Goal: Find specific page/section: Find specific page/section

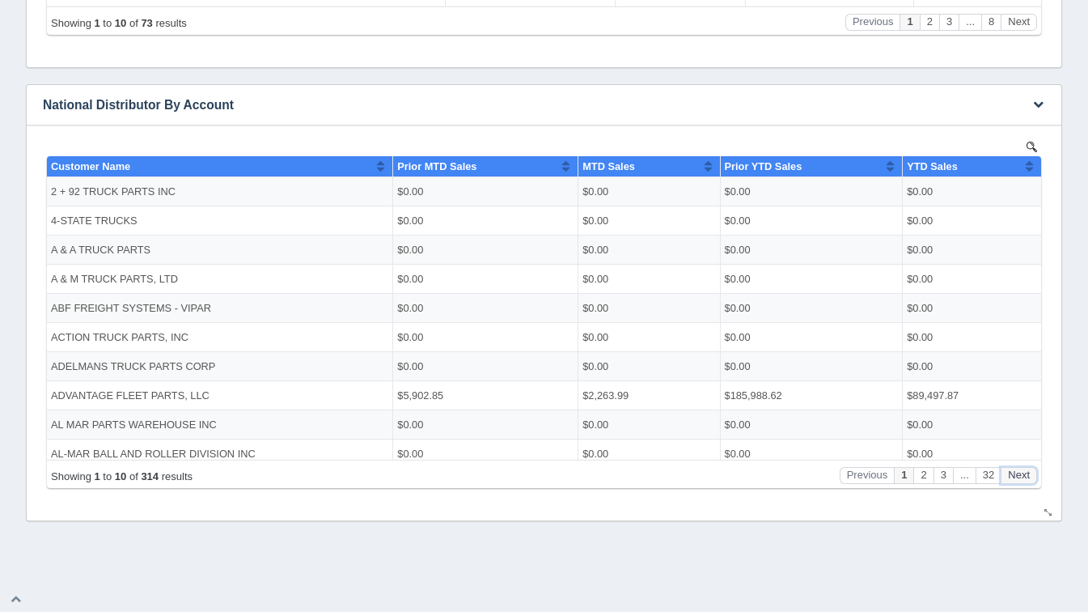
click at [1007, 482] on button "Next" at bounding box center [1019, 474] width 36 height 17
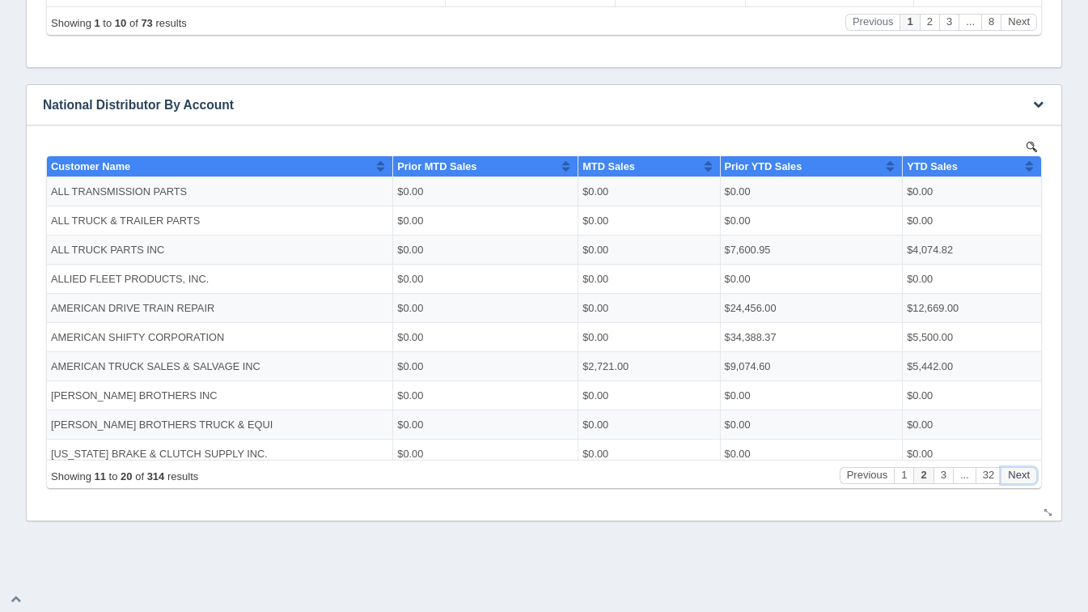
click at [1007, 482] on button "Next" at bounding box center [1019, 474] width 36 height 17
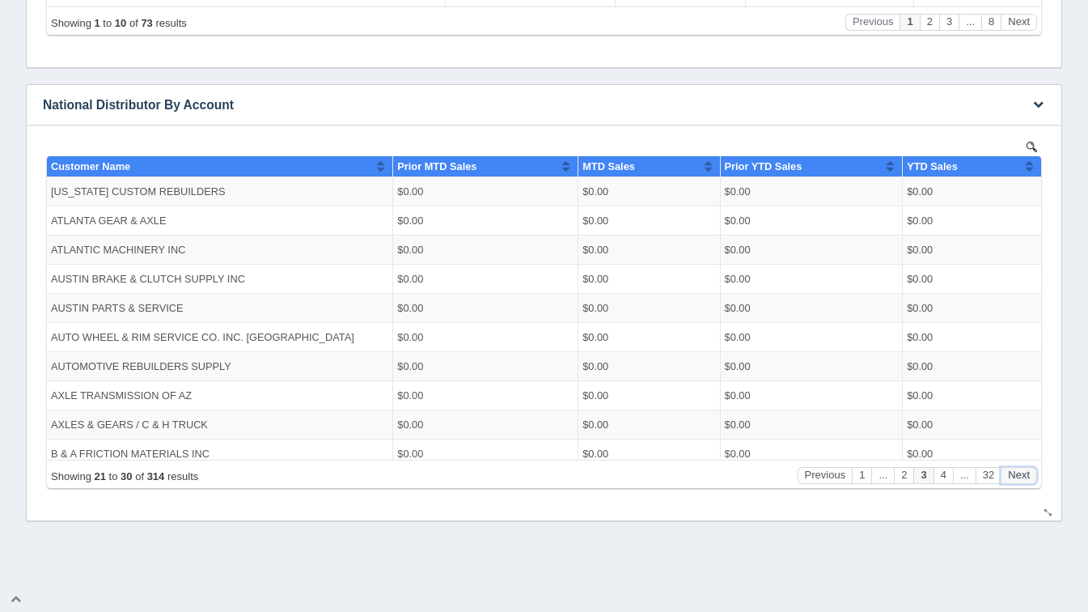
click at [1007, 482] on button "Next" at bounding box center [1019, 474] width 36 height 17
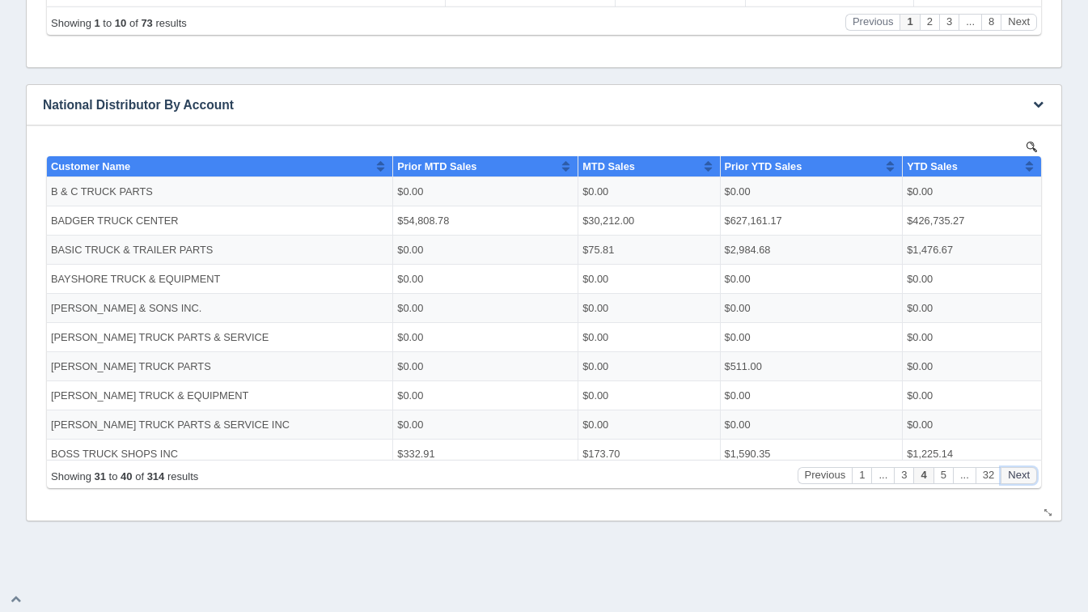
click at [1007, 482] on button "Next" at bounding box center [1019, 474] width 36 height 17
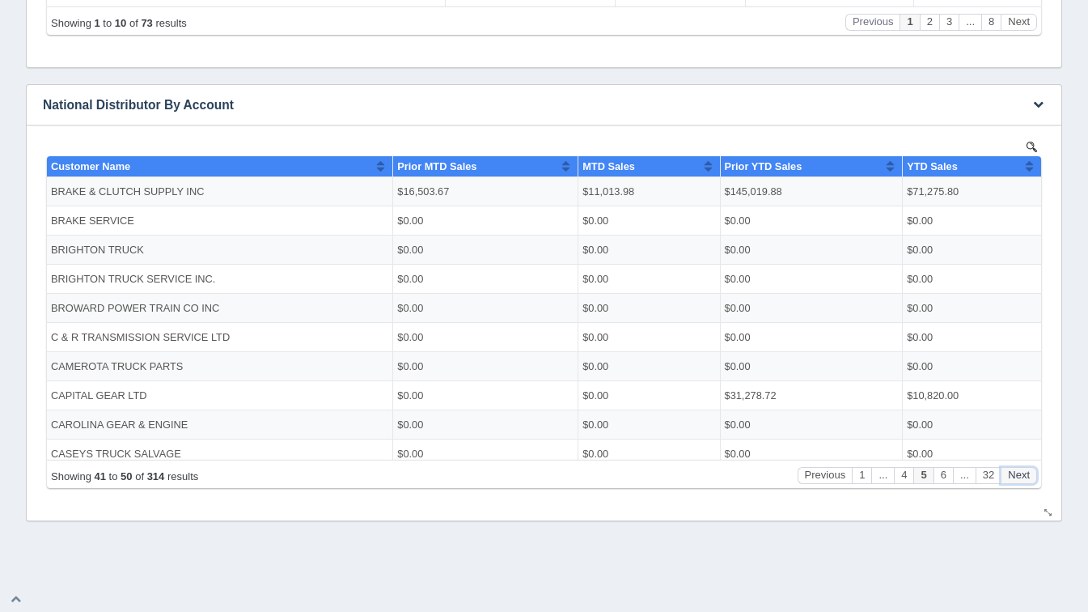
click at [1007, 482] on button "Next" at bounding box center [1019, 474] width 36 height 17
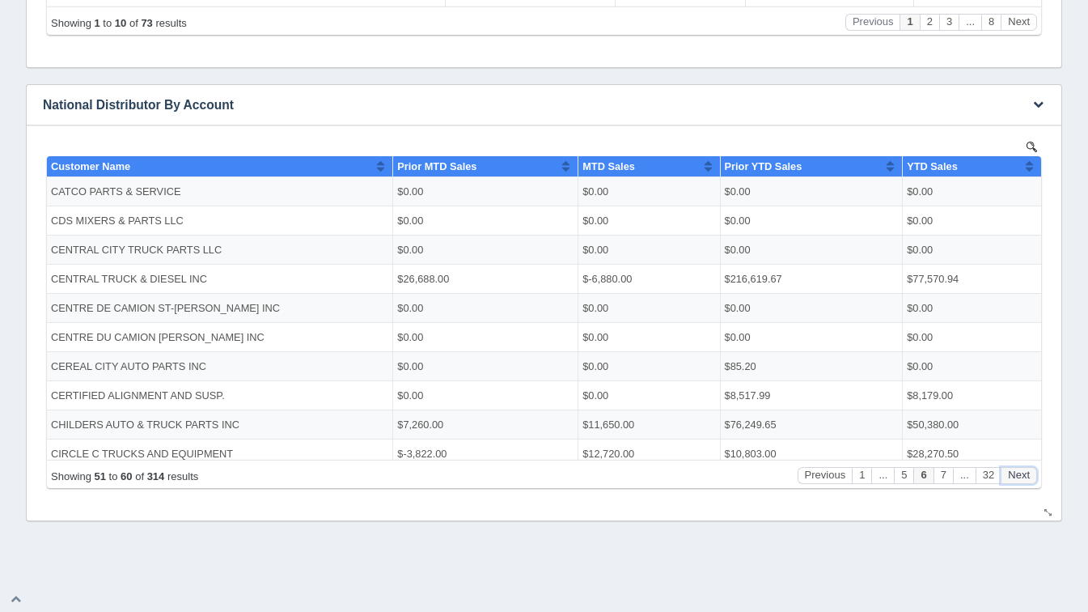
click at [1007, 482] on button "Next" at bounding box center [1019, 474] width 36 height 17
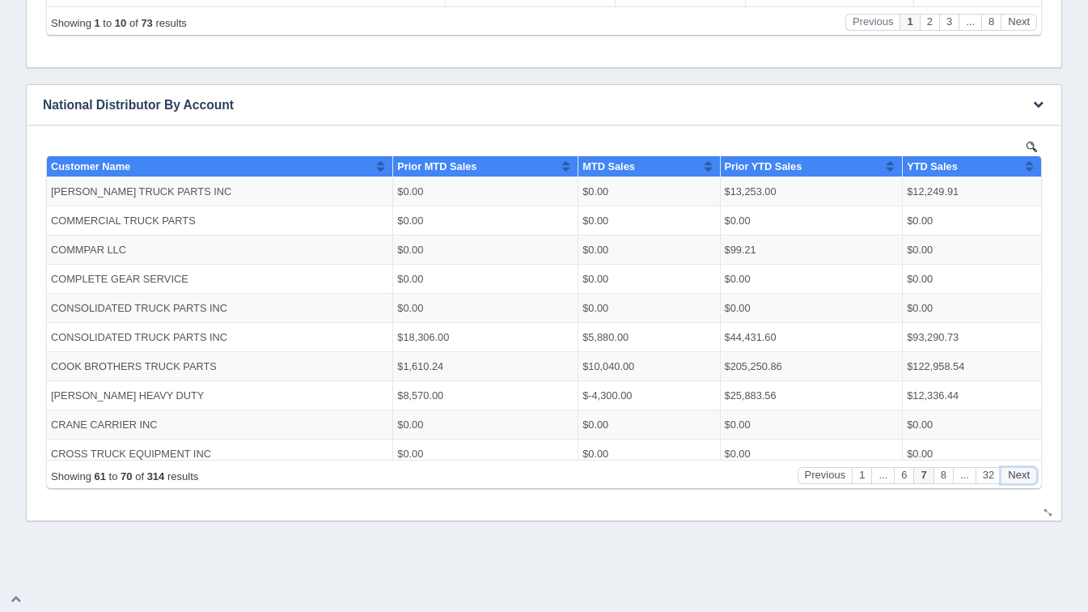
click at [1007, 482] on button "Next" at bounding box center [1019, 474] width 36 height 17
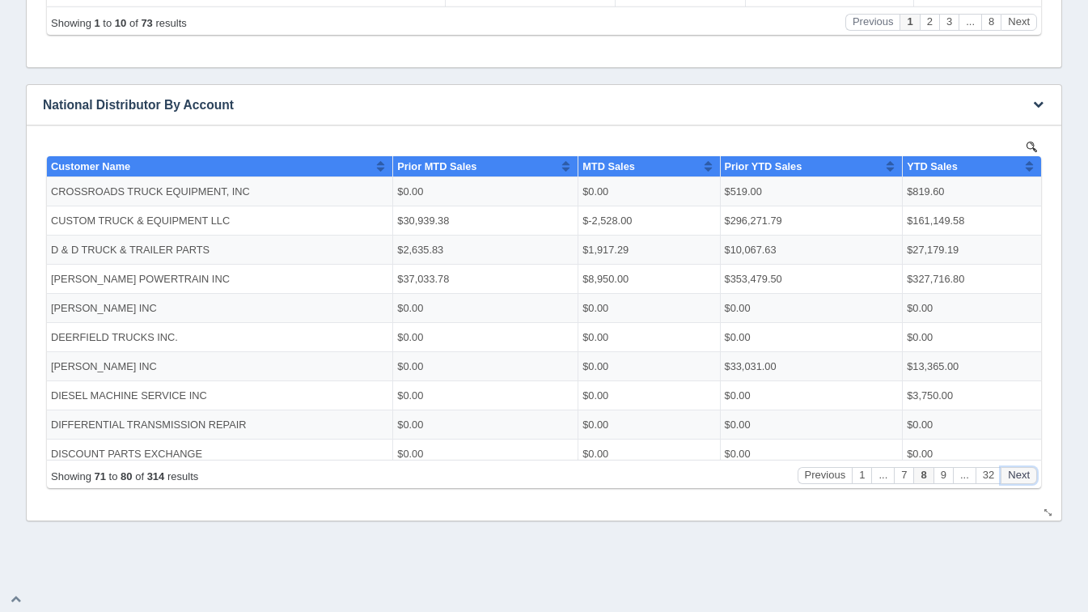
click at [1007, 482] on button "Next" at bounding box center [1019, 474] width 36 height 17
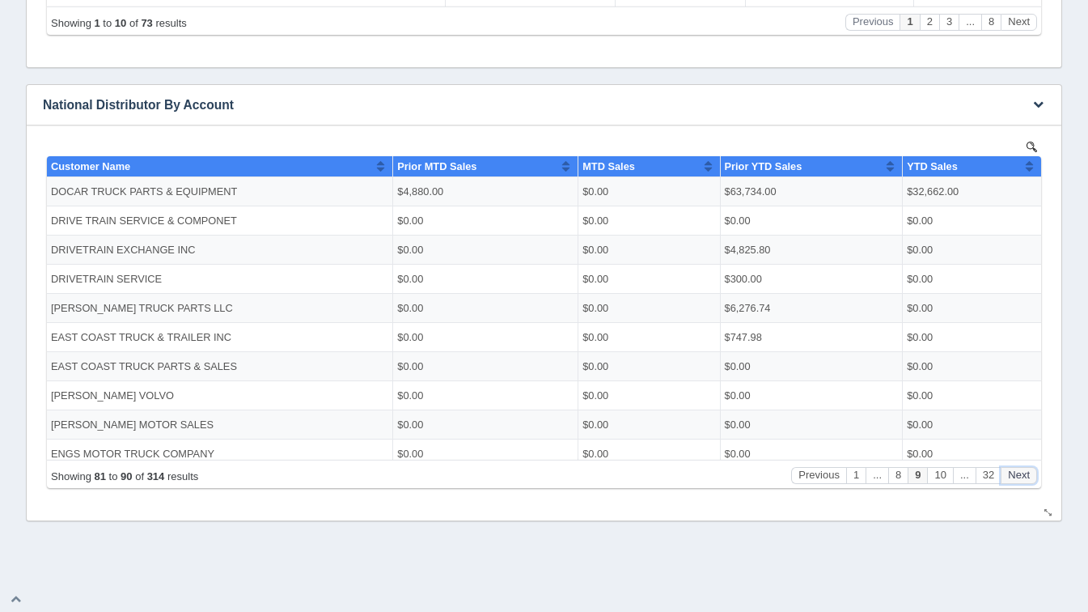
click at [1007, 482] on button "Next" at bounding box center [1019, 474] width 36 height 17
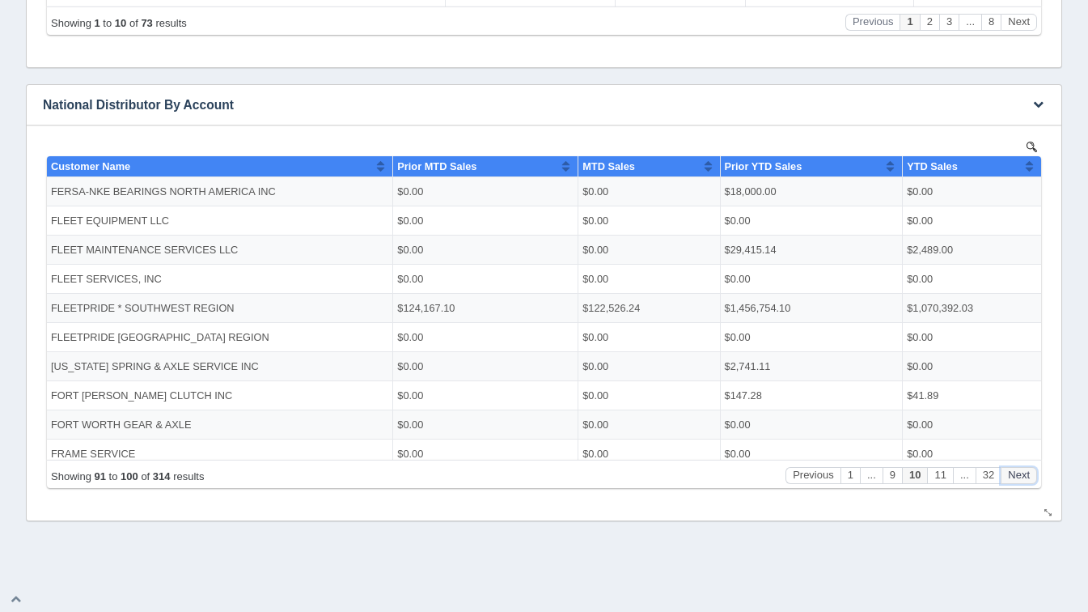
click at [1007, 482] on button "Next" at bounding box center [1019, 474] width 36 height 17
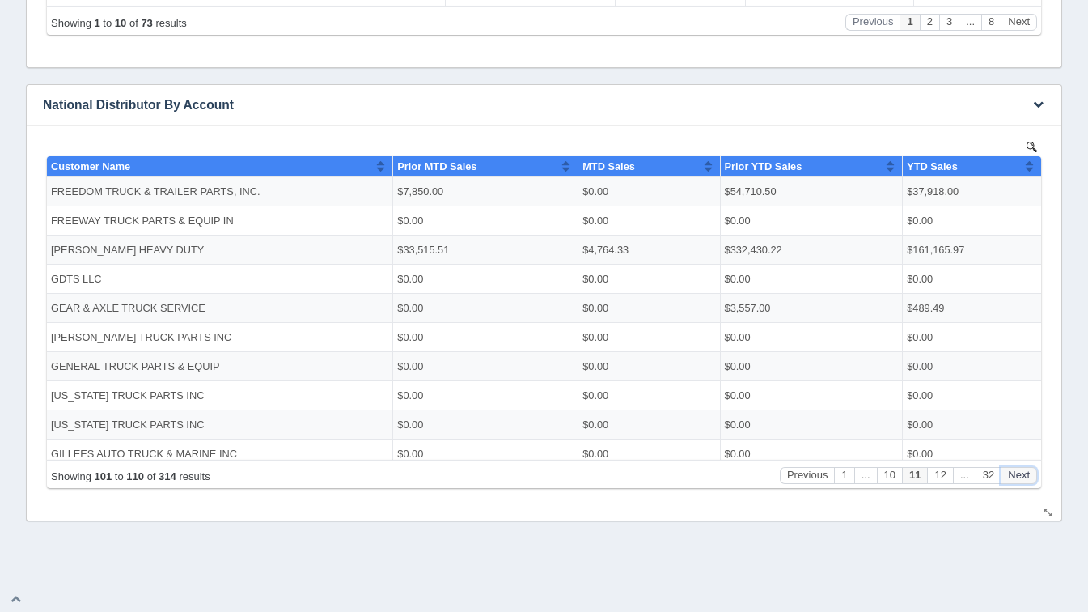
click at [1007, 482] on button "Next" at bounding box center [1019, 474] width 36 height 17
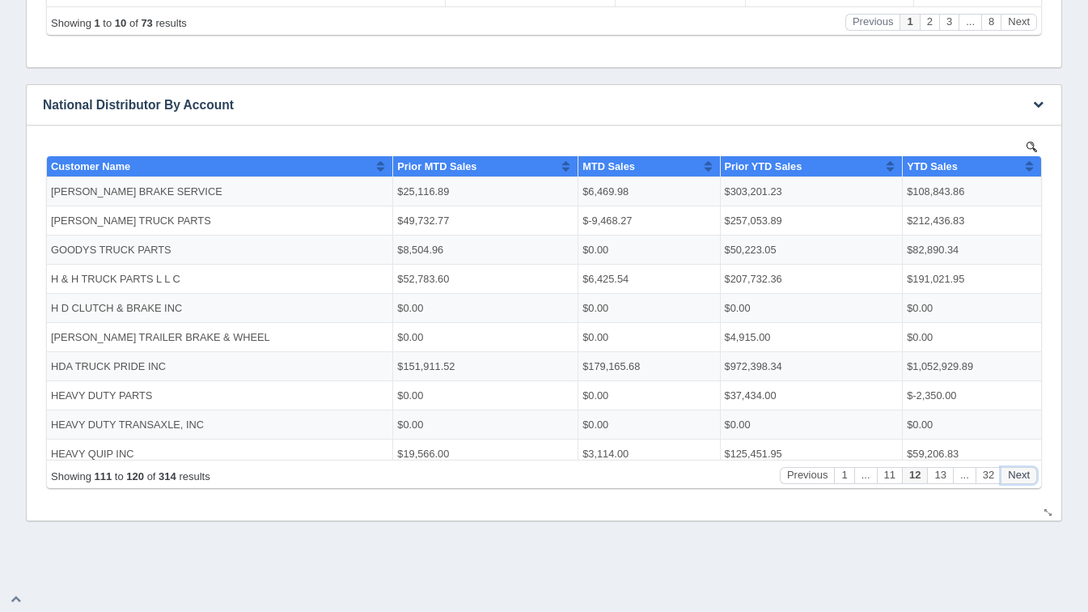
click at [1007, 482] on button "Next" at bounding box center [1019, 474] width 36 height 17
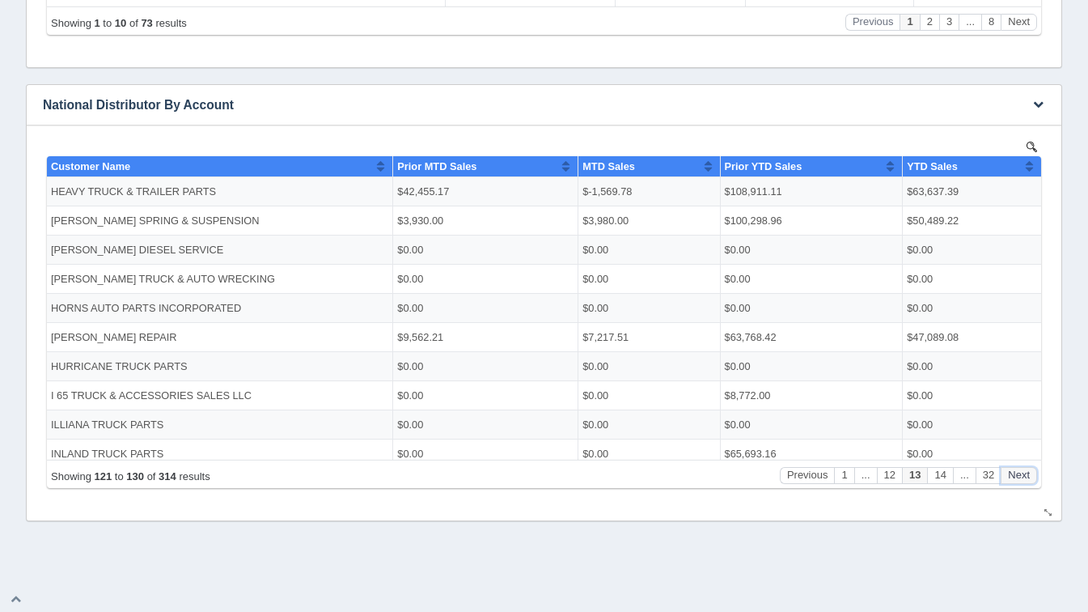
click at [1007, 482] on button "Next" at bounding box center [1019, 474] width 36 height 17
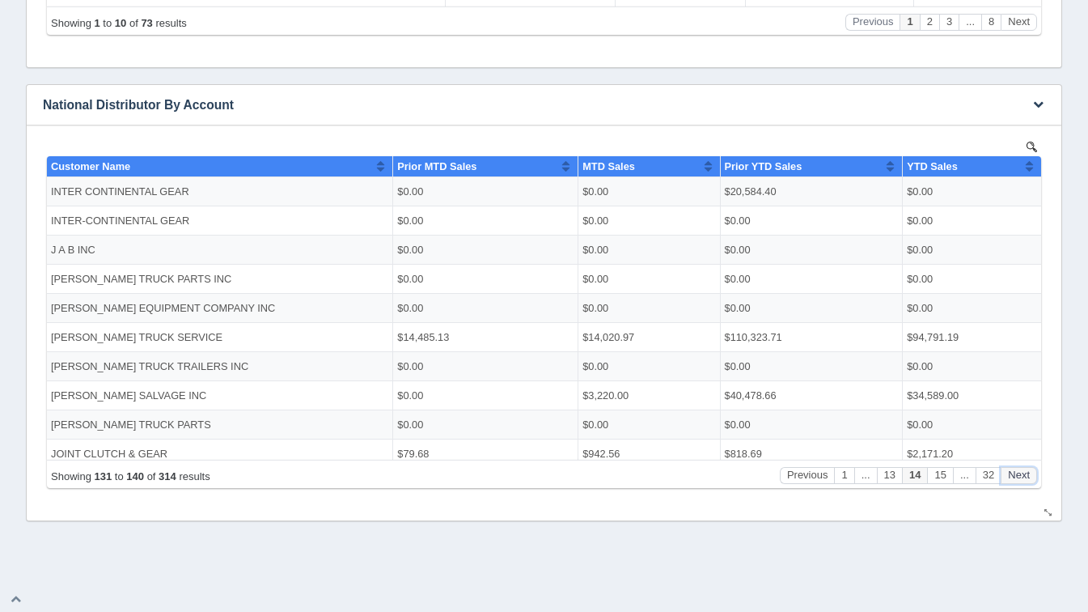
click at [1007, 482] on button "Next" at bounding box center [1019, 474] width 36 height 17
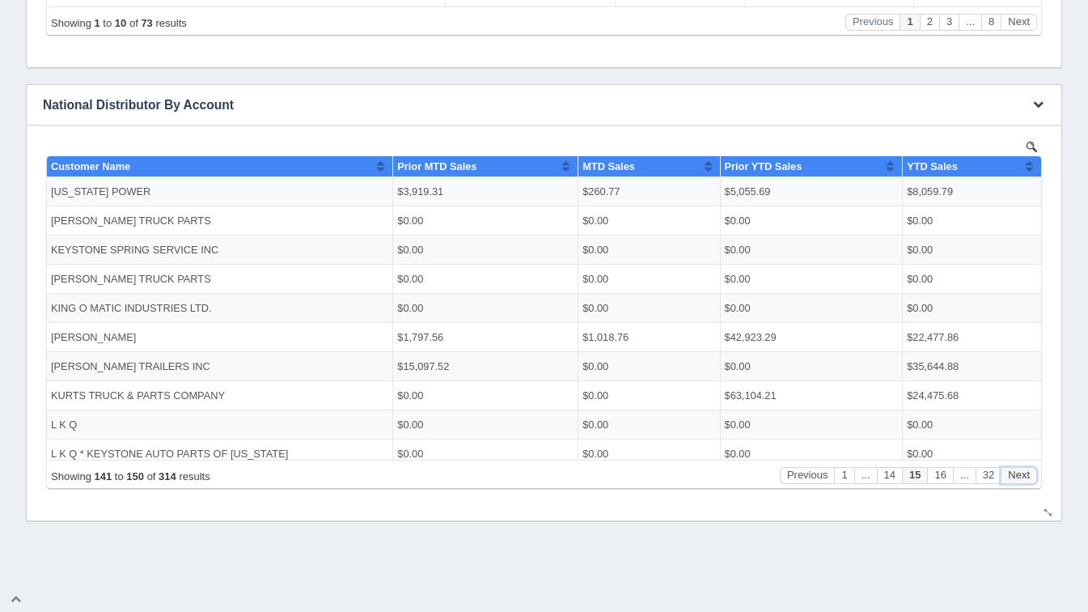
click at [1007, 482] on button "Next" at bounding box center [1019, 474] width 36 height 17
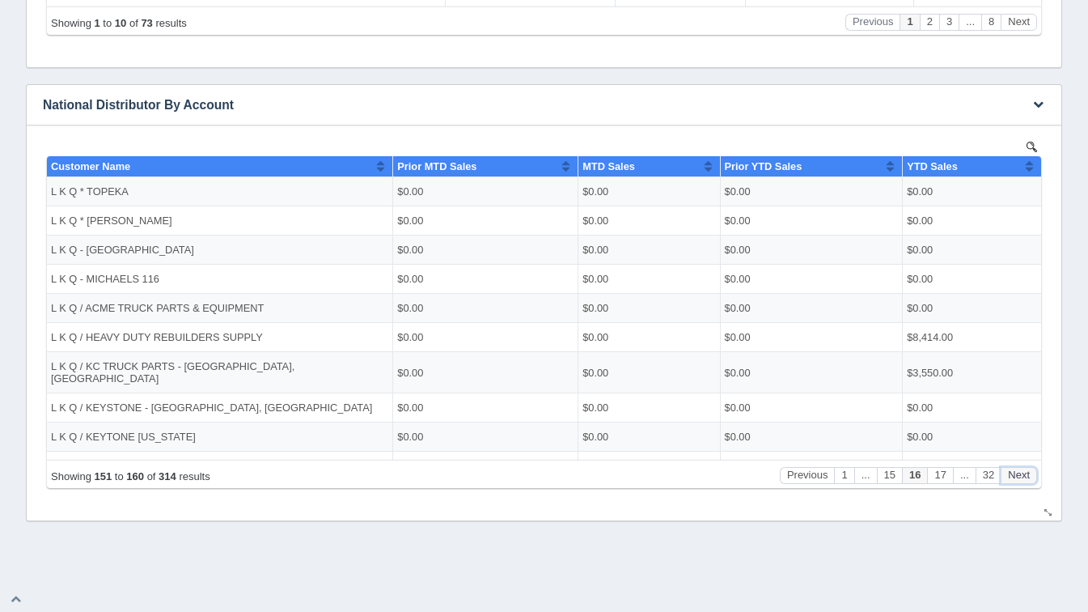
click at [1007, 482] on button "Next" at bounding box center [1019, 474] width 36 height 17
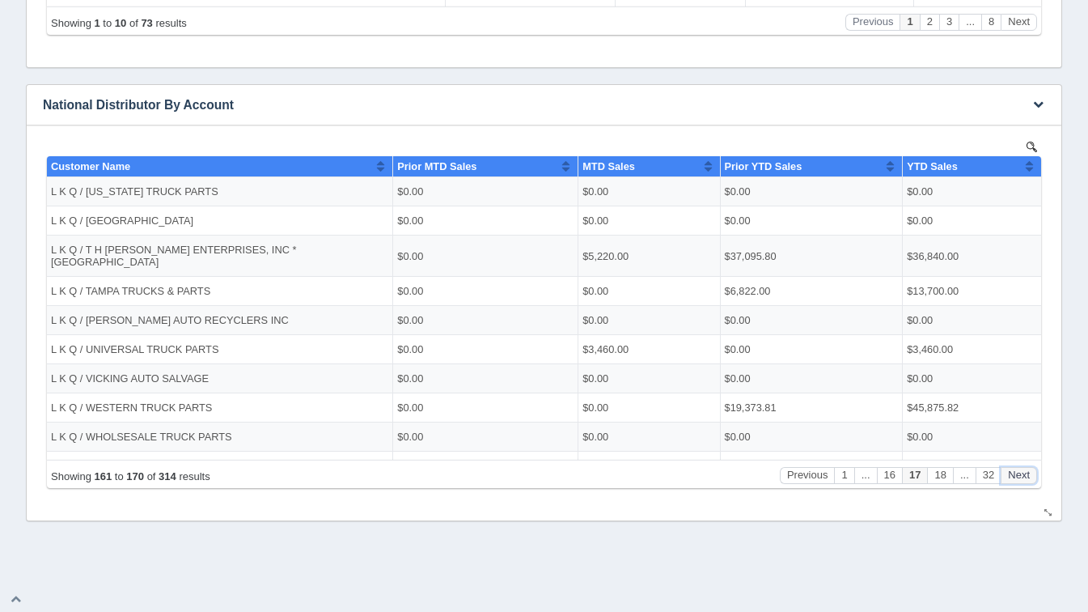
click at [1007, 482] on button "Next" at bounding box center [1019, 474] width 36 height 17
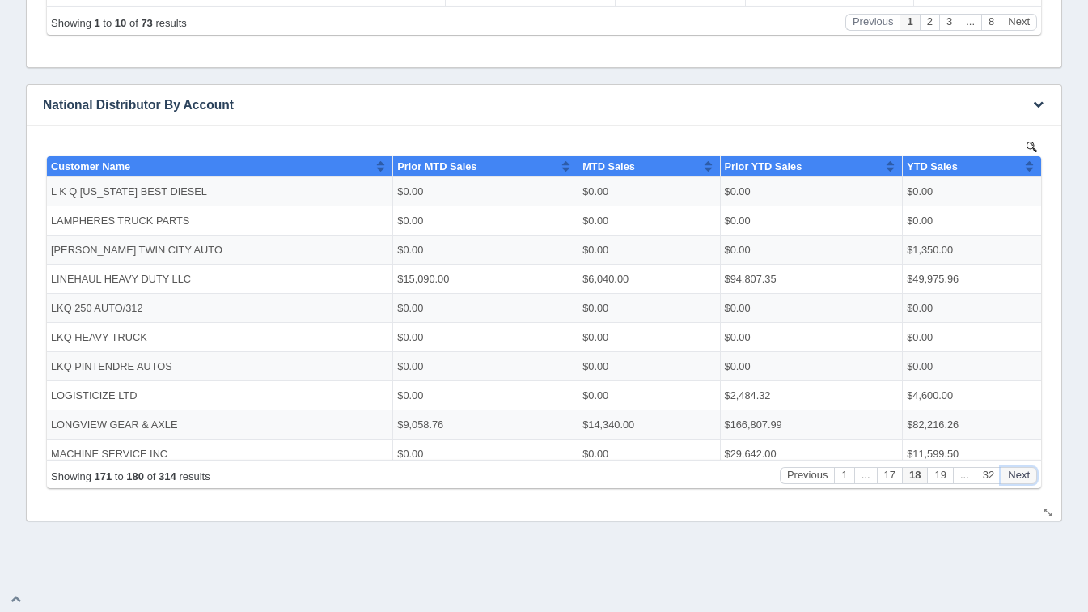
click at [1007, 482] on button "Next" at bounding box center [1019, 474] width 36 height 17
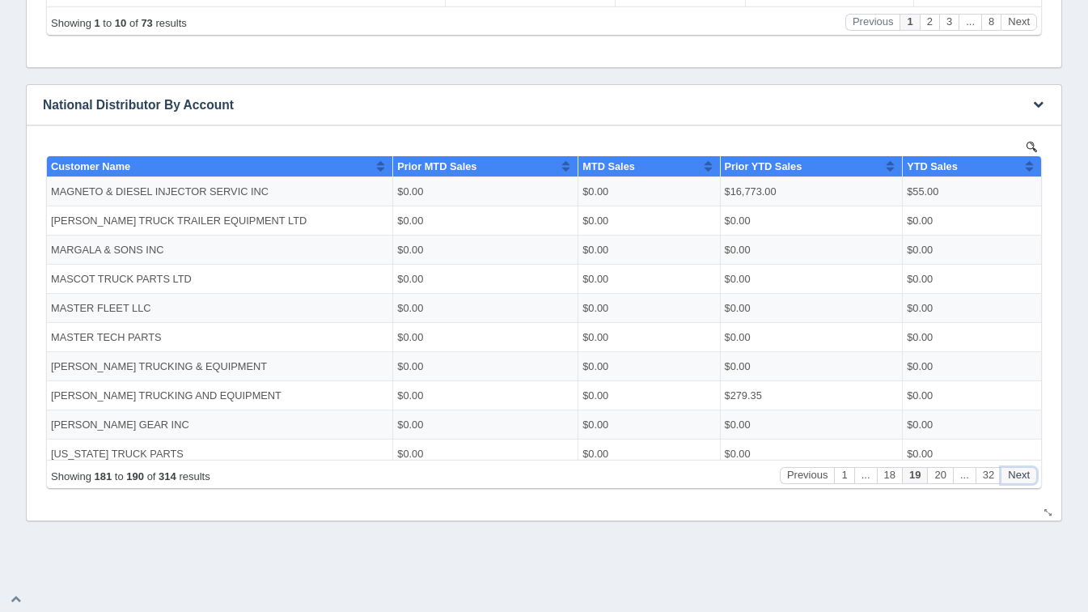
click at [1007, 482] on button "Next" at bounding box center [1019, 474] width 36 height 17
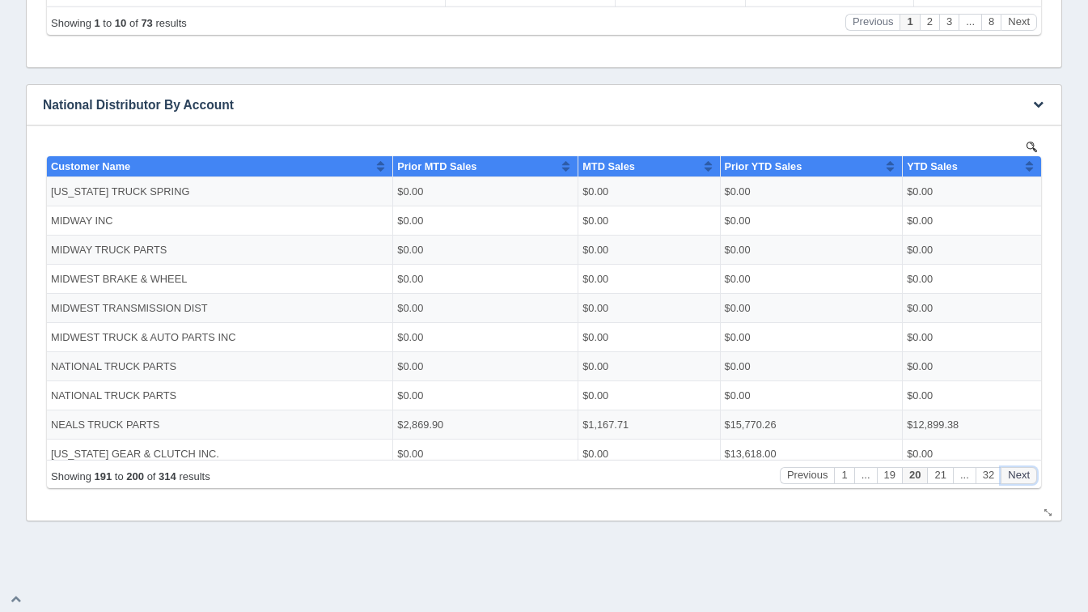
click at [1007, 482] on button "Next" at bounding box center [1019, 474] width 36 height 17
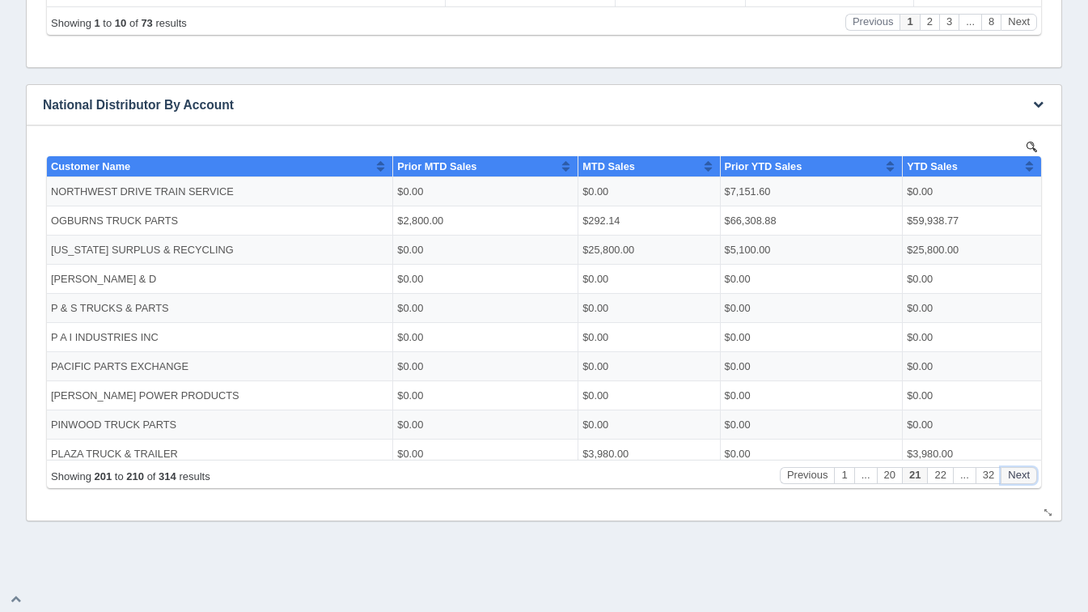
click at [1007, 482] on button "Next" at bounding box center [1019, 474] width 36 height 17
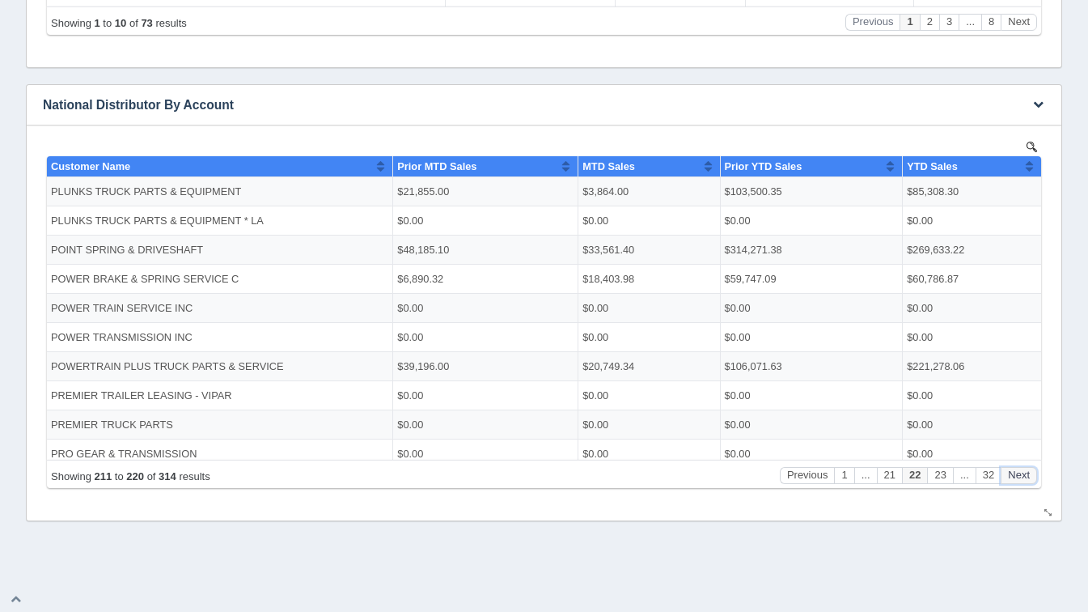
click at [1007, 482] on button "Next" at bounding box center [1019, 474] width 36 height 17
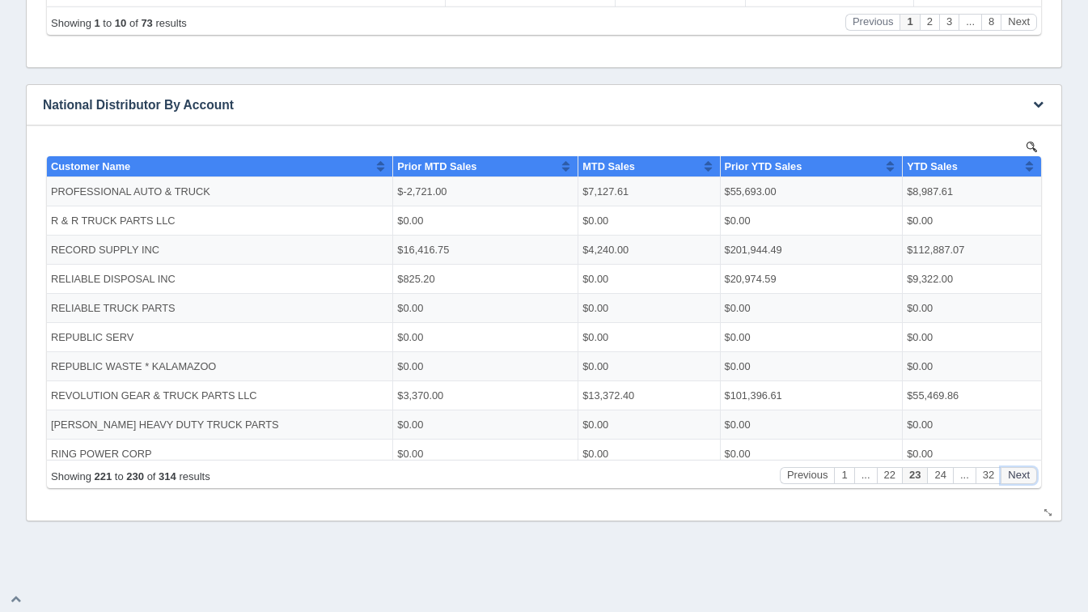
click at [1007, 482] on button "Next" at bounding box center [1019, 474] width 36 height 17
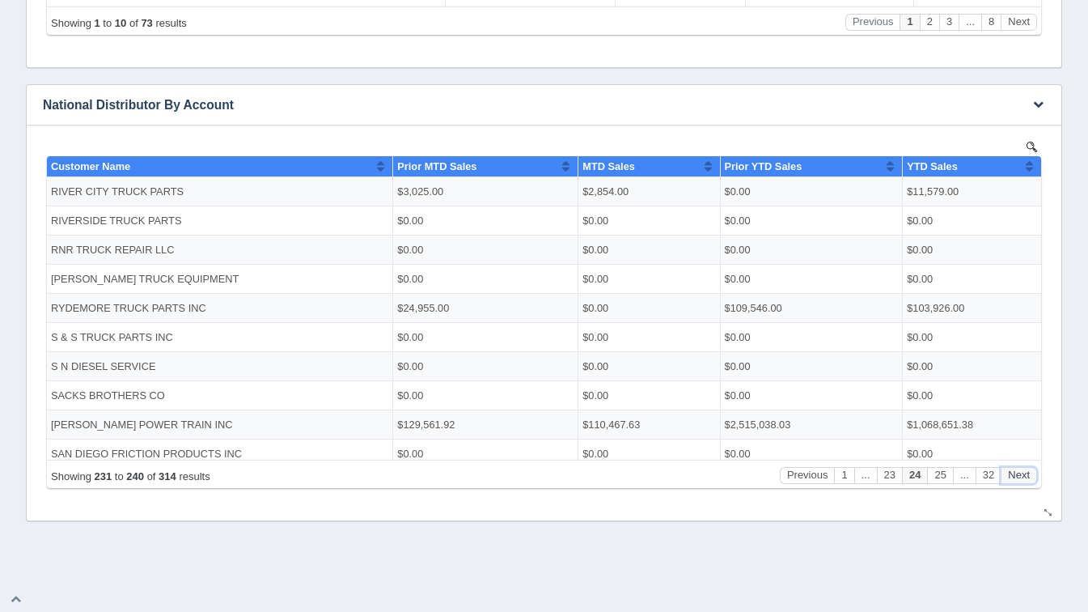
click at [1007, 482] on button "Next" at bounding box center [1019, 474] width 36 height 17
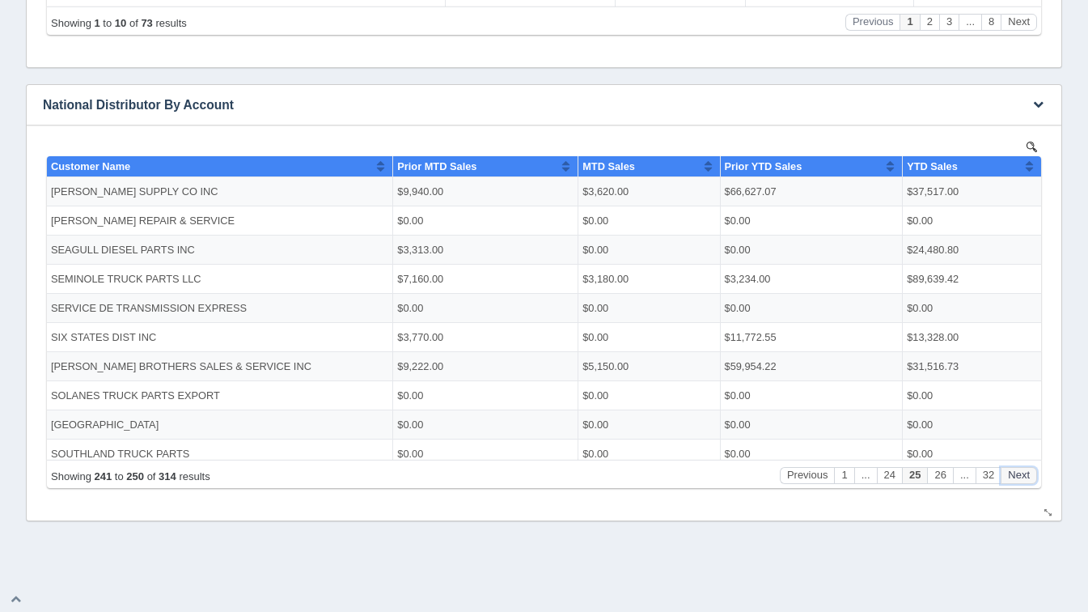
click at [1007, 482] on button "Next" at bounding box center [1019, 474] width 36 height 17
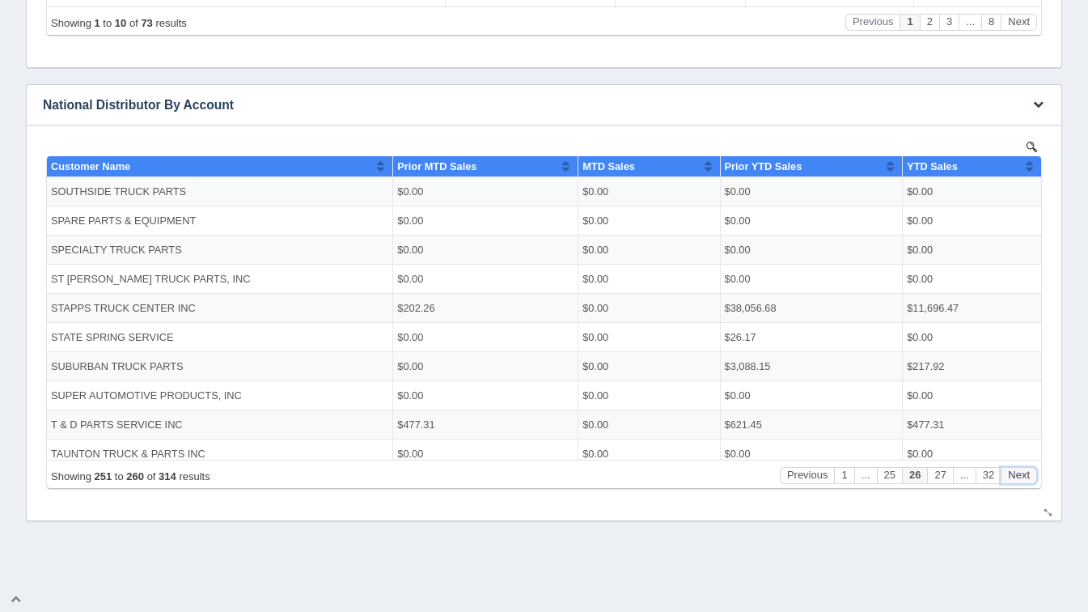
click at [1007, 482] on button "Next" at bounding box center [1019, 474] width 36 height 17
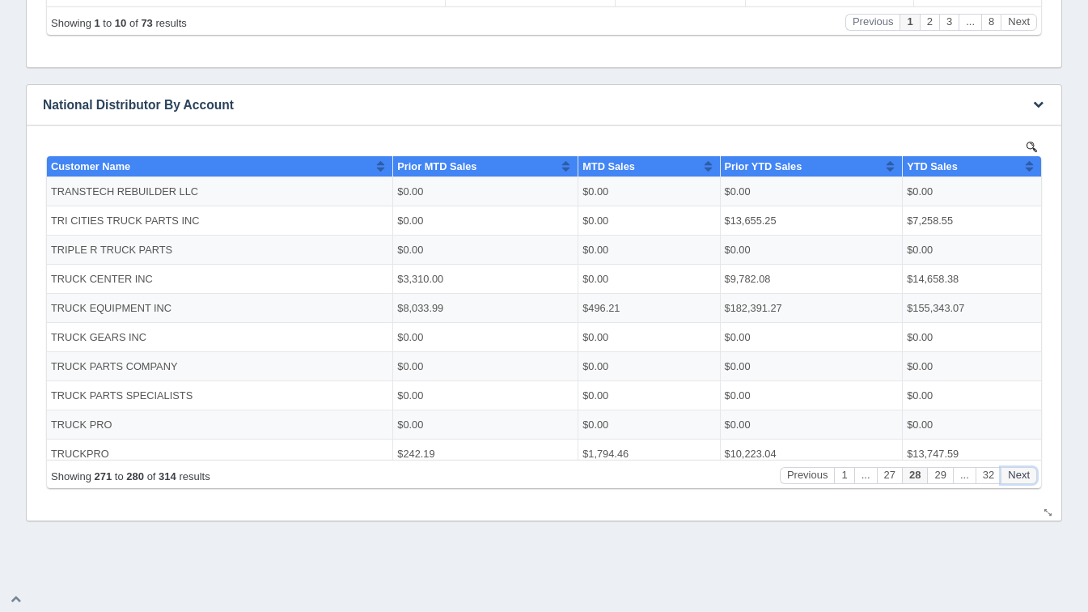
click at [1007, 482] on button "Next" at bounding box center [1019, 474] width 36 height 17
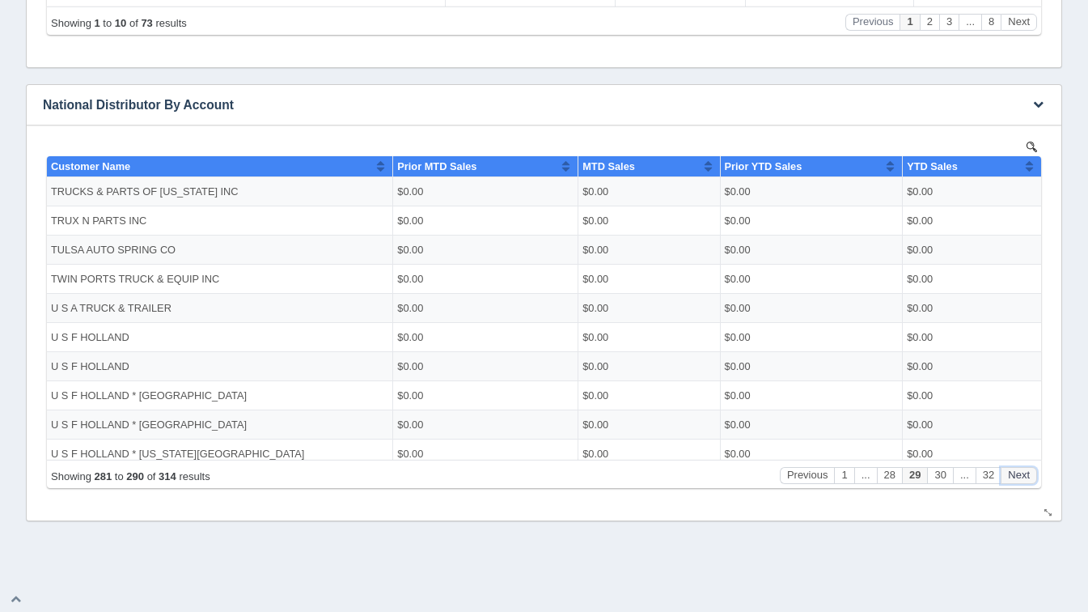
click at [1007, 482] on button "Next" at bounding box center [1019, 474] width 36 height 17
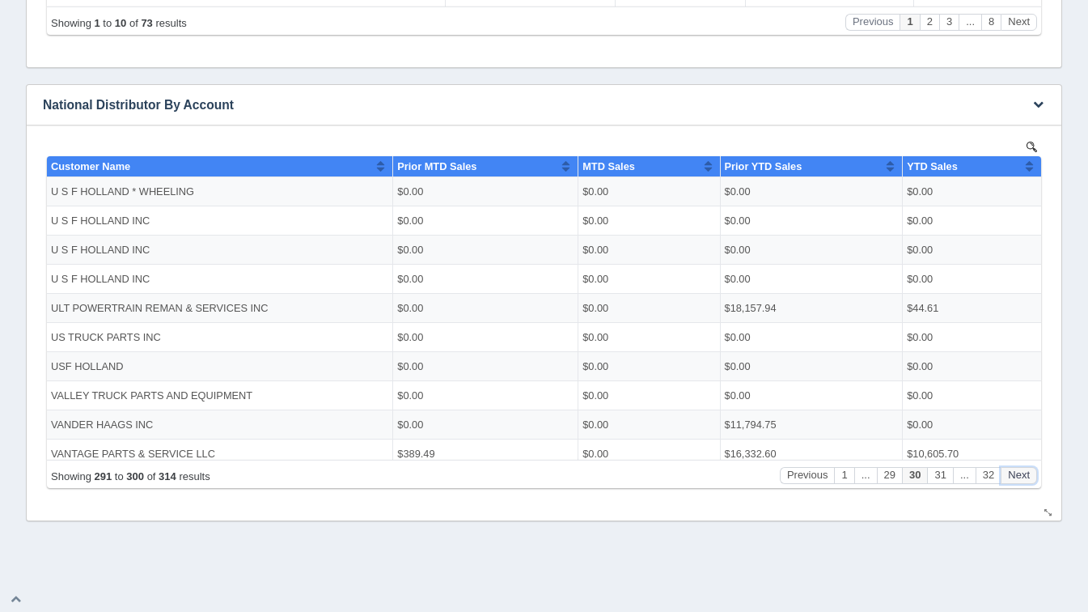
click at [1007, 482] on button "Next" at bounding box center [1019, 474] width 36 height 17
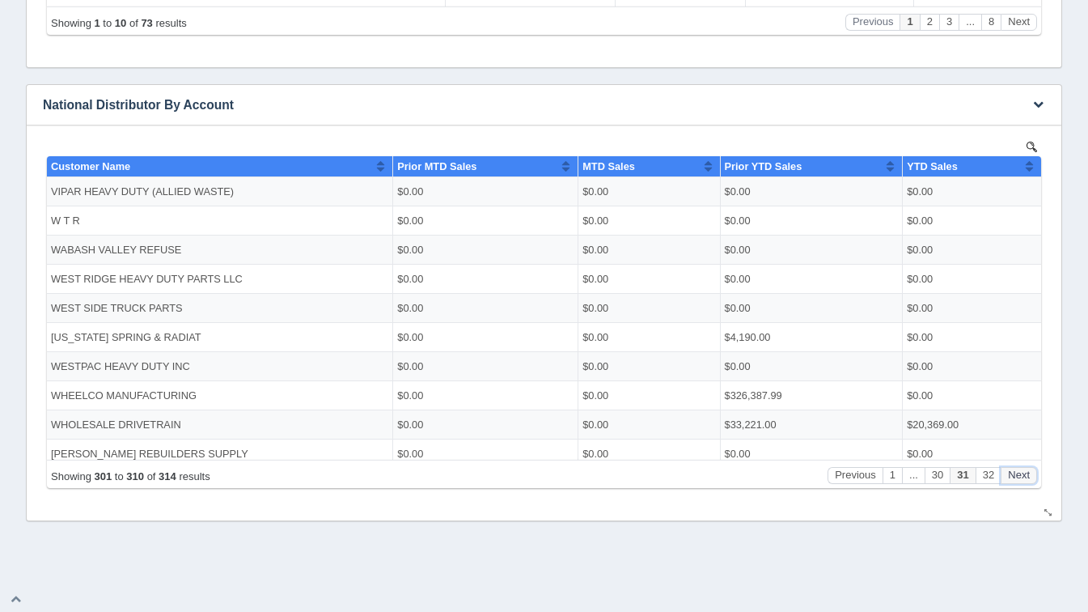
click at [1007, 482] on button "Next" at bounding box center [1019, 474] width 36 height 17
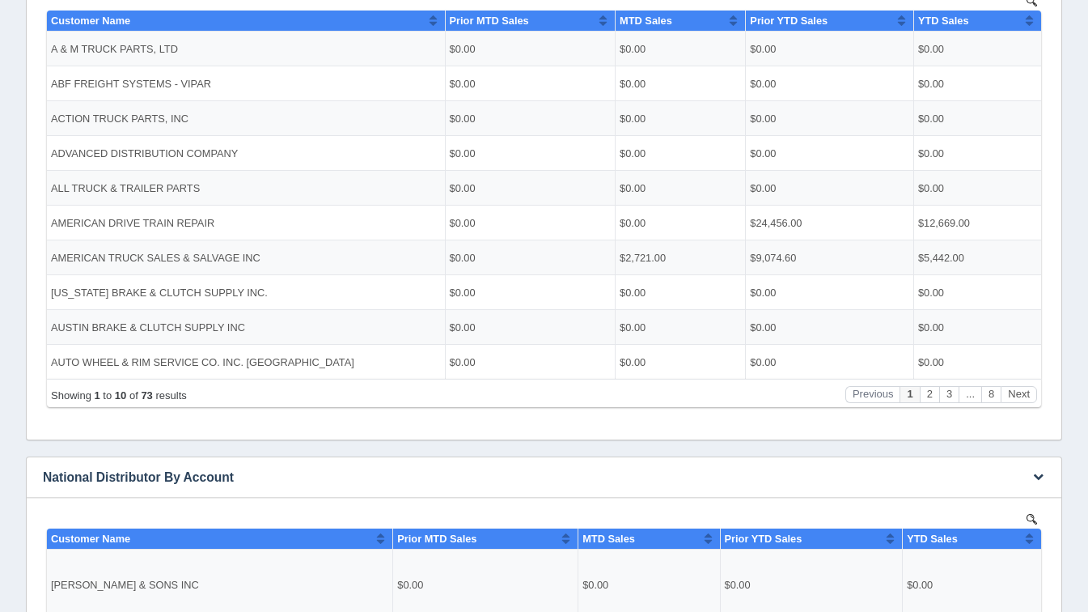
scroll to position [379, 0]
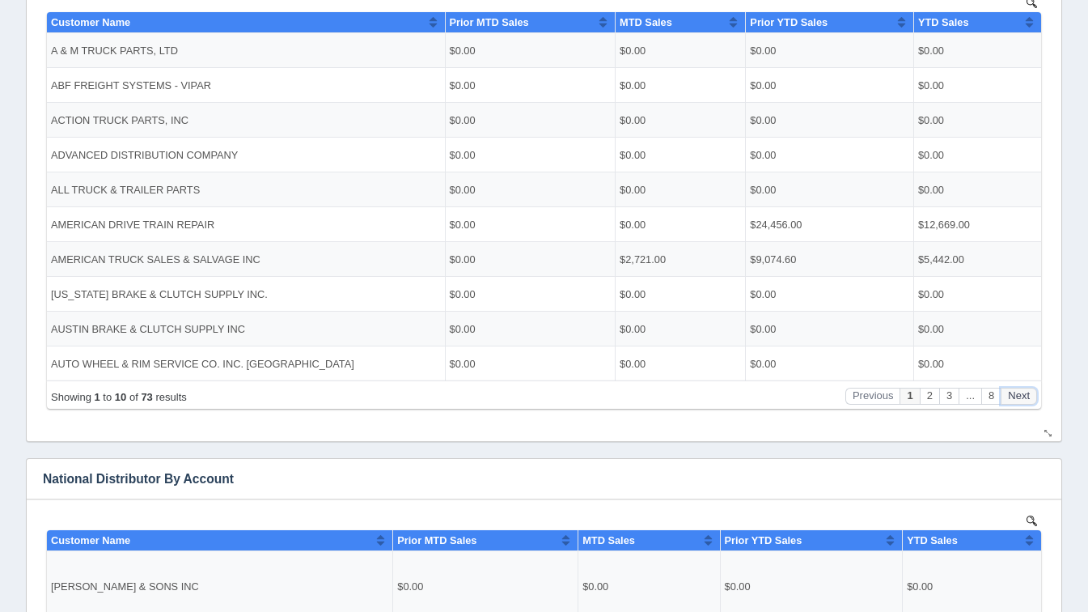
click at [1008, 401] on button "Next" at bounding box center [1019, 396] width 36 height 17
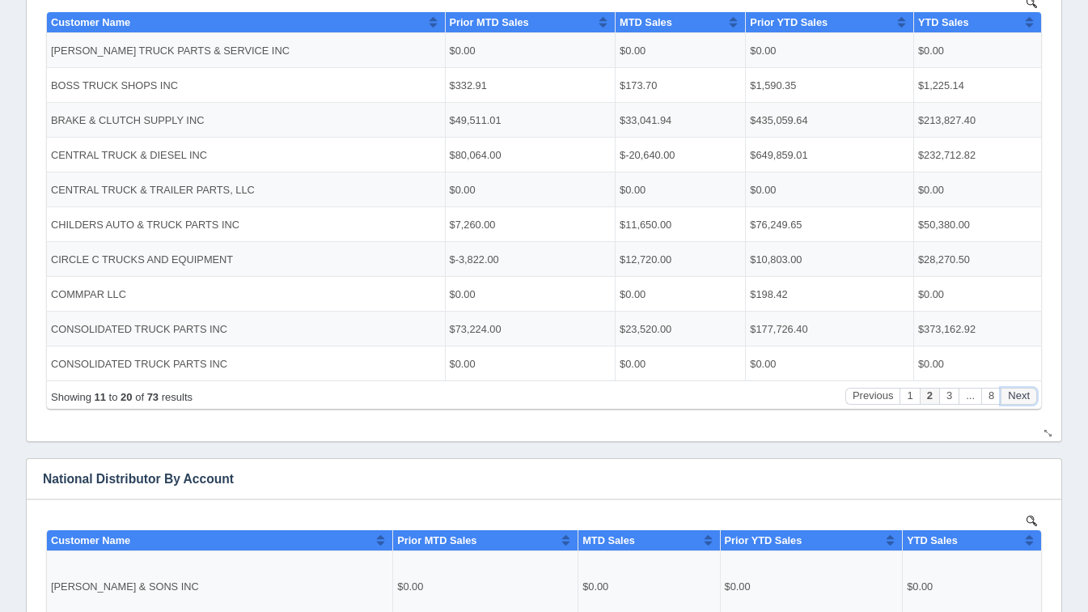
click at [1008, 401] on button "Next" at bounding box center [1019, 396] width 36 height 17
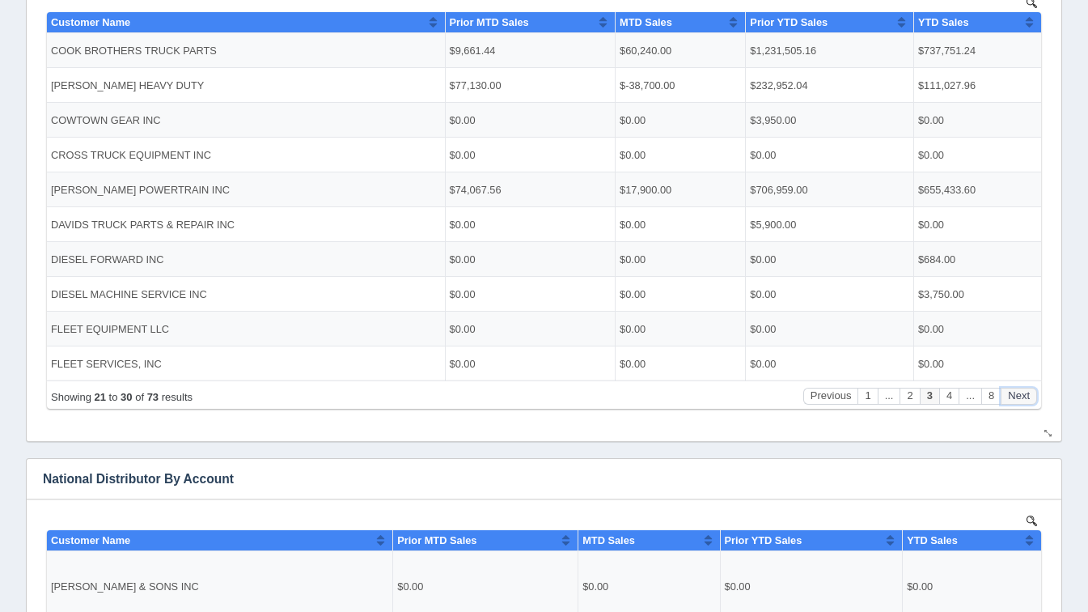
click at [1008, 401] on button "Next" at bounding box center [1019, 396] width 36 height 17
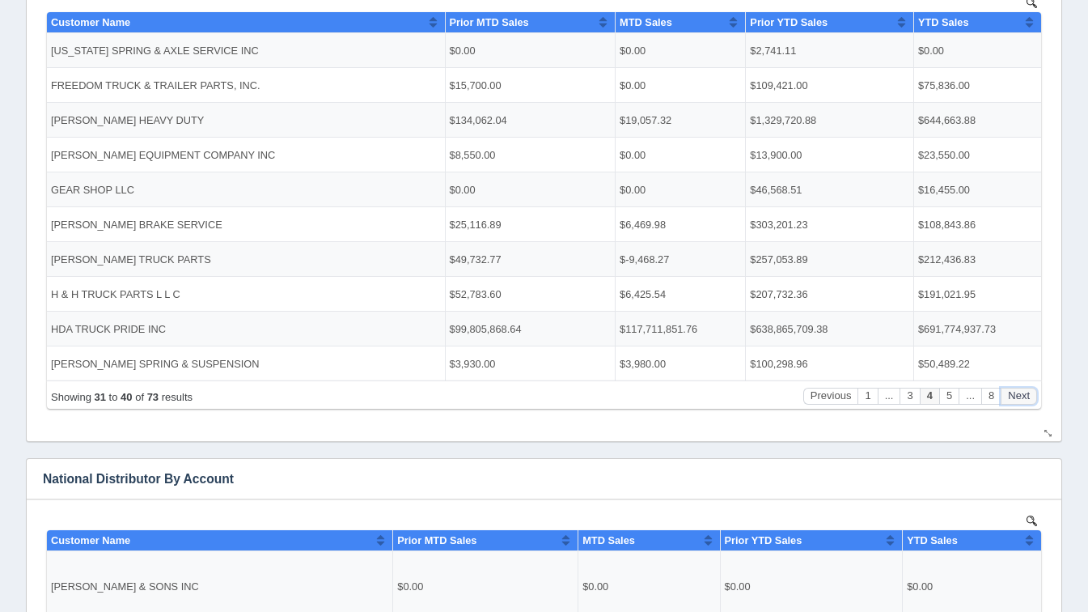
click at [1008, 401] on button "Next" at bounding box center [1019, 396] width 36 height 17
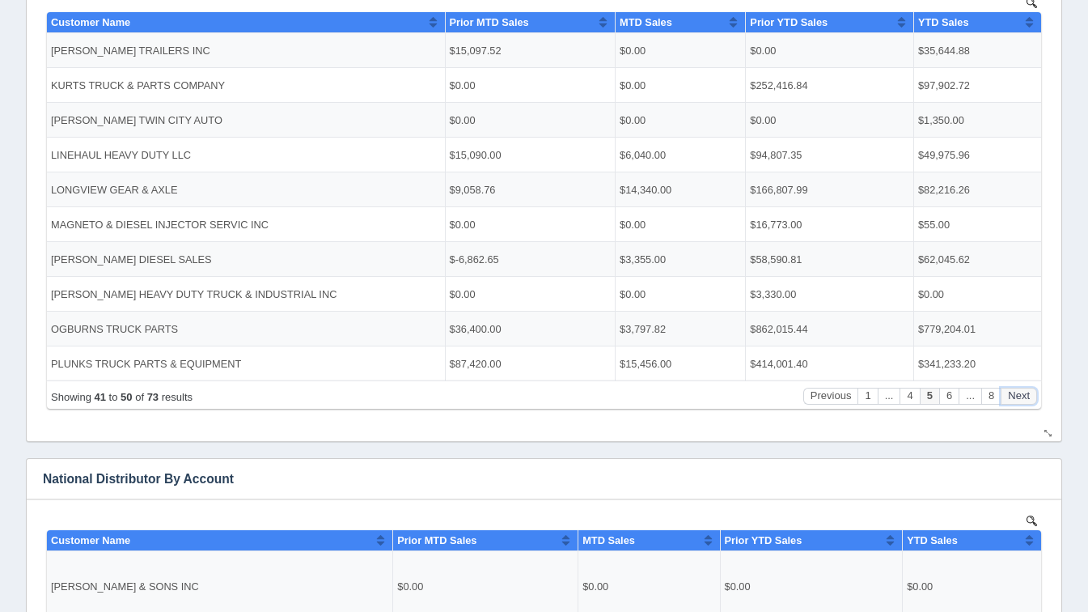
click at [1008, 401] on button "Next" at bounding box center [1019, 396] width 36 height 17
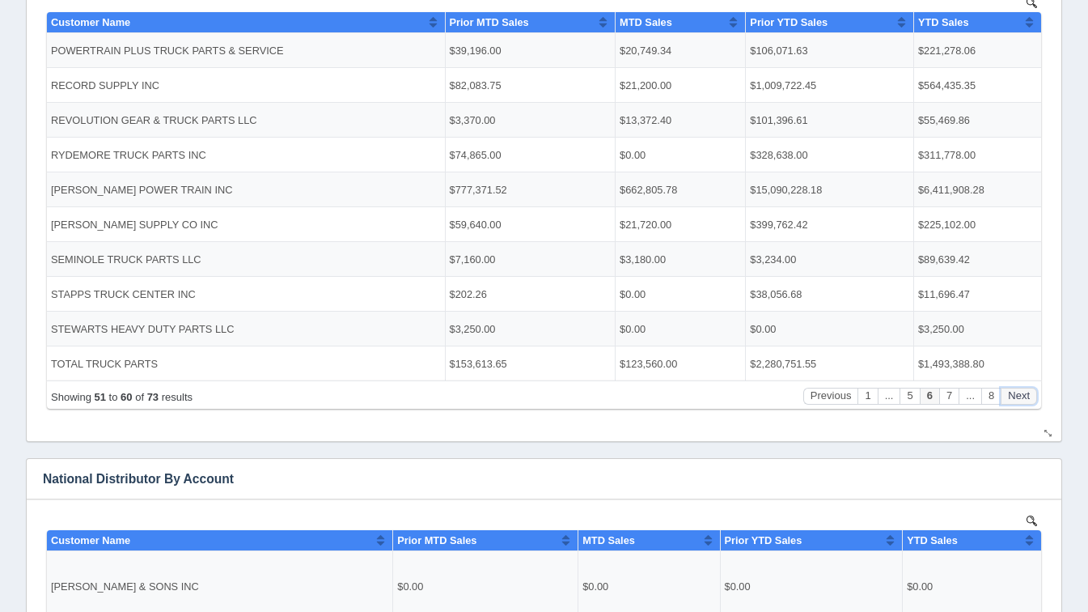
click at [1008, 401] on button "Next" at bounding box center [1019, 396] width 36 height 17
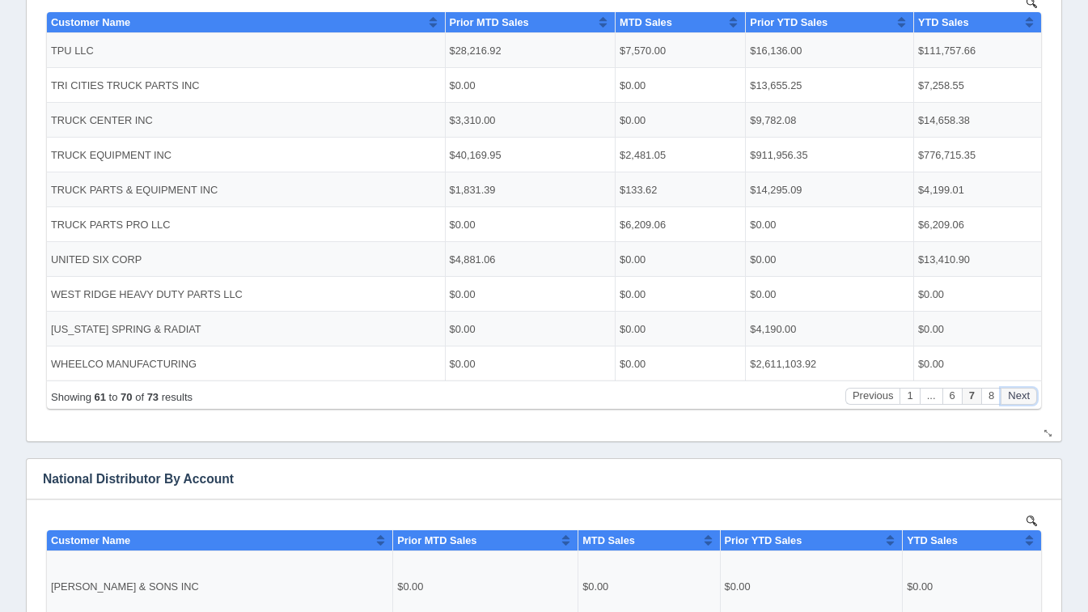
click at [1008, 401] on button "Next" at bounding box center [1019, 396] width 36 height 17
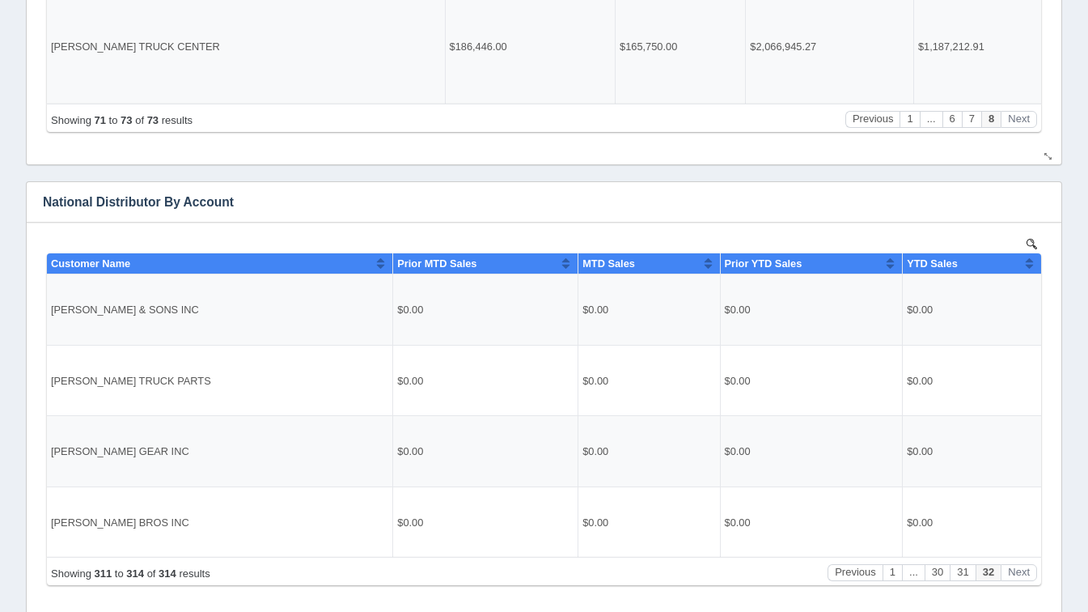
scroll to position [753, 0]
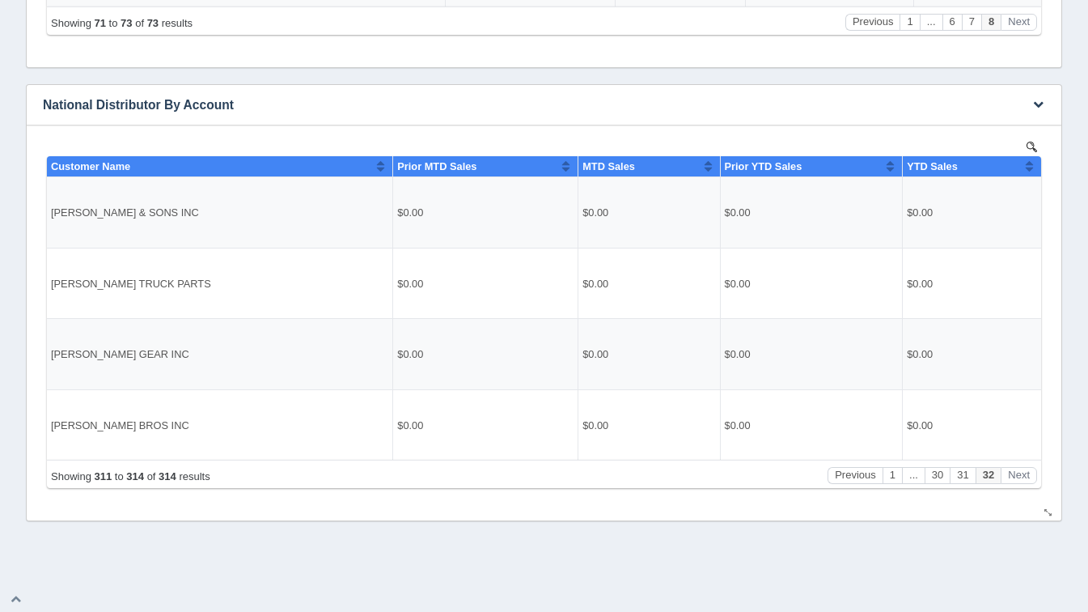
click at [892, 485] on div "Showing 311 to 314 of 314 results Previous 1 ... 30 31 32 Next" at bounding box center [544, 473] width 994 height 28
click at [885, 473] on button "1" at bounding box center [892, 474] width 19 height 17
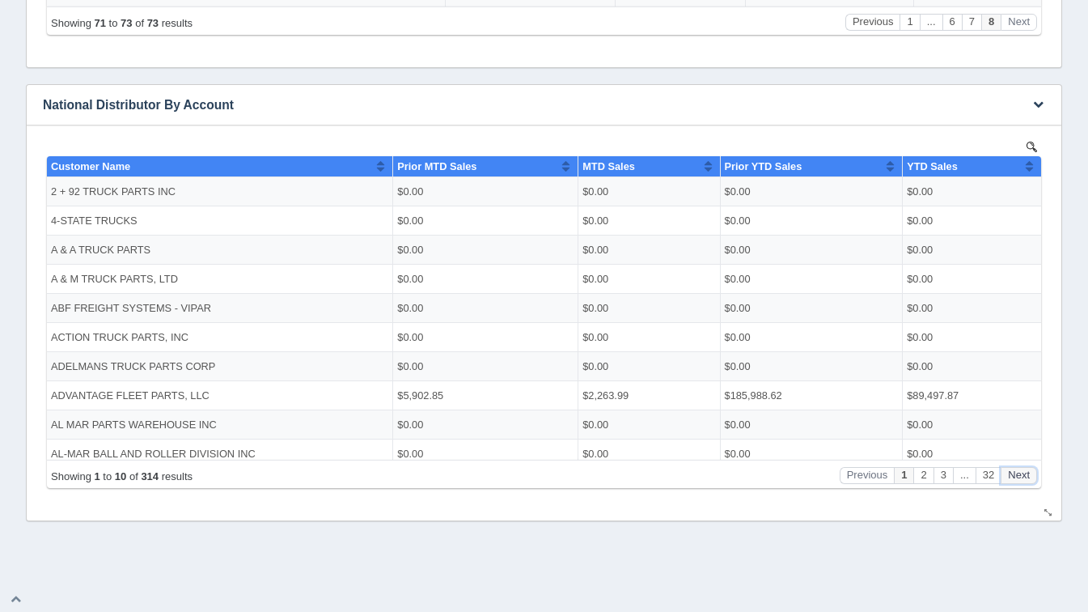
click at [1028, 473] on button "Next" at bounding box center [1019, 474] width 36 height 17
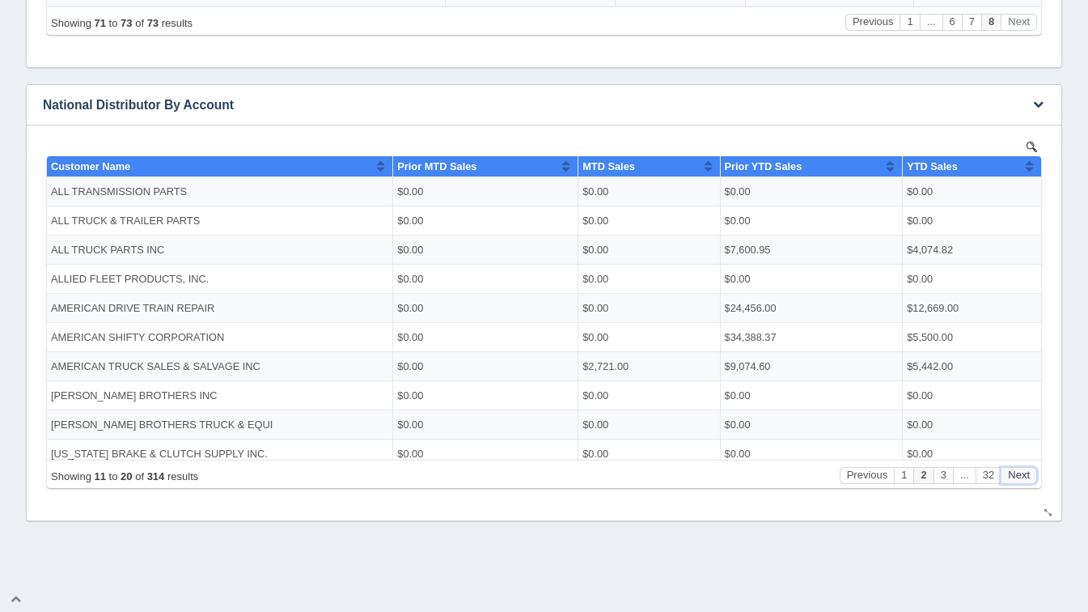
click at [1028, 473] on button "Next" at bounding box center [1019, 474] width 36 height 17
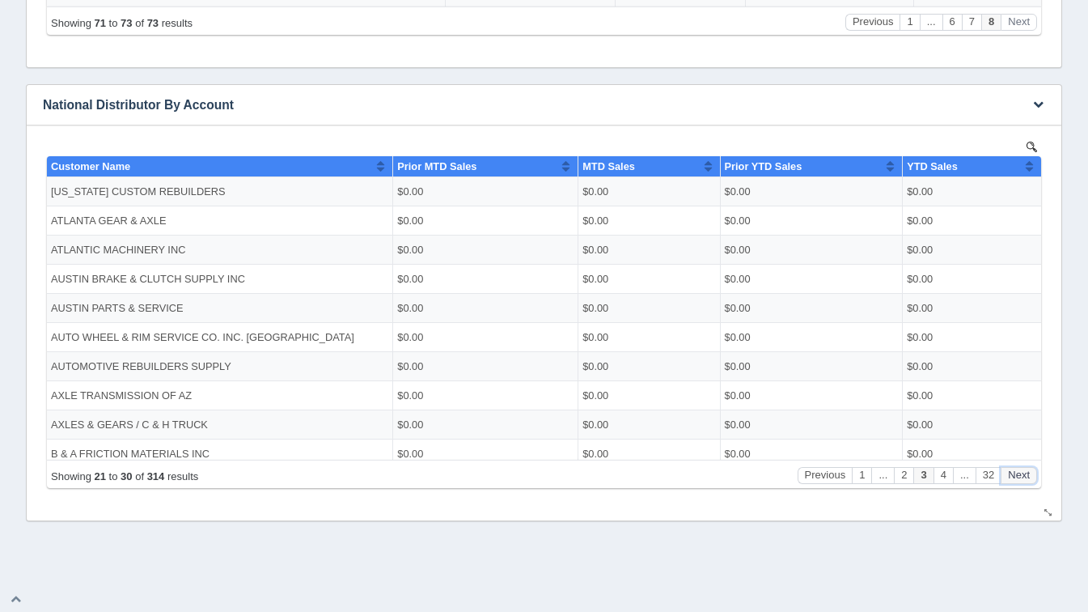
click at [1028, 473] on button "Next" at bounding box center [1019, 474] width 36 height 17
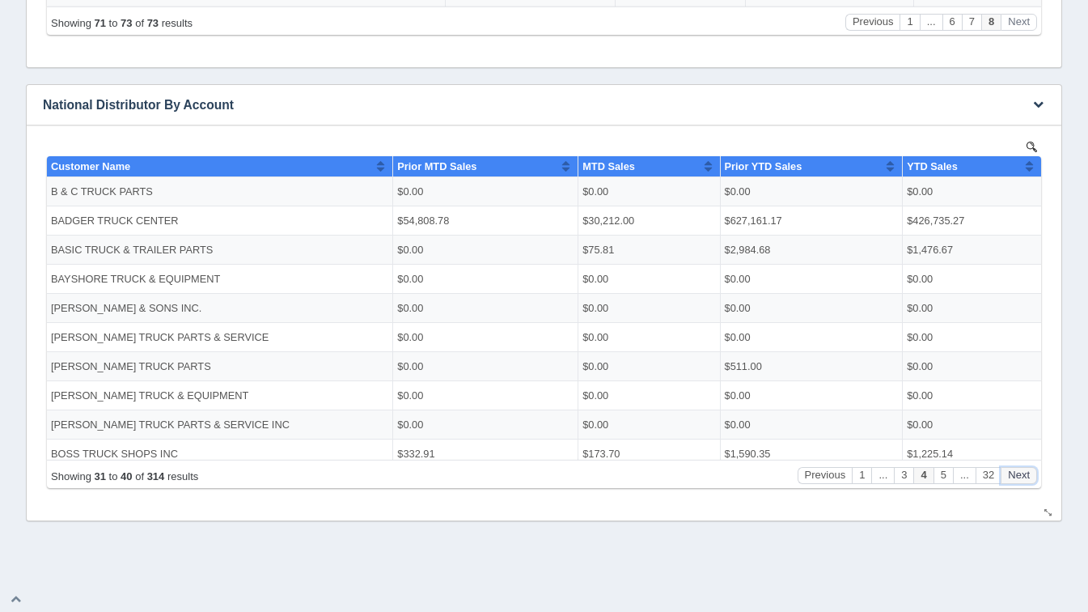
click at [1028, 473] on button "Next" at bounding box center [1019, 474] width 36 height 17
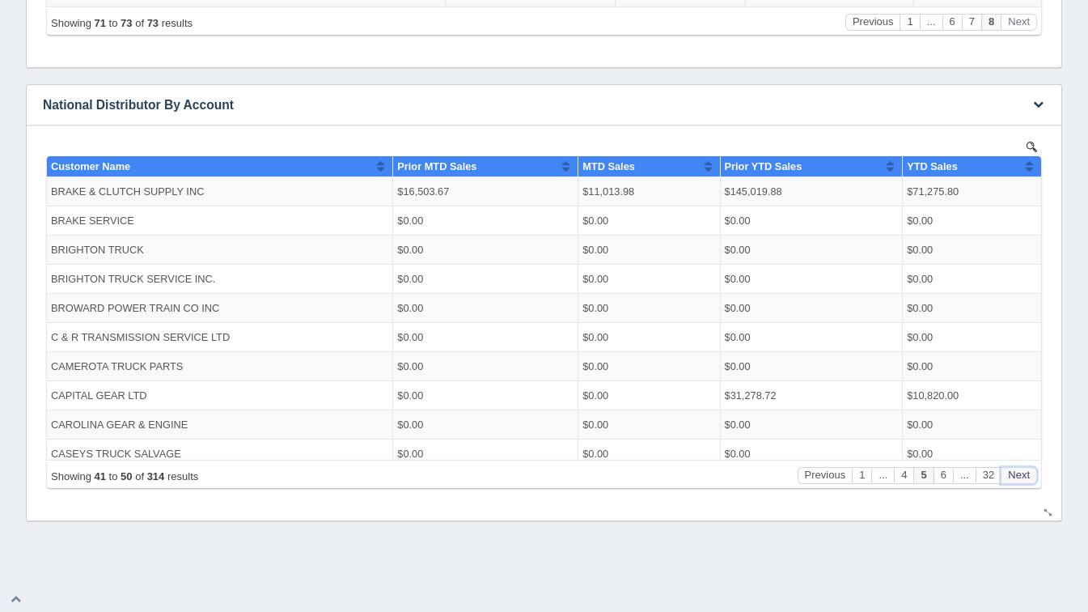
click at [1028, 473] on button "Next" at bounding box center [1019, 474] width 36 height 17
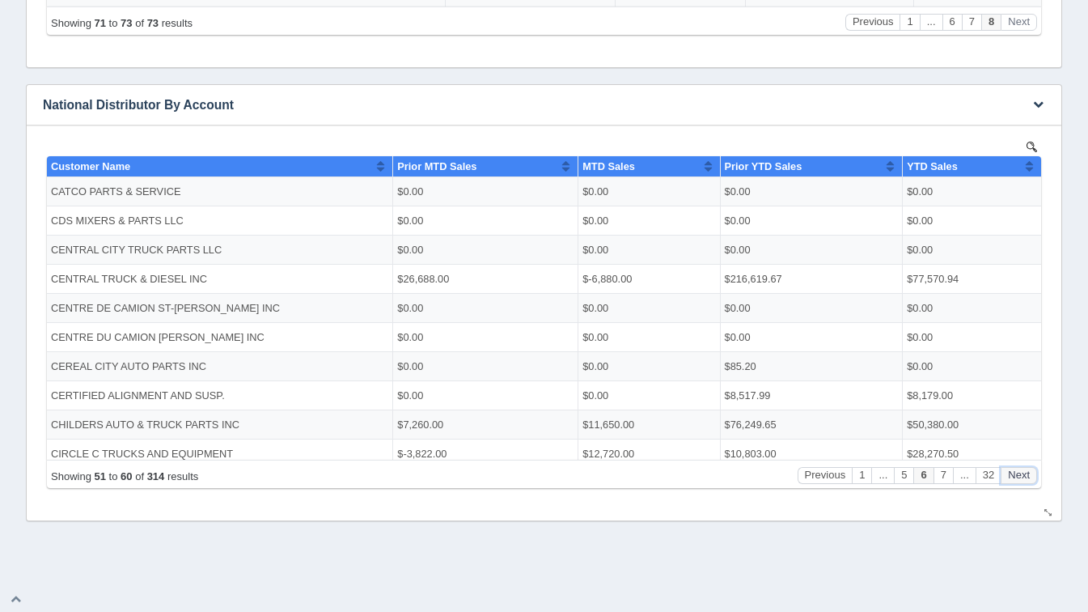
click at [1028, 470] on button "Next" at bounding box center [1019, 474] width 36 height 17
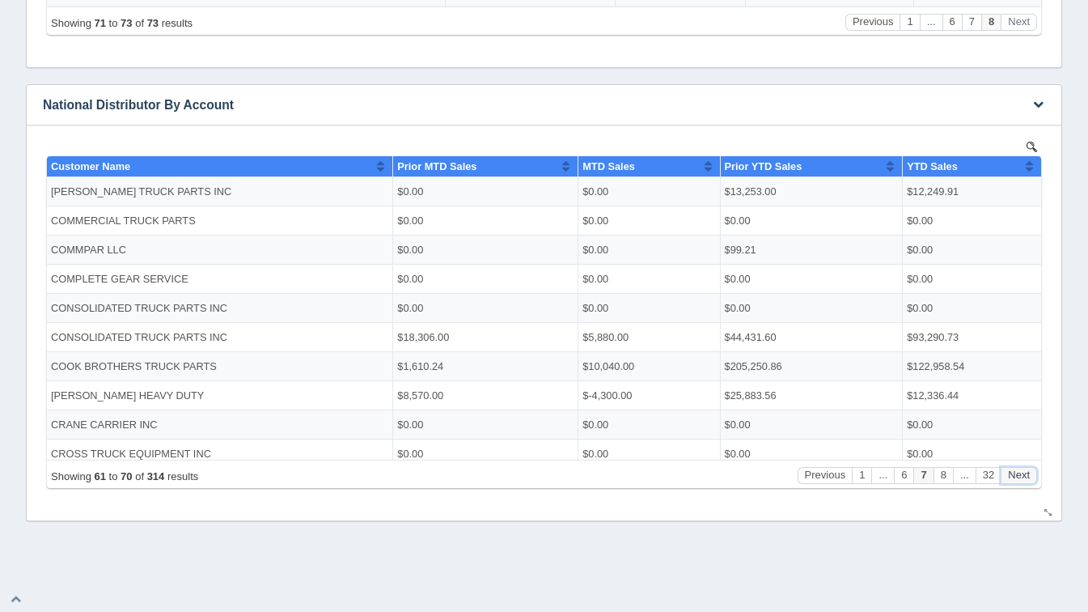
click at [1028, 470] on button "Next" at bounding box center [1019, 474] width 36 height 17
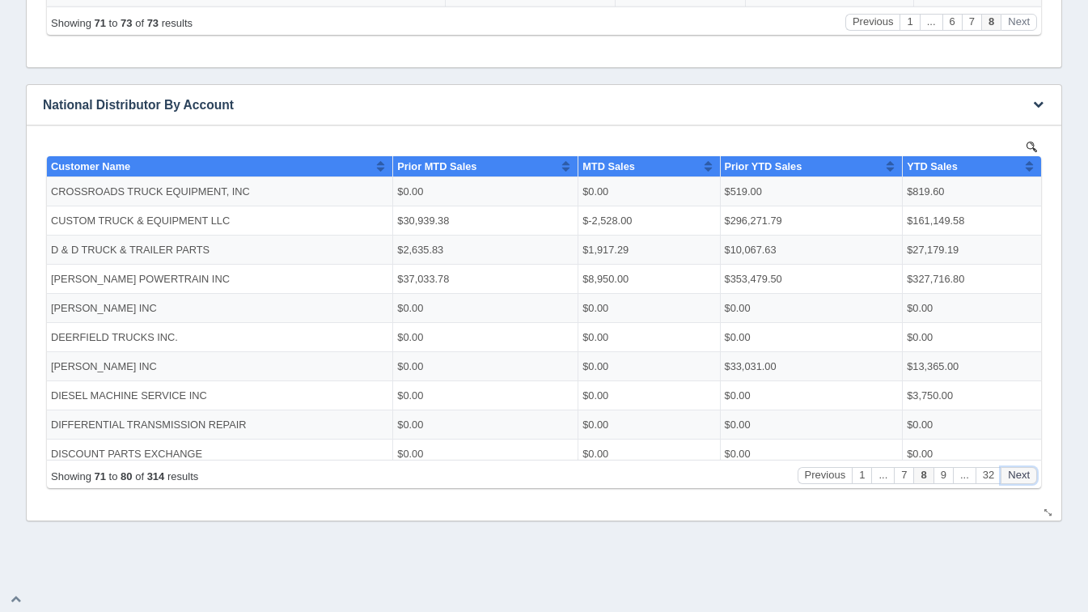
click at [1028, 470] on button "Next" at bounding box center [1019, 474] width 36 height 17
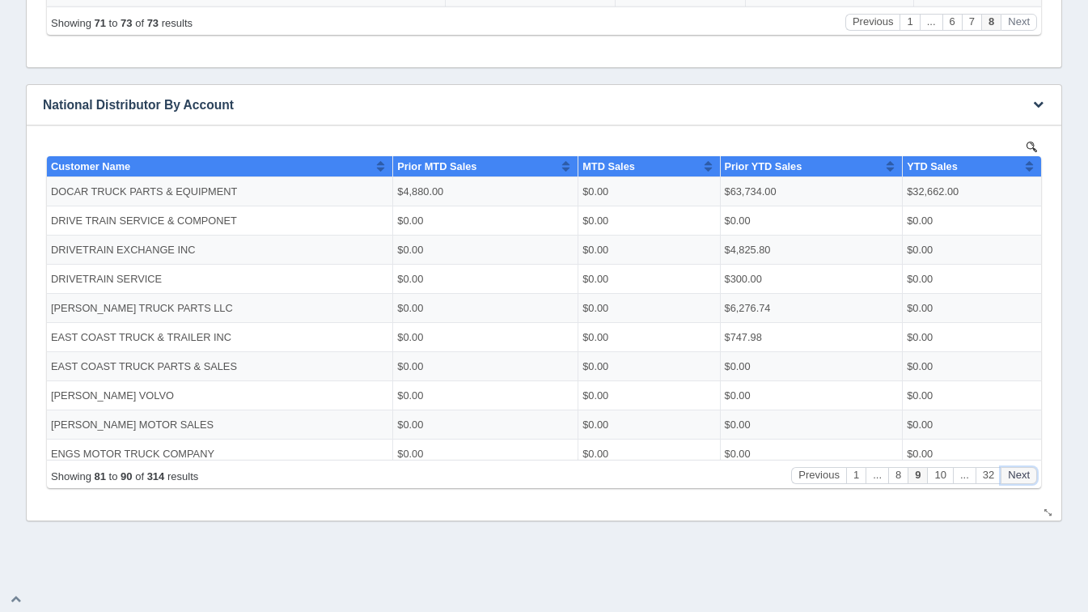
click at [1028, 470] on button "Next" at bounding box center [1019, 474] width 36 height 17
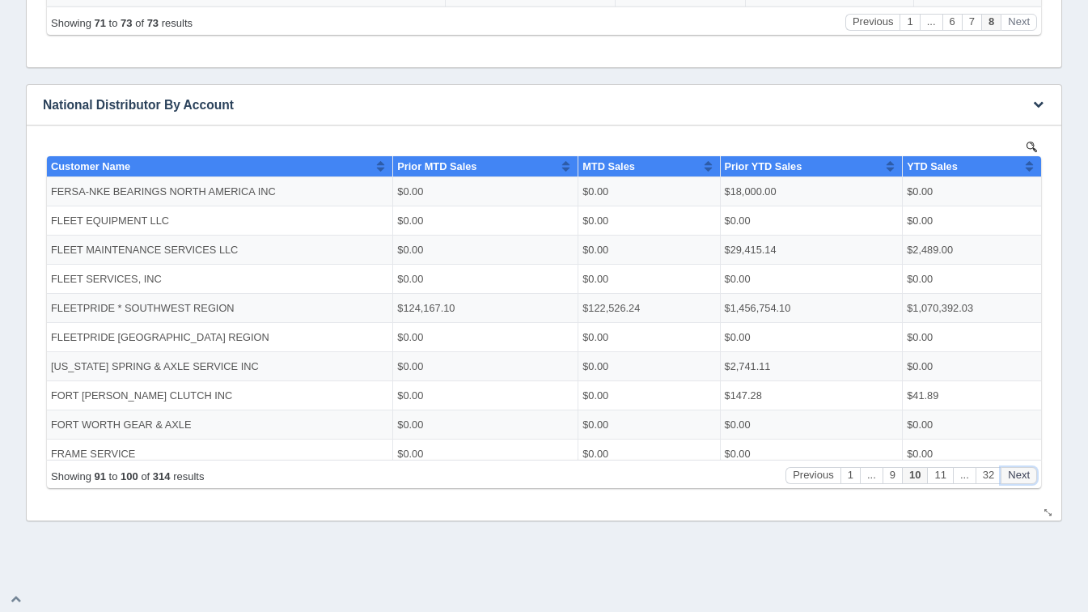
click at [1028, 470] on button "Next" at bounding box center [1019, 474] width 36 height 17
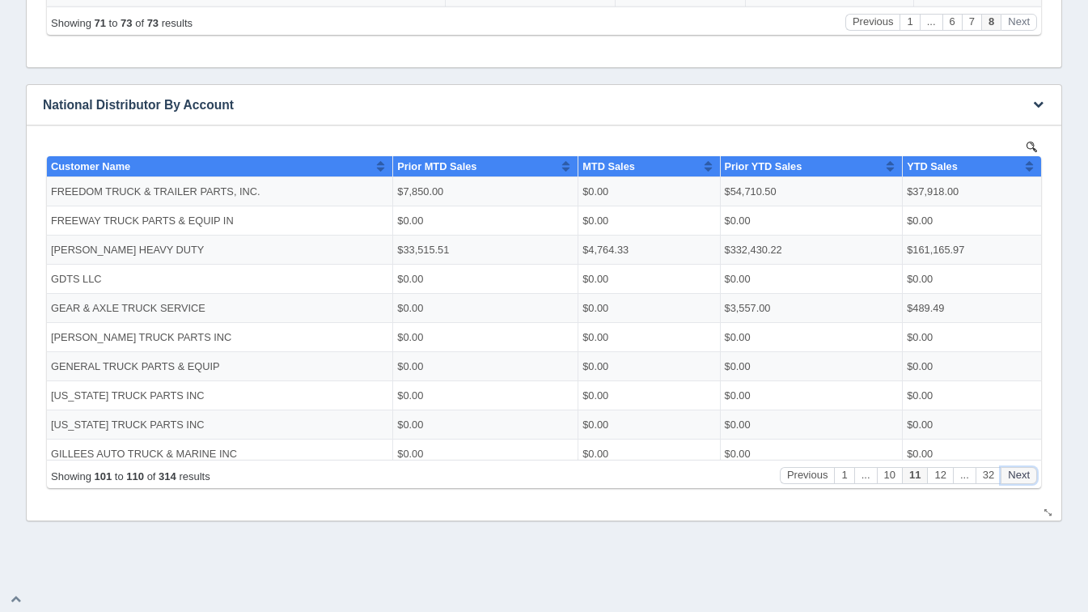
click at [1028, 470] on button "Next" at bounding box center [1019, 474] width 36 height 17
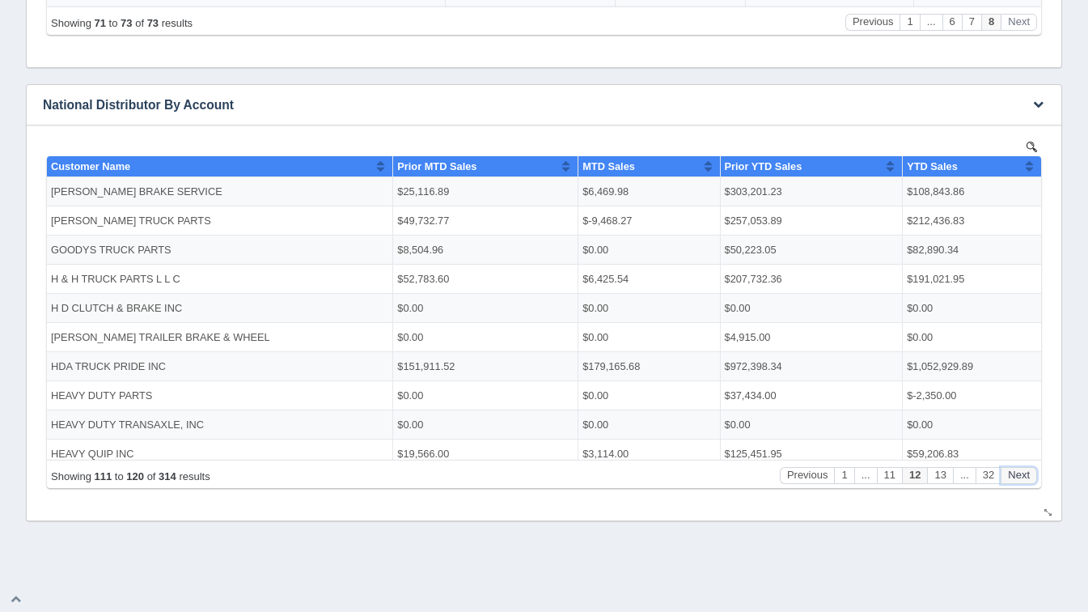
click at [1028, 470] on button "Next" at bounding box center [1019, 474] width 36 height 17
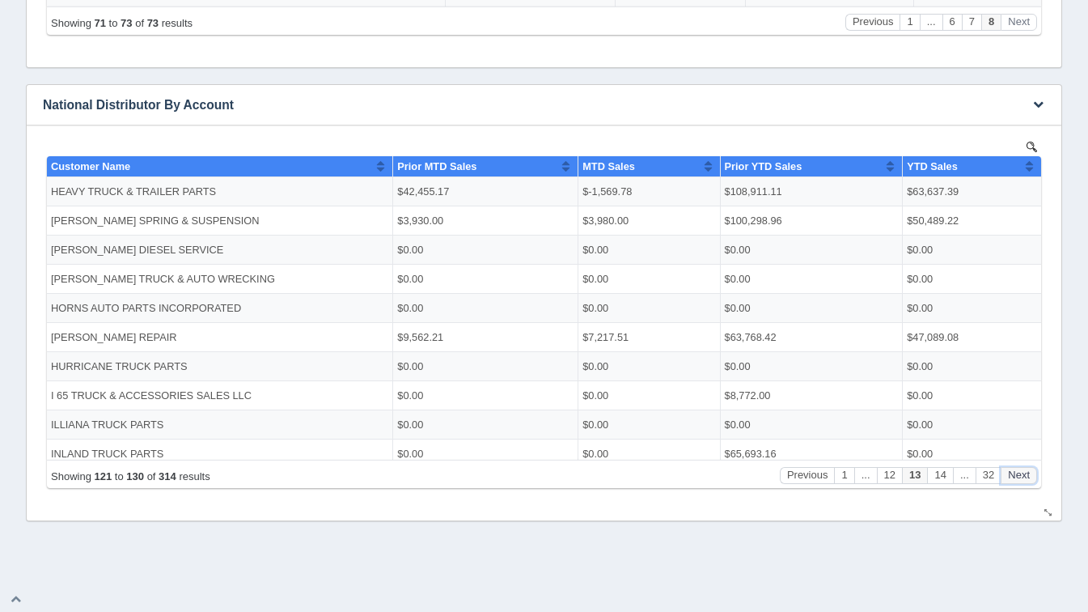
click at [1028, 470] on button "Next" at bounding box center [1019, 474] width 36 height 17
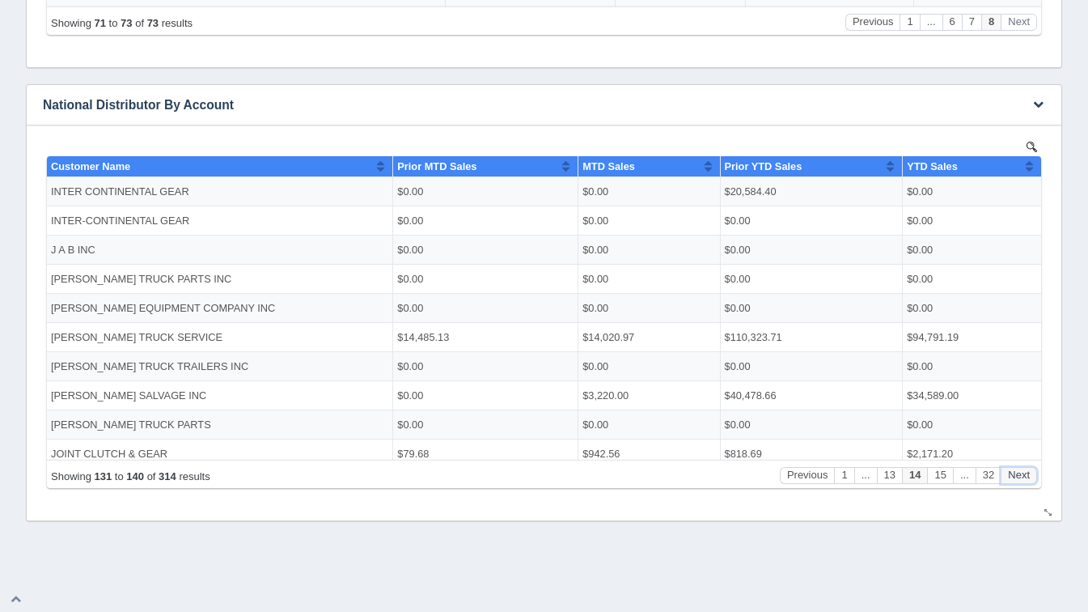
click at [1028, 470] on button "Next" at bounding box center [1019, 474] width 36 height 17
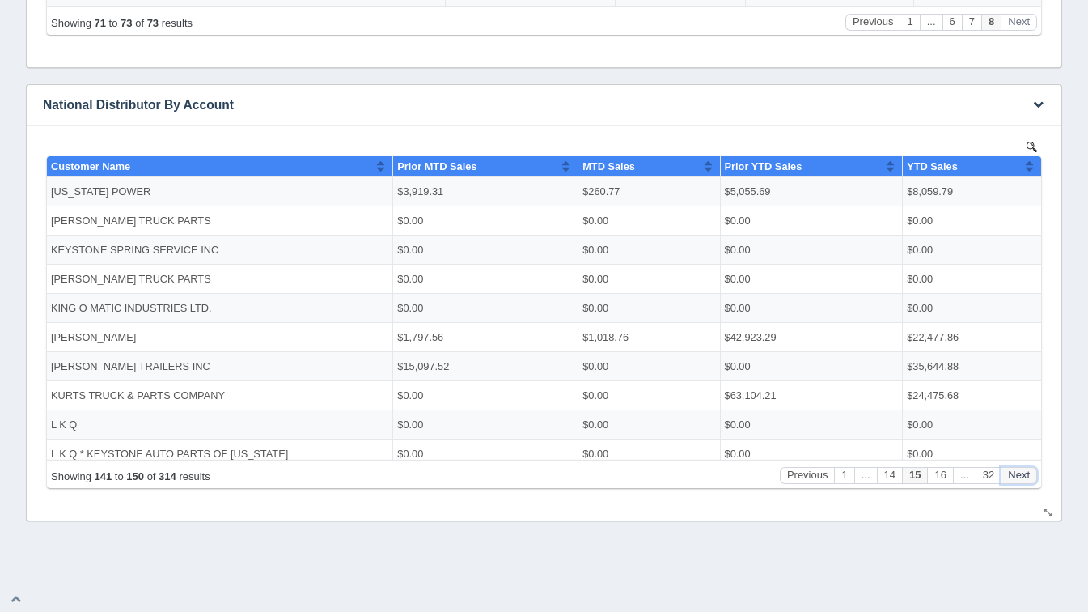
click at [1028, 470] on button "Next" at bounding box center [1019, 474] width 36 height 17
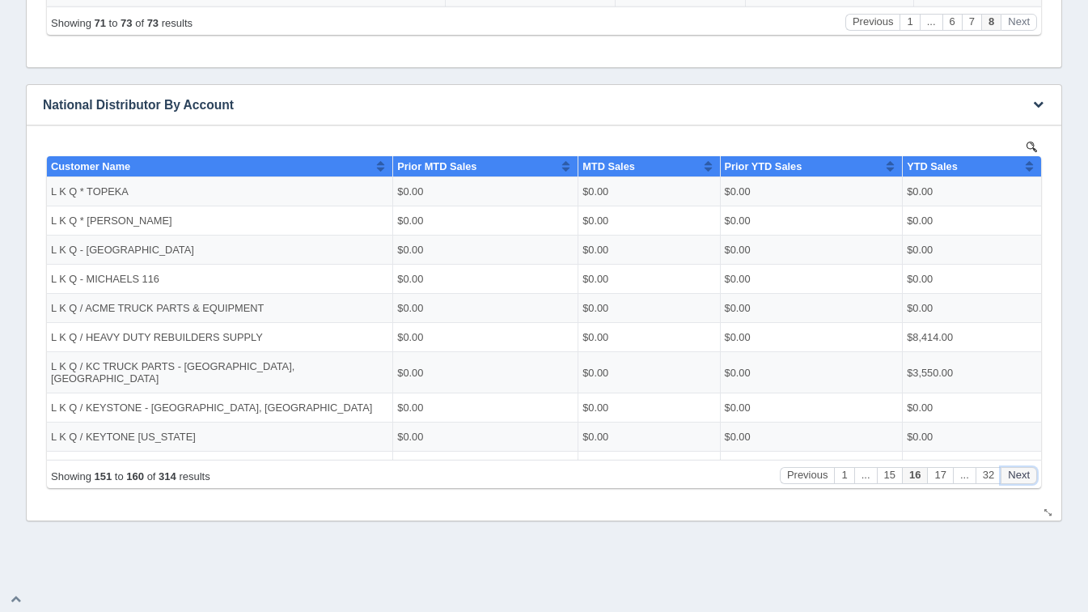
click at [1028, 470] on button "Next" at bounding box center [1019, 474] width 36 height 17
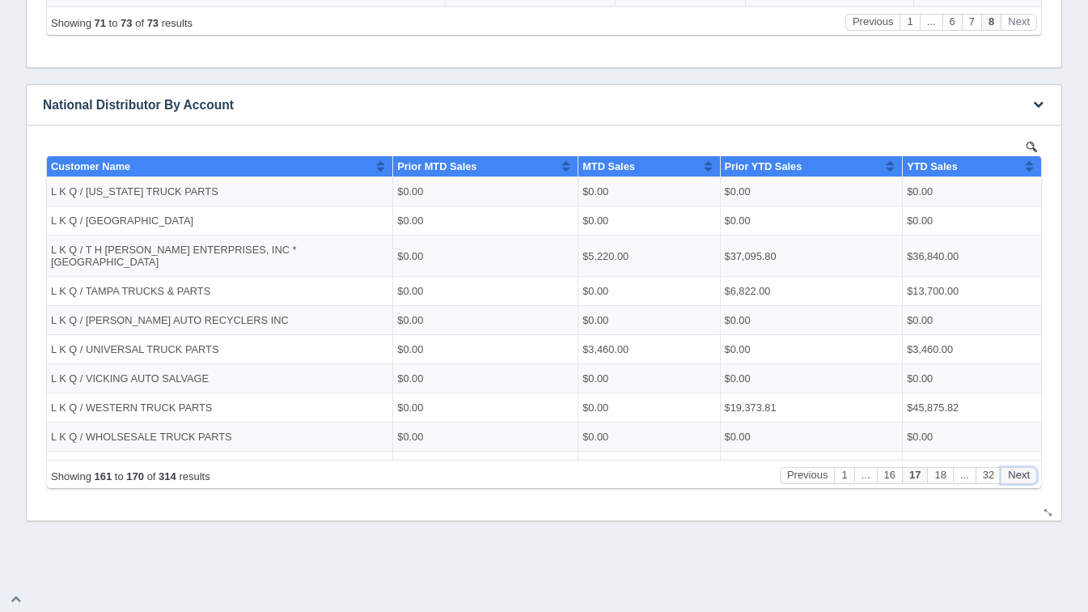
click at [1028, 470] on button "Next" at bounding box center [1019, 474] width 36 height 17
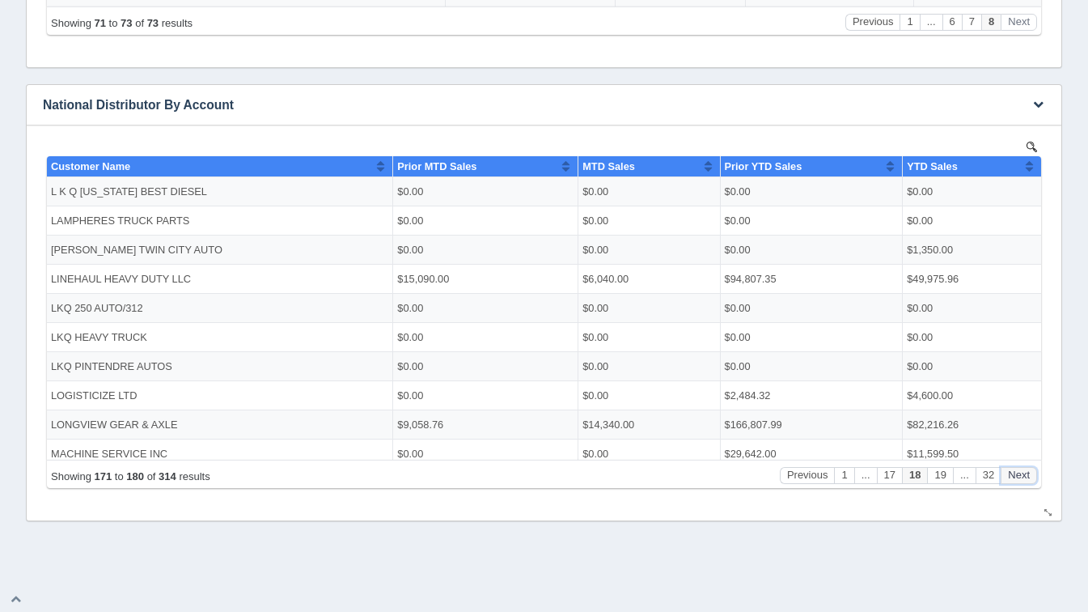
click at [1028, 470] on button "Next" at bounding box center [1019, 474] width 36 height 17
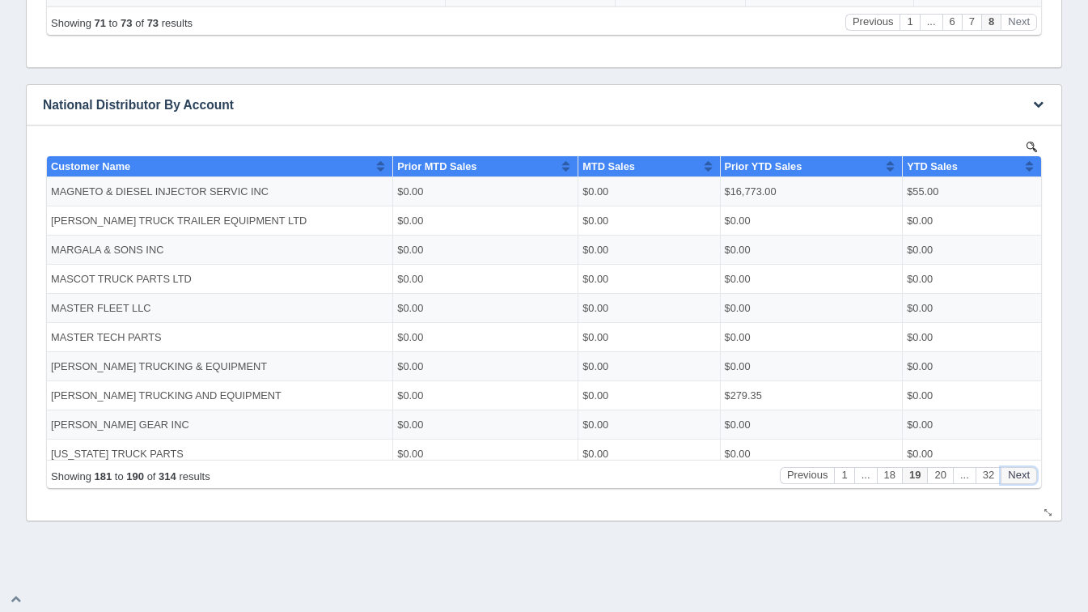
click at [1028, 470] on button "Next" at bounding box center [1019, 474] width 36 height 17
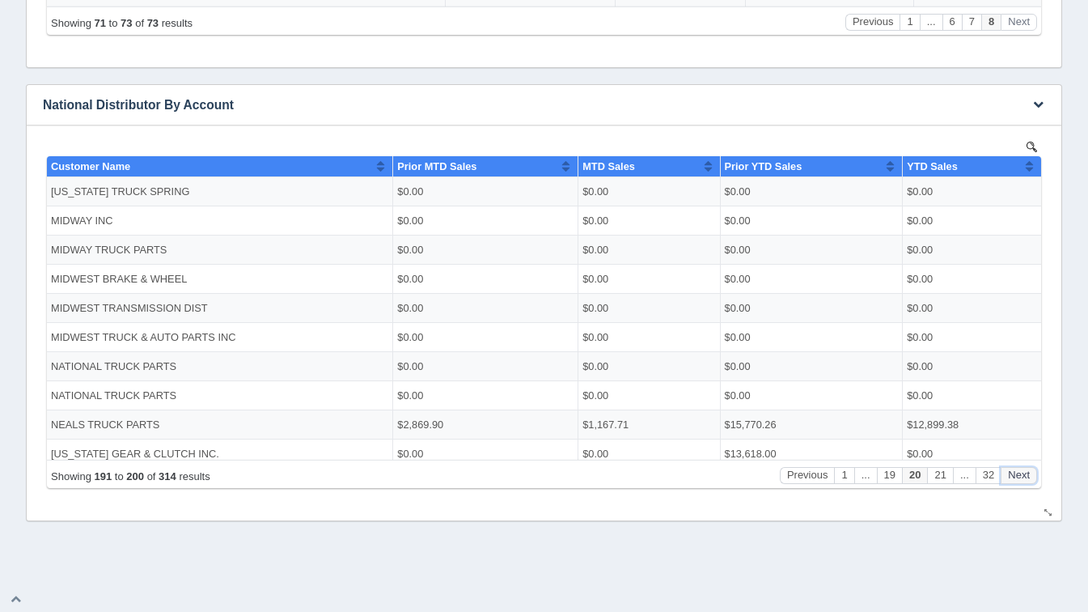
click at [1028, 470] on button "Next" at bounding box center [1019, 474] width 36 height 17
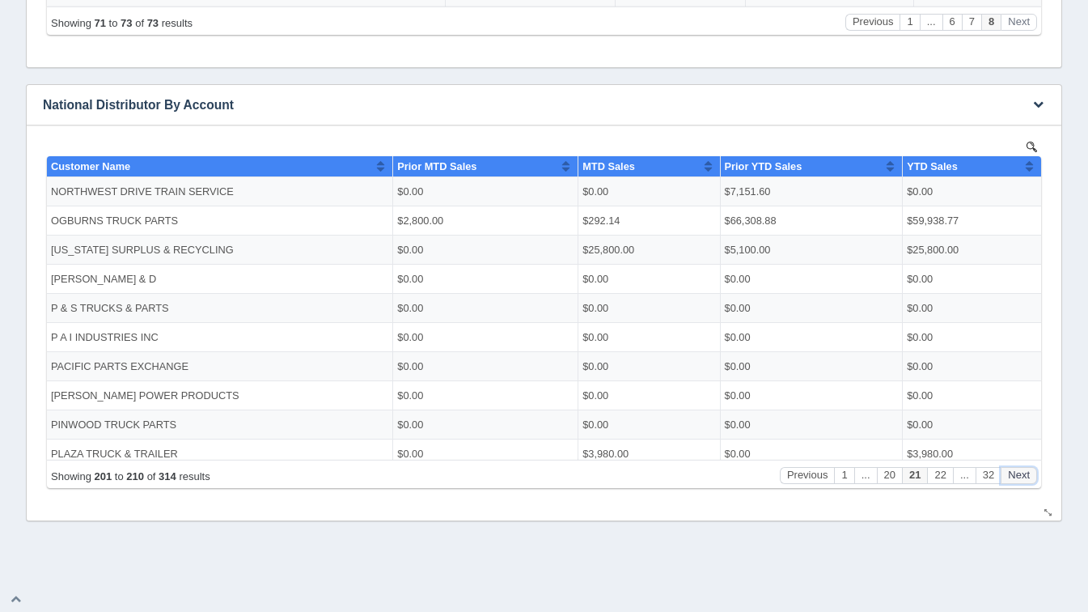
click at [1028, 470] on button "Next" at bounding box center [1019, 474] width 36 height 17
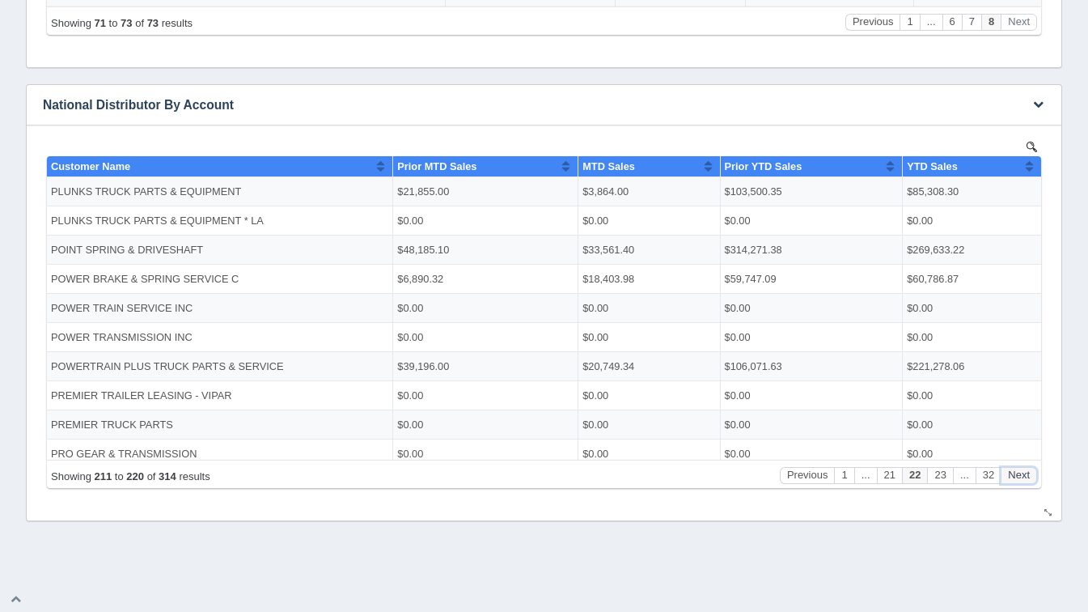
click at [1028, 470] on button "Next" at bounding box center [1019, 474] width 36 height 17
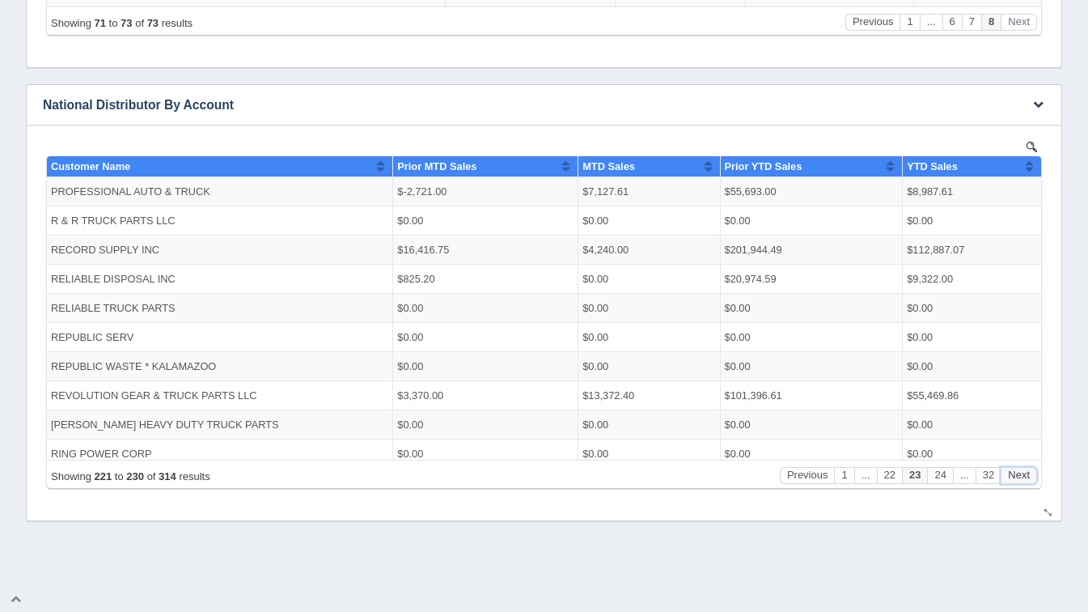
click at [1028, 470] on button "Next" at bounding box center [1019, 474] width 36 height 17
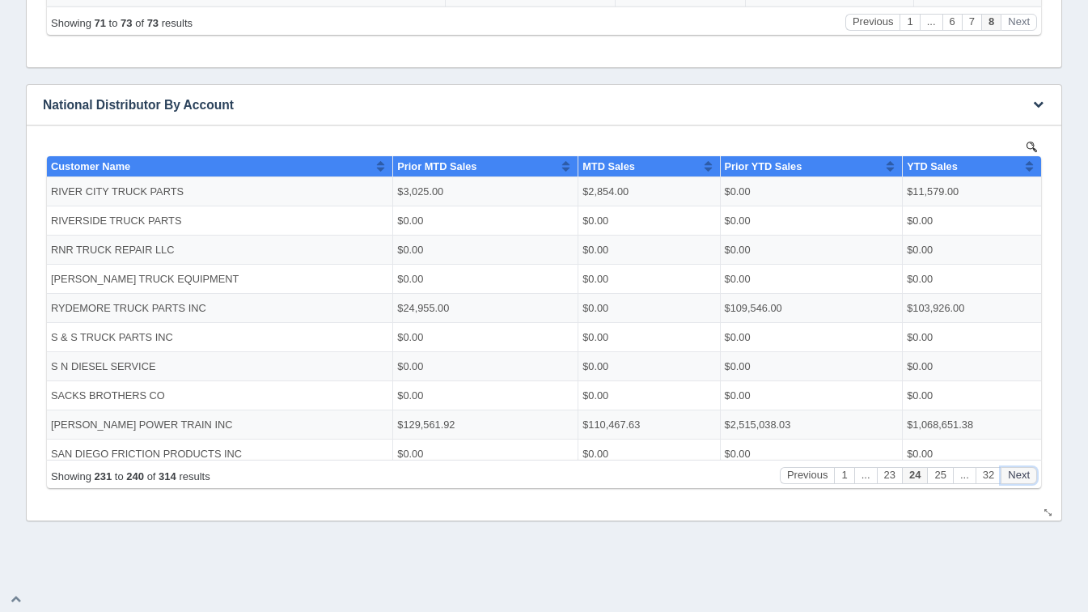
click at [1028, 470] on button "Next" at bounding box center [1019, 474] width 36 height 17
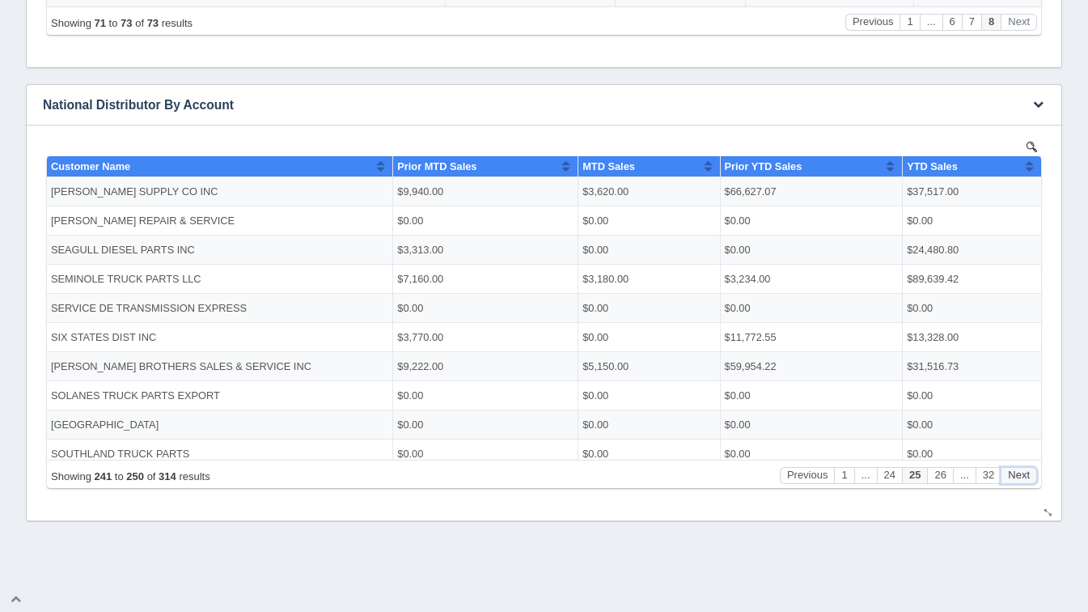
click at [1028, 470] on button "Next" at bounding box center [1019, 474] width 36 height 17
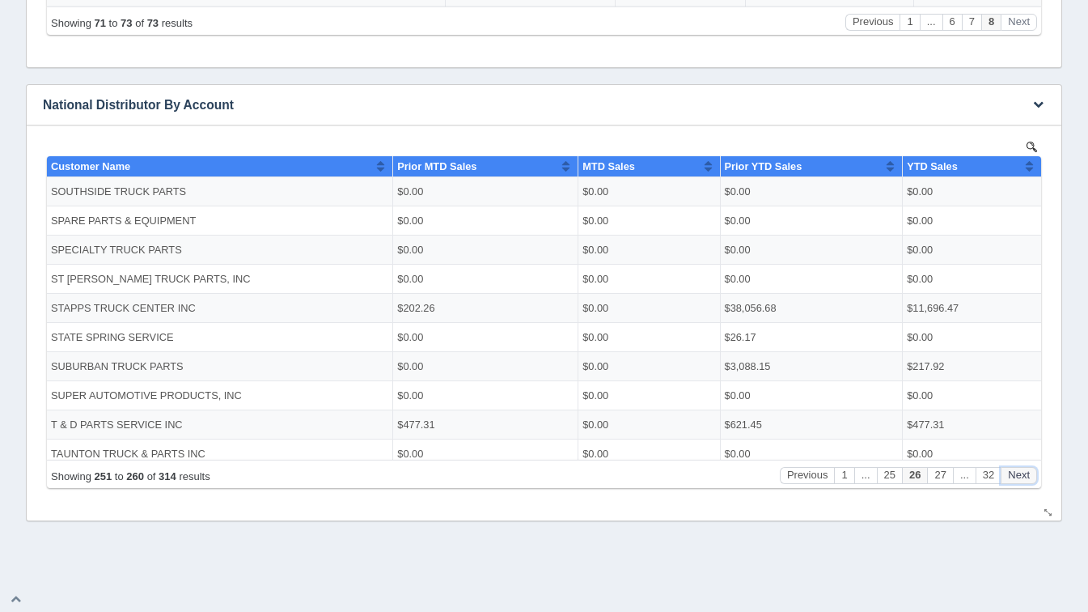
click at [1028, 470] on button "Next" at bounding box center [1019, 474] width 36 height 17
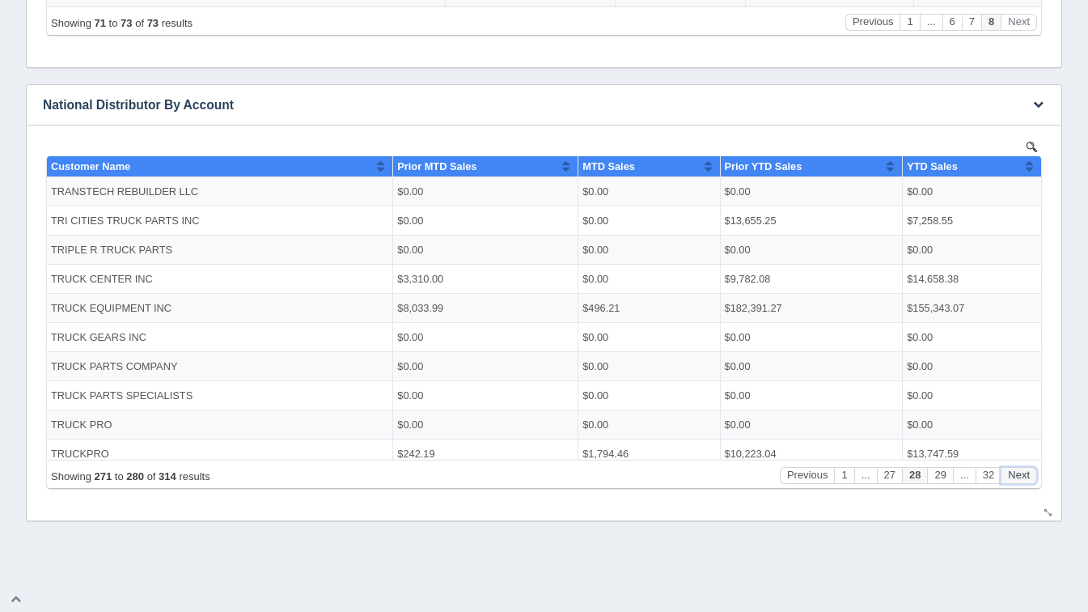
click at [1028, 470] on button "Next" at bounding box center [1019, 474] width 36 height 17
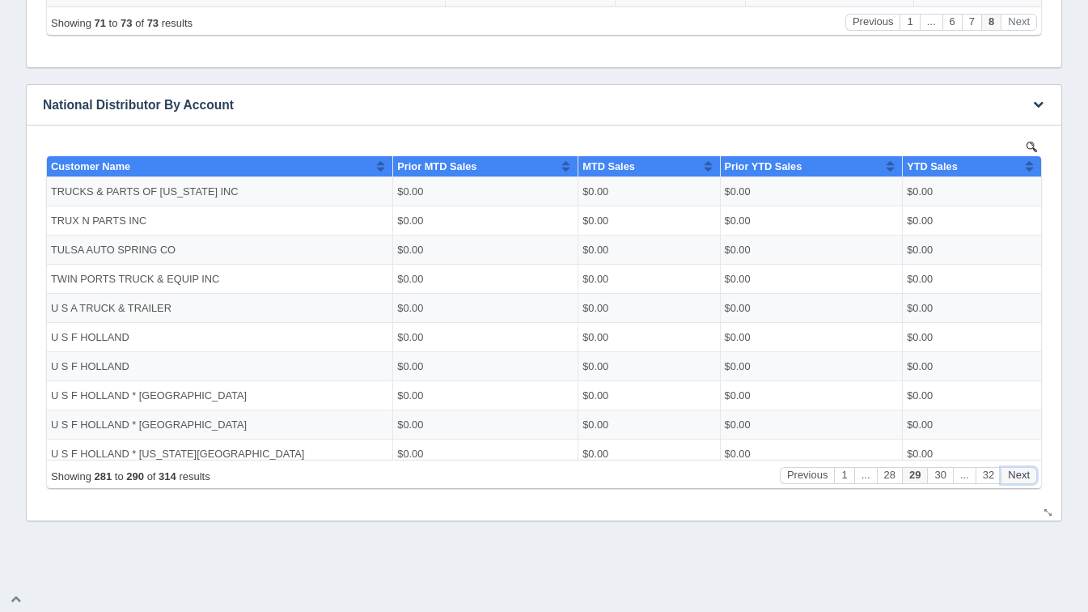
click at [1028, 470] on button "Next" at bounding box center [1019, 474] width 36 height 17
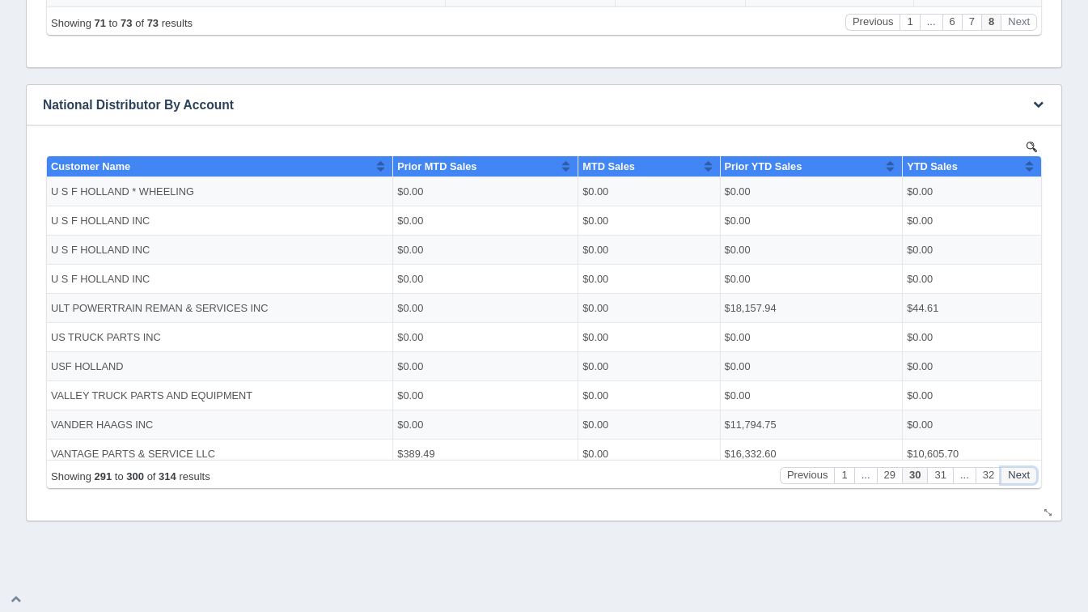
click at [1028, 470] on button "Next" at bounding box center [1019, 474] width 36 height 17
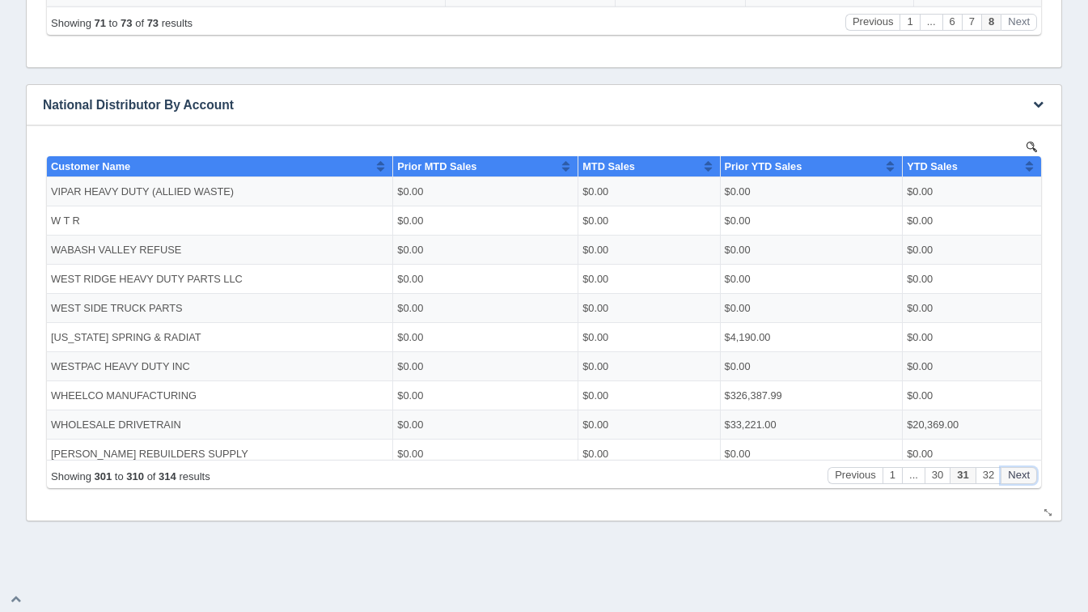
click at [1028, 470] on button "Next" at bounding box center [1019, 474] width 36 height 17
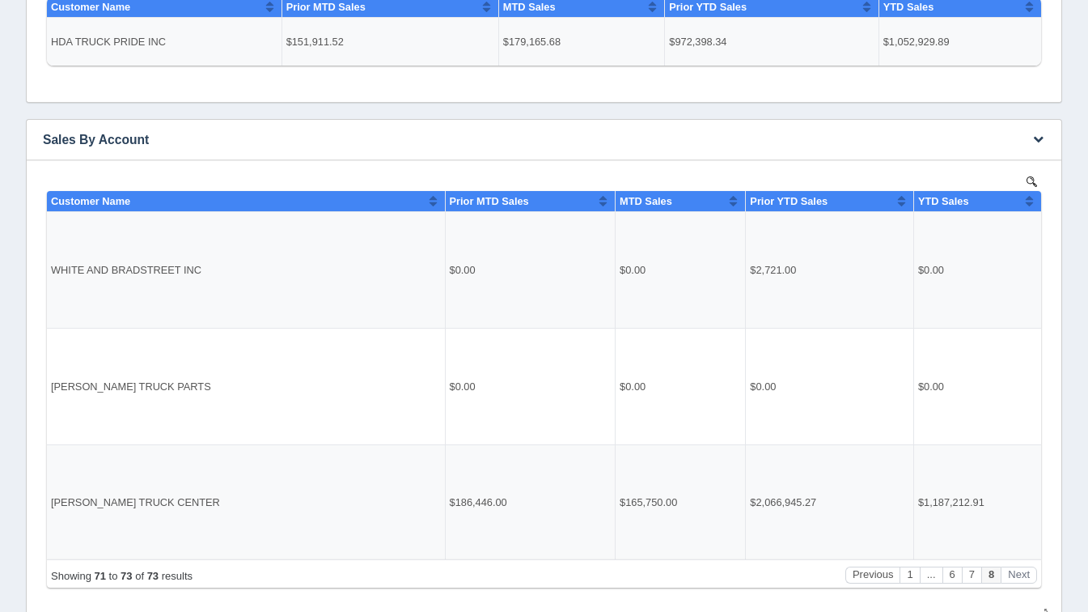
scroll to position [0, 0]
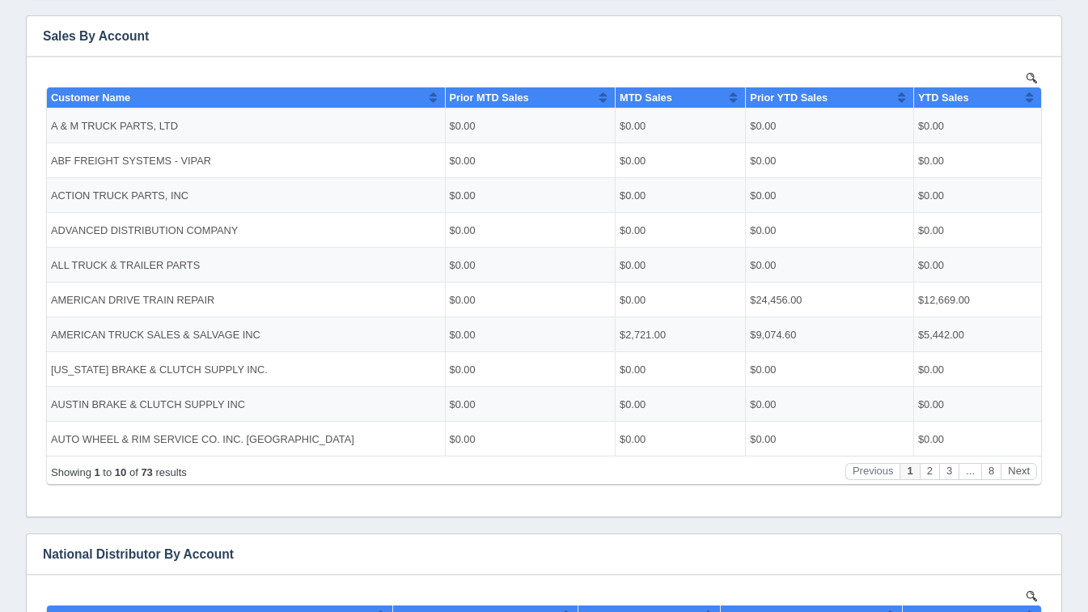
scroll to position [303, 0]
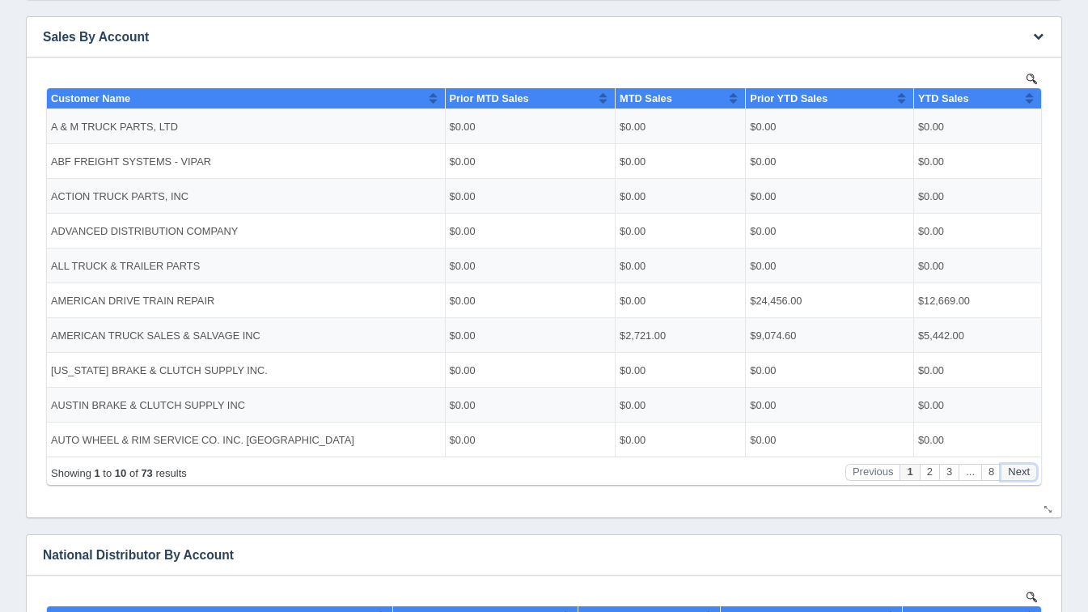
click at [1029, 468] on button "Next" at bounding box center [1019, 471] width 36 height 17
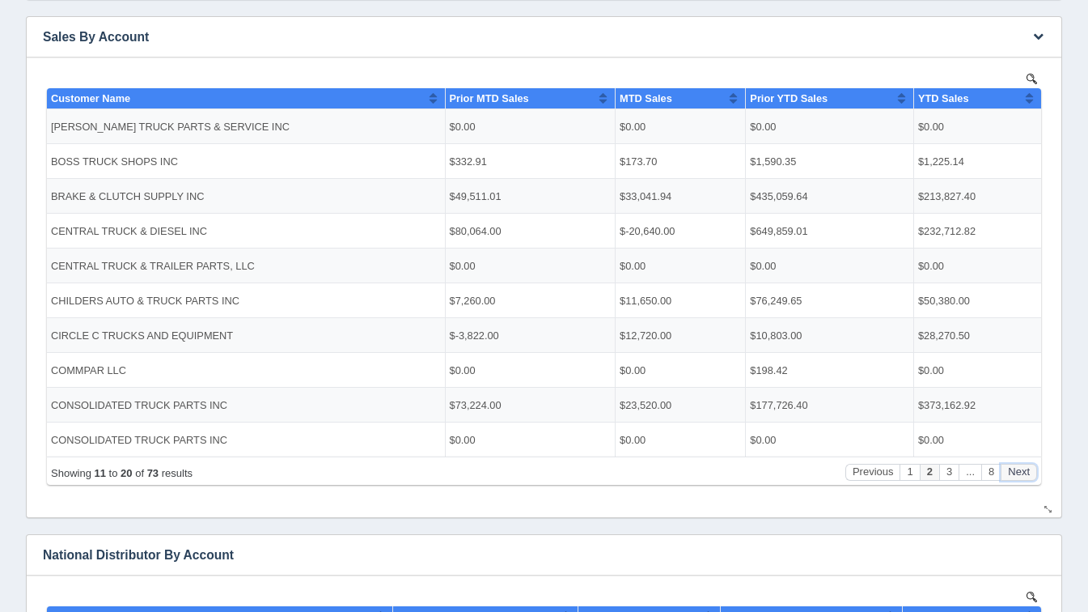
click at [1029, 468] on button "Next" at bounding box center [1019, 471] width 36 height 17
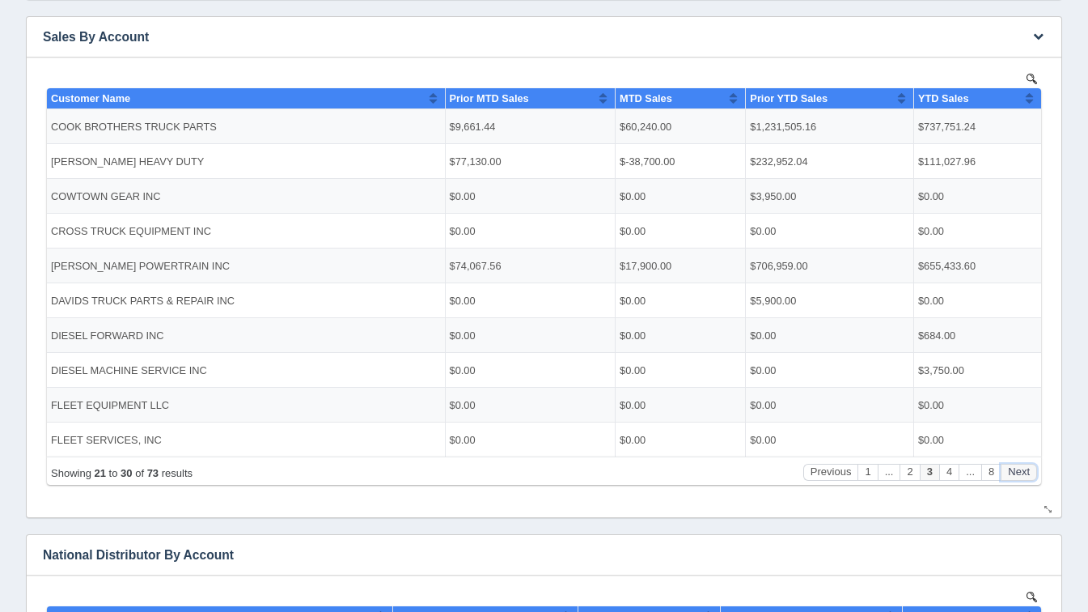
click at [1029, 468] on button "Next" at bounding box center [1019, 471] width 36 height 17
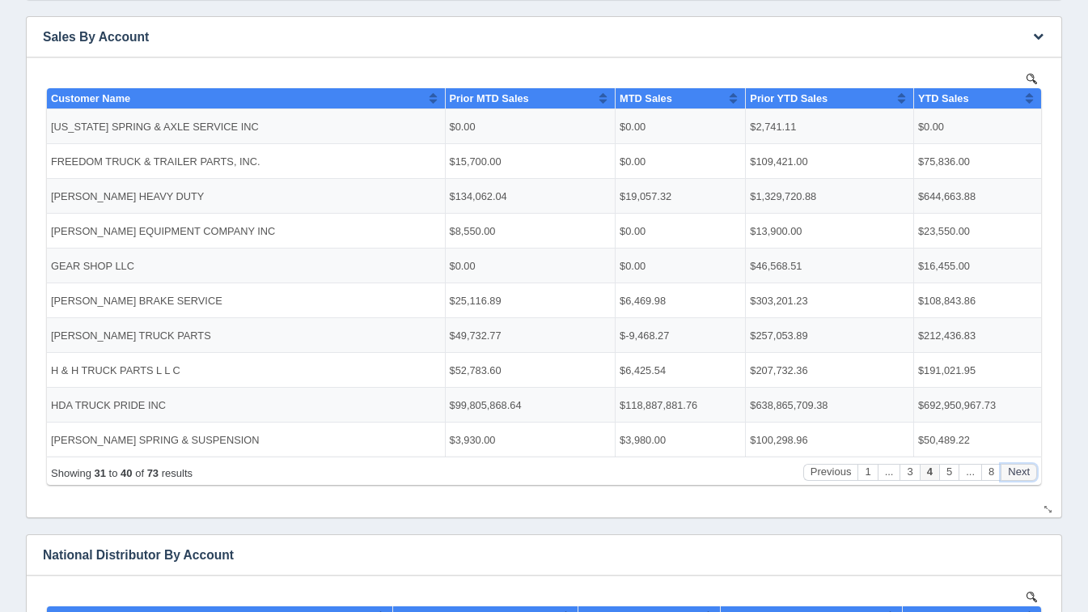
click at [1029, 468] on button "Next" at bounding box center [1019, 471] width 36 height 17
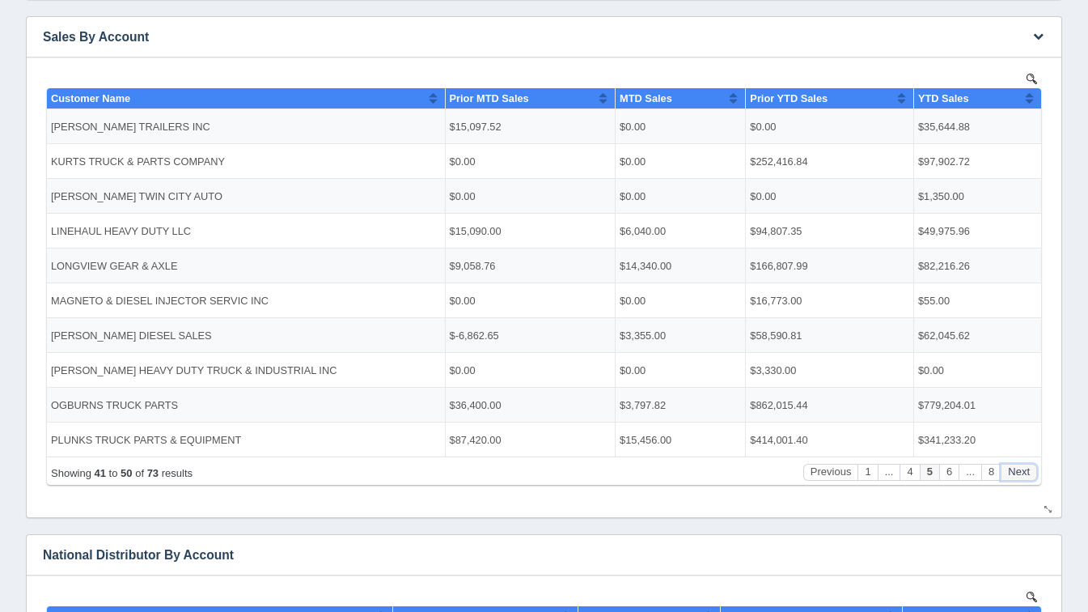
click at [1029, 468] on button "Next" at bounding box center [1019, 471] width 36 height 17
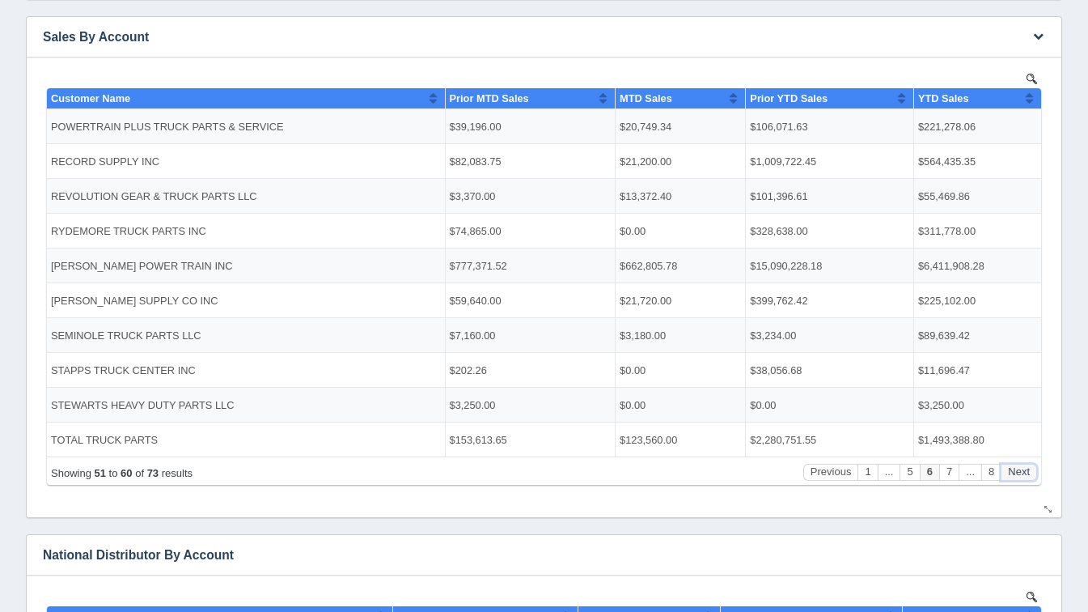
click at [1029, 468] on button "Next" at bounding box center [1019, 471] width 36 height 17
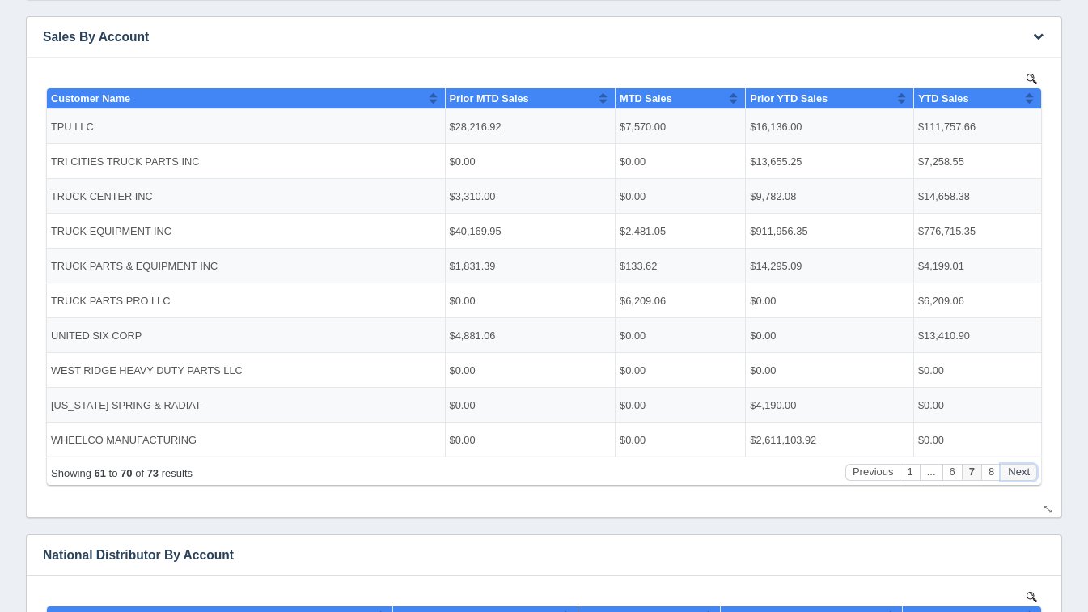
click at [1029, 468] on button "Next" at bounding box center [1019, 471] width 36 height 17
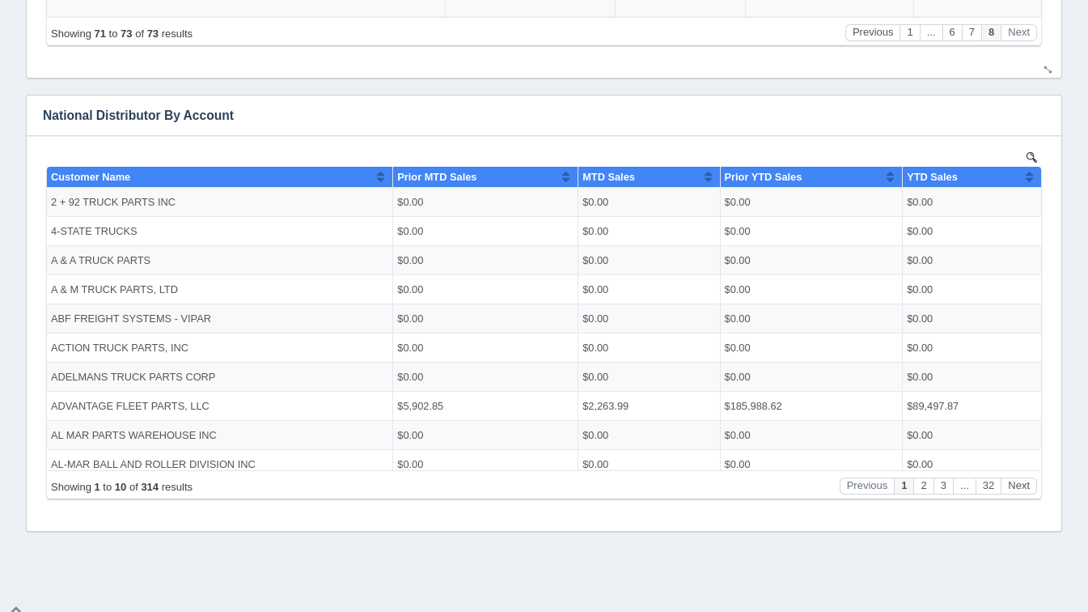
scroll to position [753, 0]
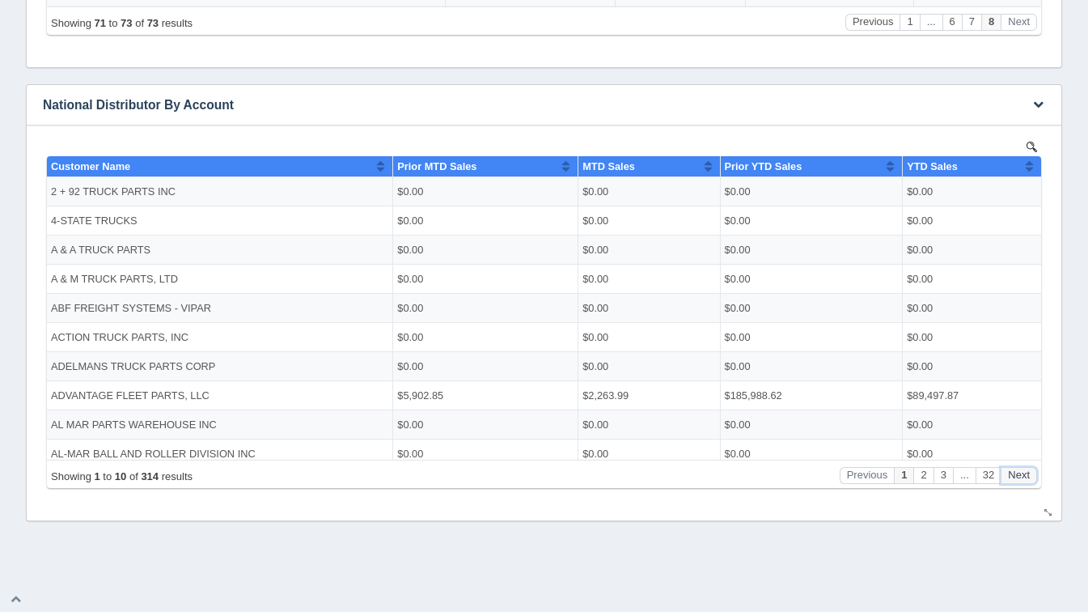
click at [1020, 481] on button "Next" at bounding box center [1019, 474] width 36 height 17
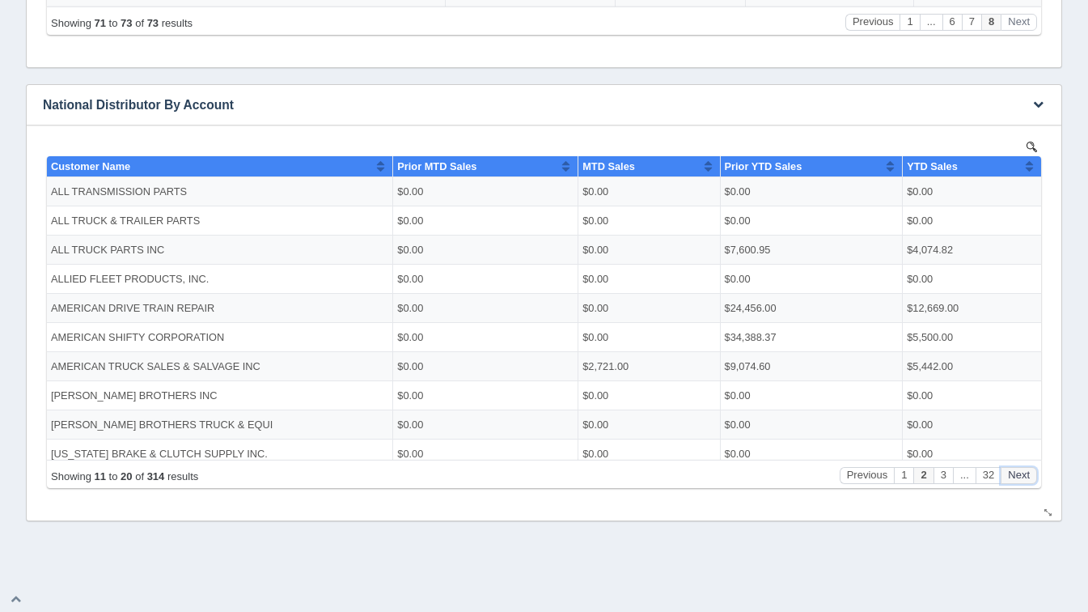
click at [1020, 481] on button "Next" at bounding box center [1019, 474] width 36 height 17
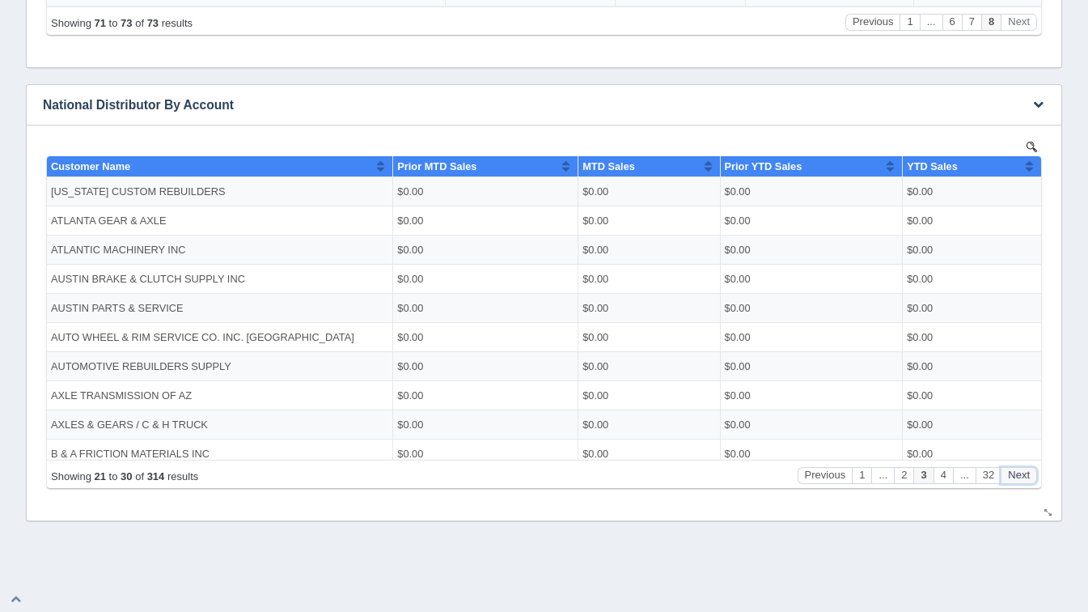
click at [1020, 481] on button "Next" at bounding box center [1019, 474] width 36 height 17
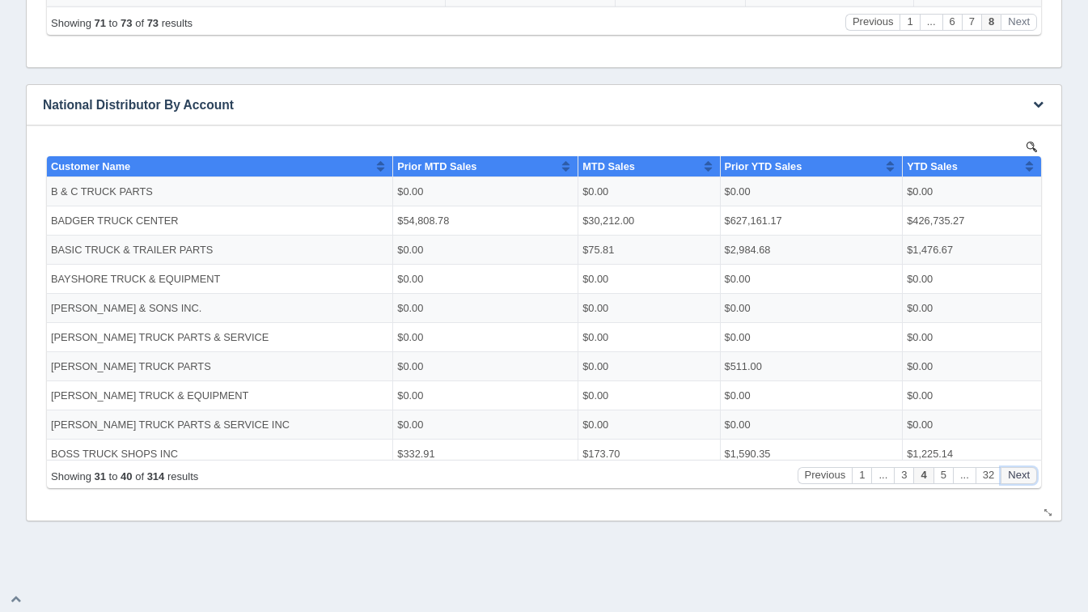
click at [1020, 481] on button "Next" at bounding box center [1019, 474] width 36 height 17
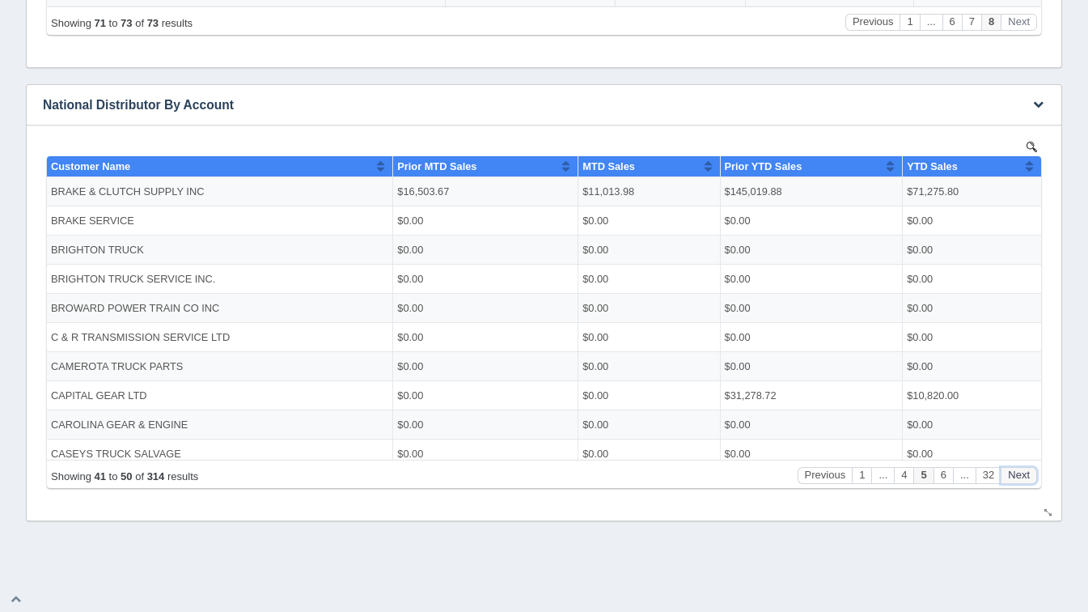
click at [1020, 481] on button "Next" at bounding box center [1019, 474] width 36 height 17
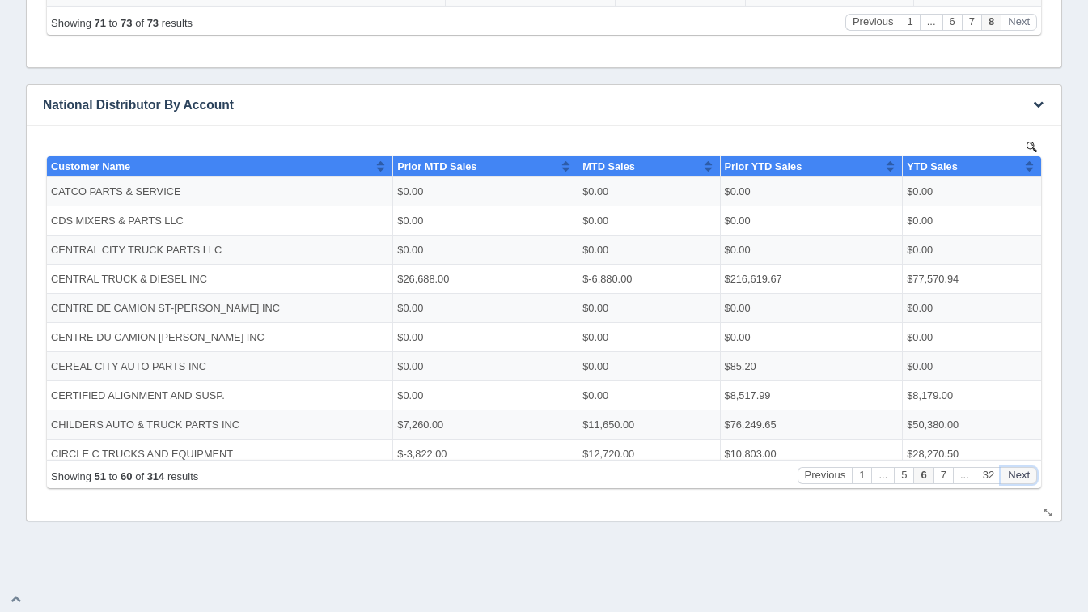
click at [1020, 481] on button "Next" at bounding box center [1019, 474] width 36 height 17
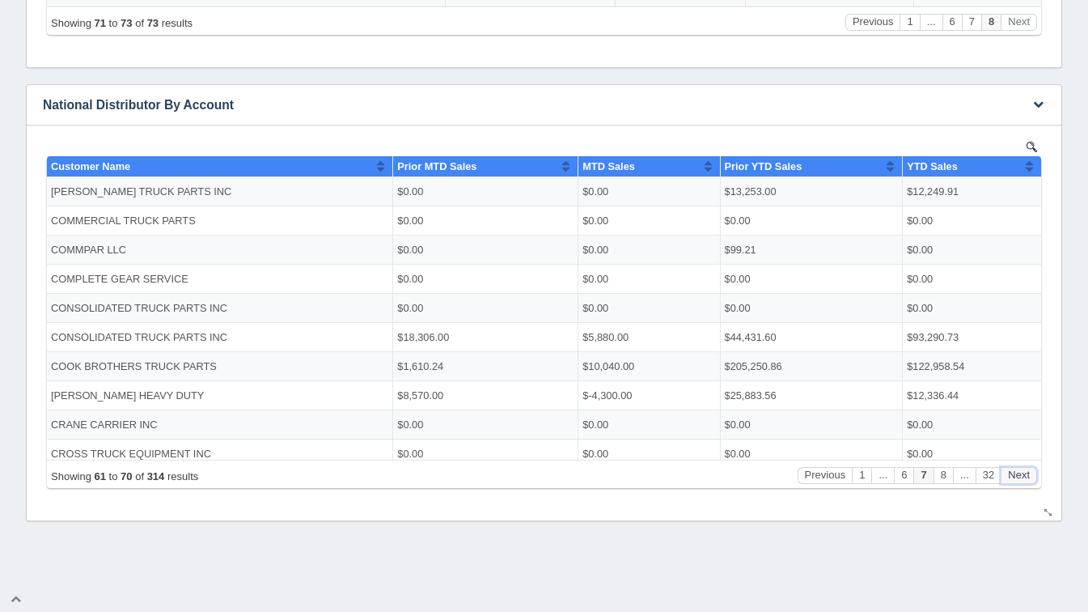
click at [1020, 481] on button "Next" at bounding box center [1019, 474] width 36 height 17
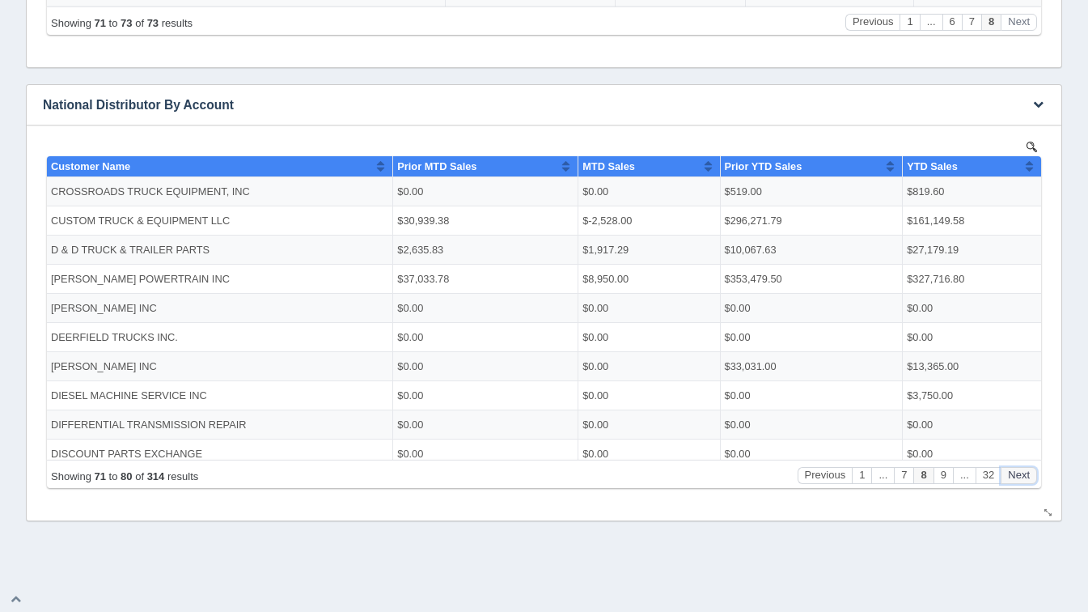
click at [1020, 481] on button "Next" at bounding box center [1019, 474] width 36 height 17
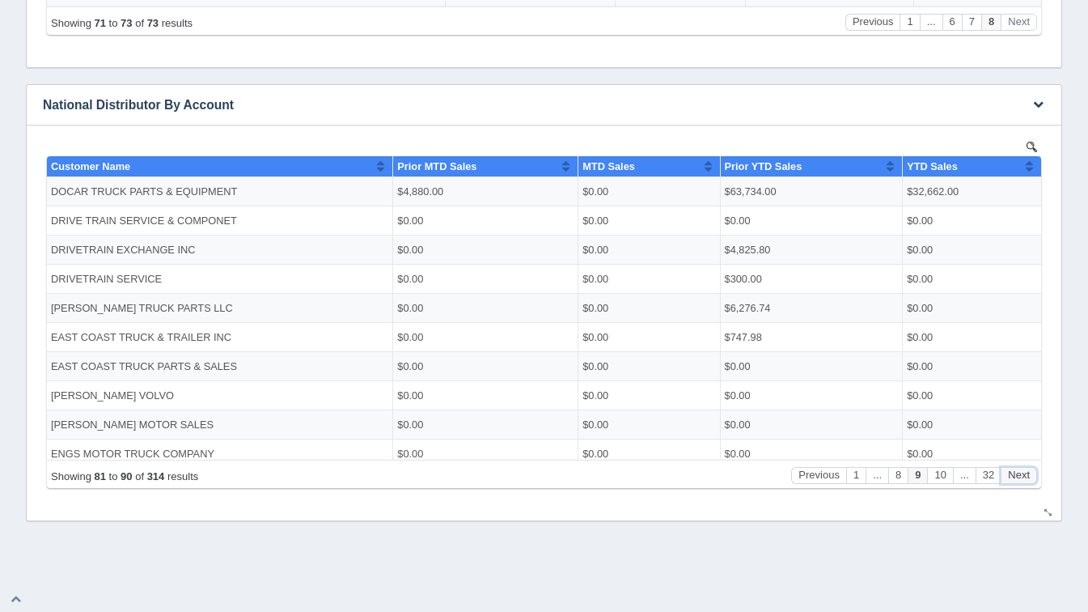
click at [1020, 481] on button "Next" at bounding box center [1019, 474] width 36 height 17
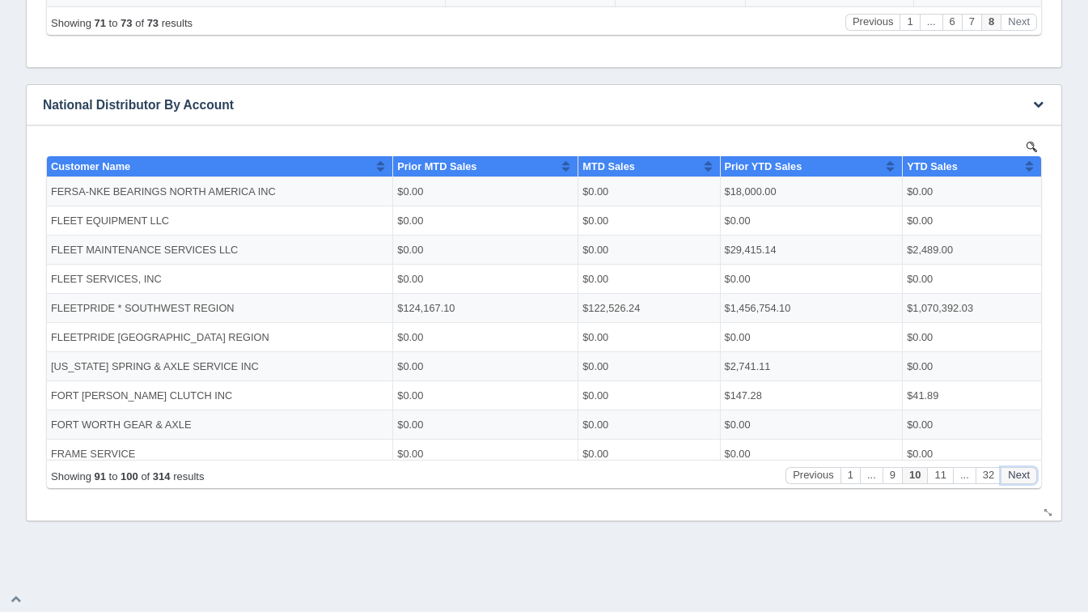
click at [1020, 481] on button "Next" at bounding box center [1019, 474] width 36 height 17
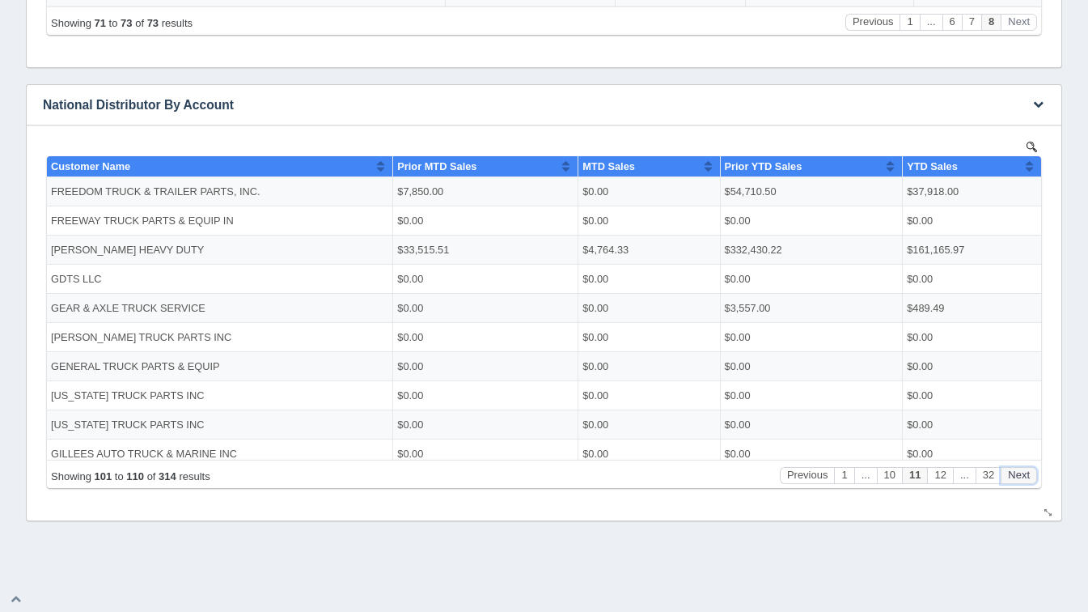
click at [1020, 481] on button "Next" at bounding box center [1019, 474] width 36 height 17
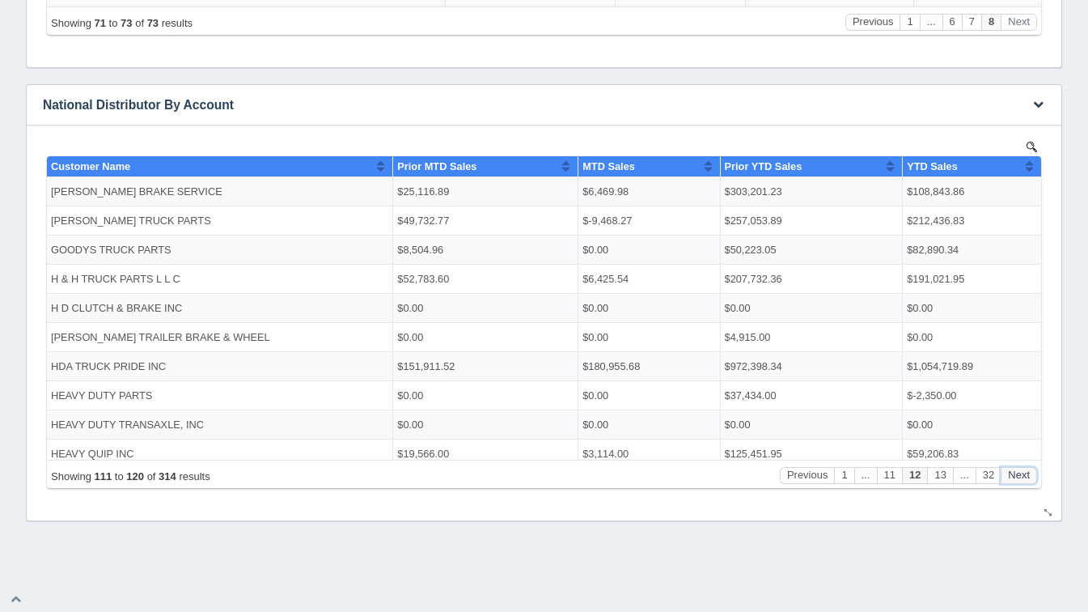
click at [1020, 481] on button "Next" at bounding box center [1019, 474] width 36 height 17
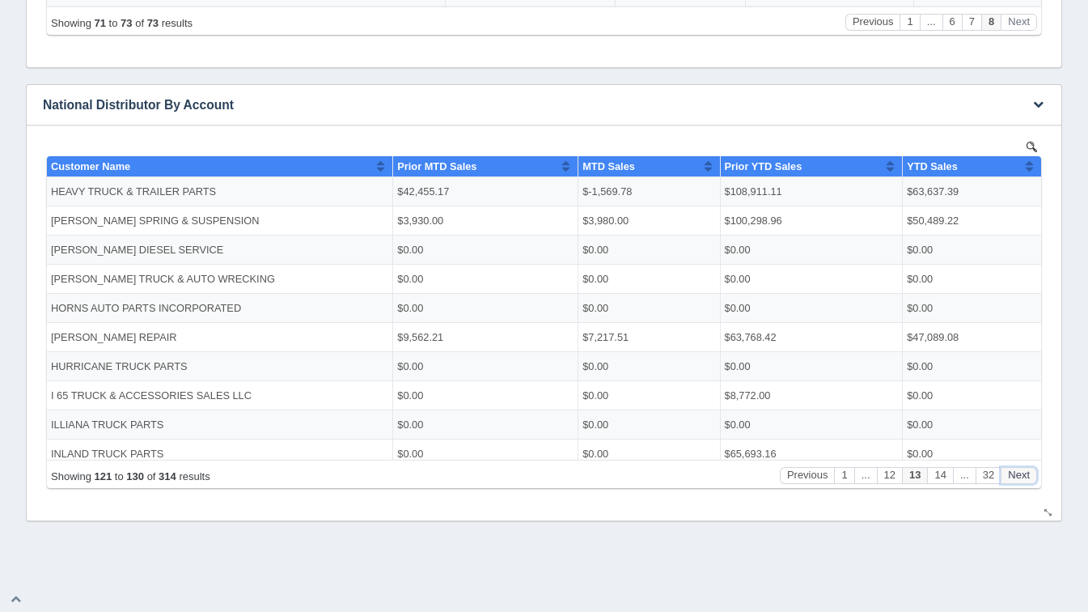
click at [1020, 481] on button "Next" at bounding box center [1019, 474] width 36 height 17
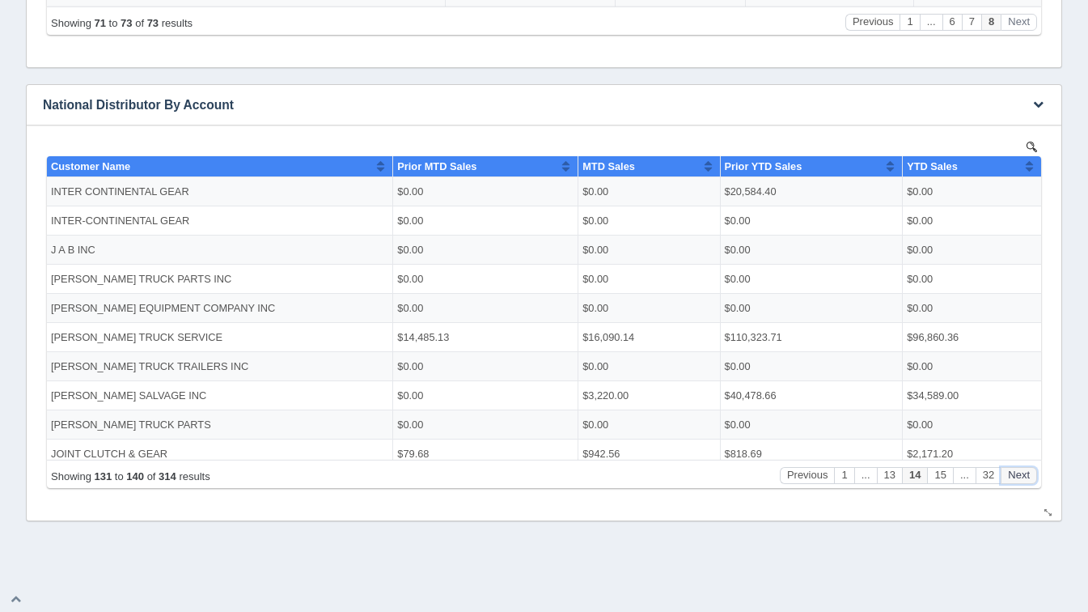
click at [1020, 481] on button "Next" at bounding box center [1019, 474] width 36 height 17
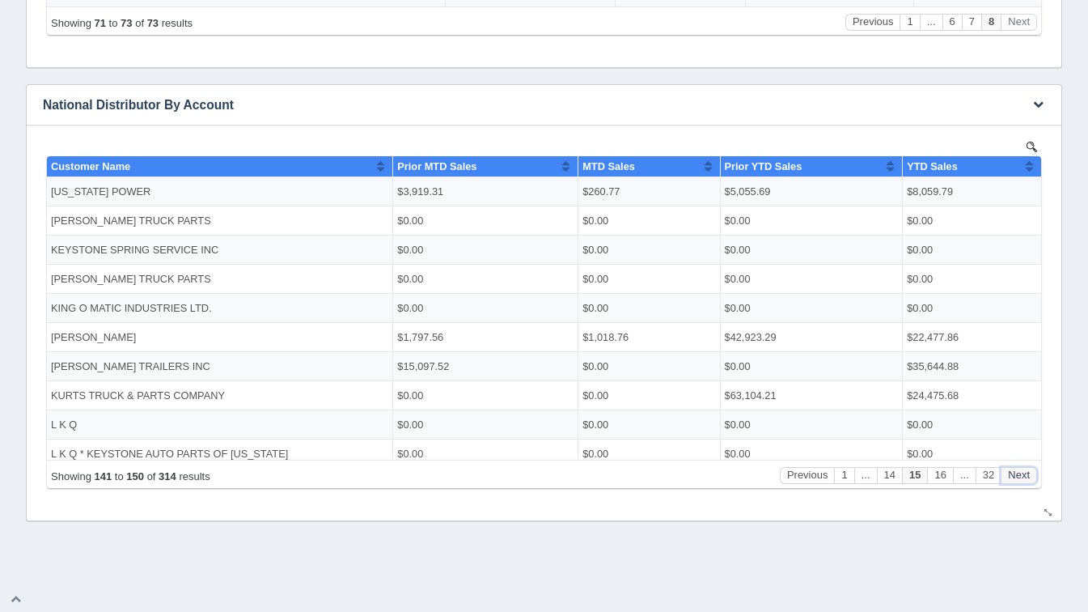
click at [1020, 481] on button "Next" at bounding box center [1019, 474] width 36 height 17
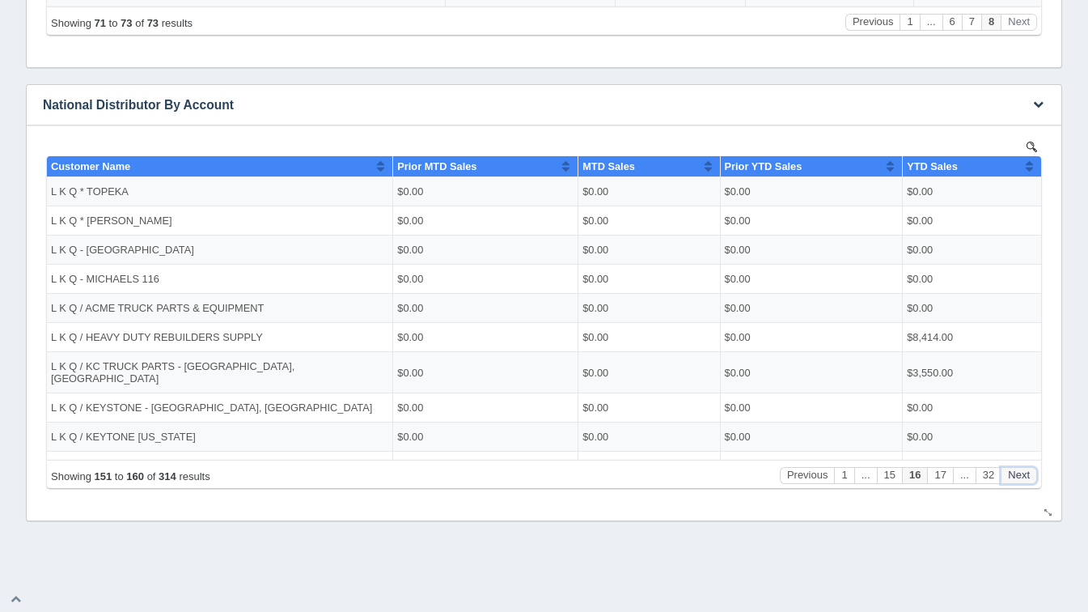
click at [1020, 481] on button "Next" at bounding box center [1019, 474] width 36 height 17
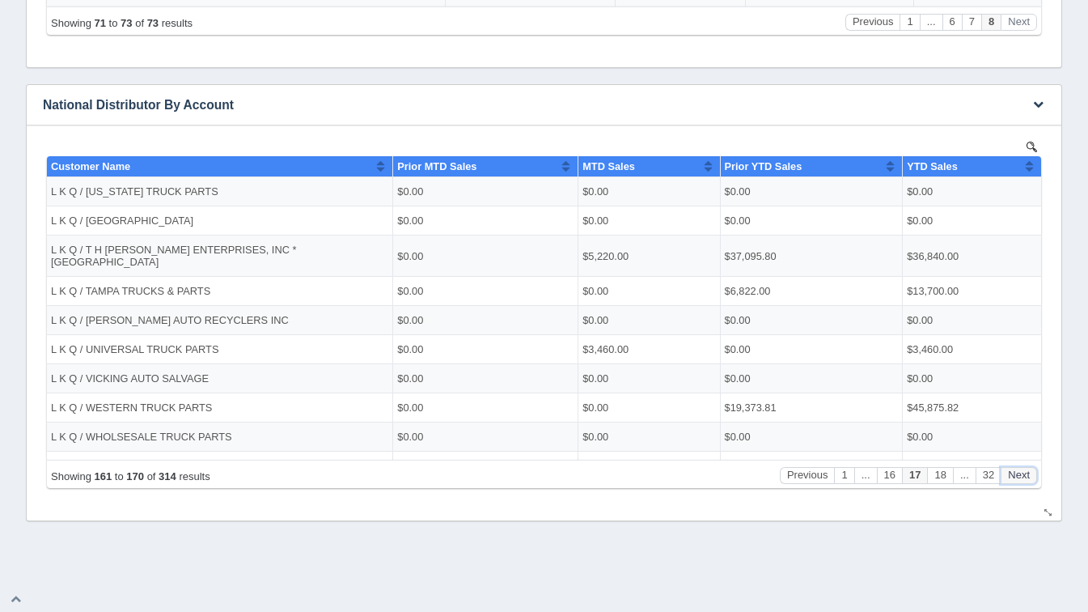
click at [1020, 481] on button "Next" at bounding box center [1019, 474] width 36 height 17
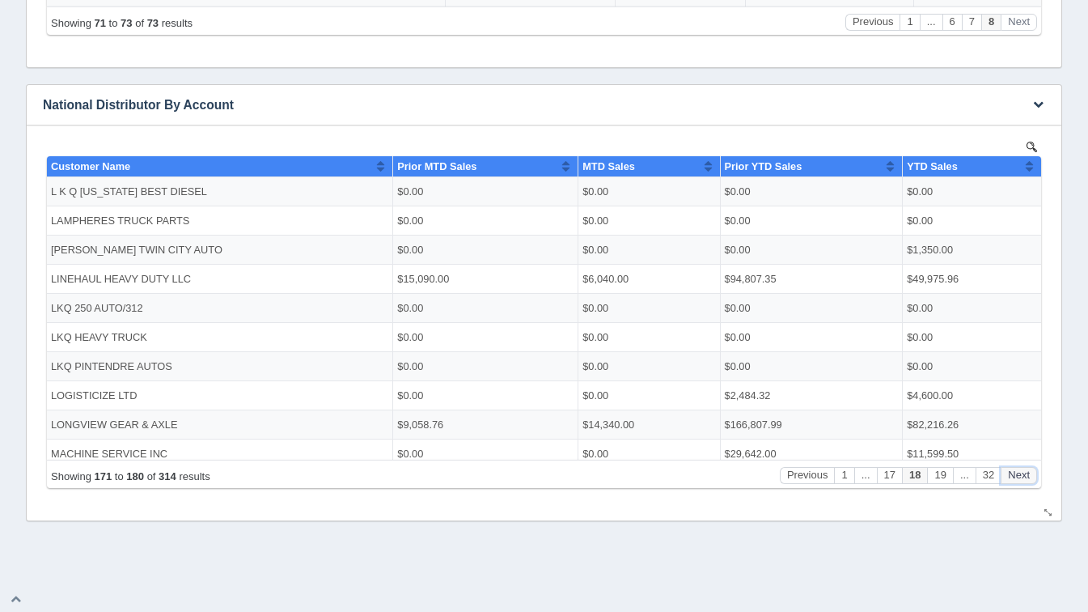
click at [1020, 481] on button "Next" at bounding box center [1019, 474] width 36 height 17
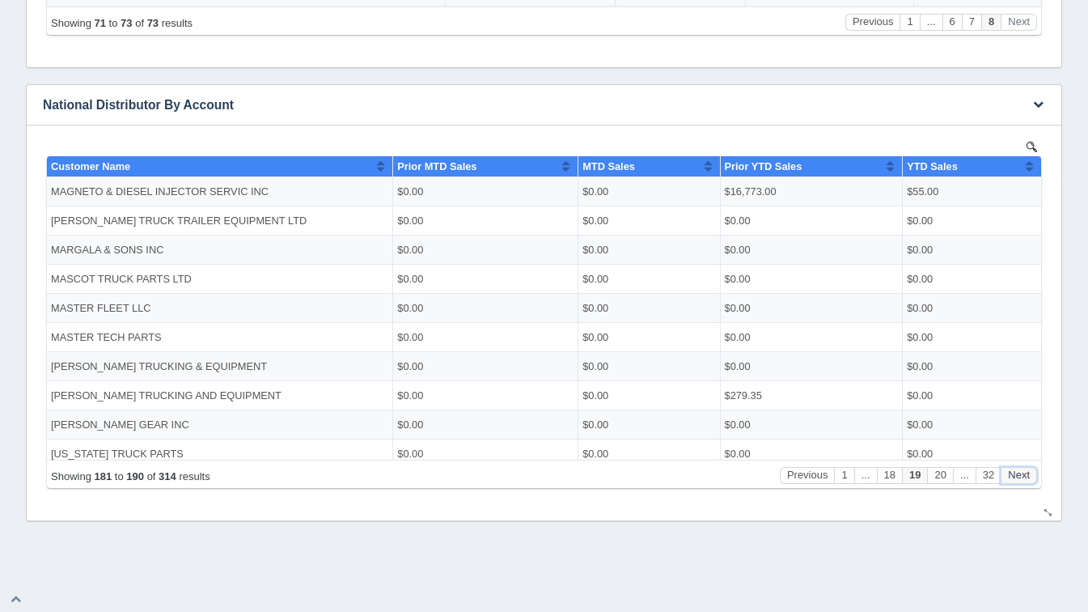
click at [1020, 481] on button "Next" at bounding box center [1019, 474] width 36 height 17
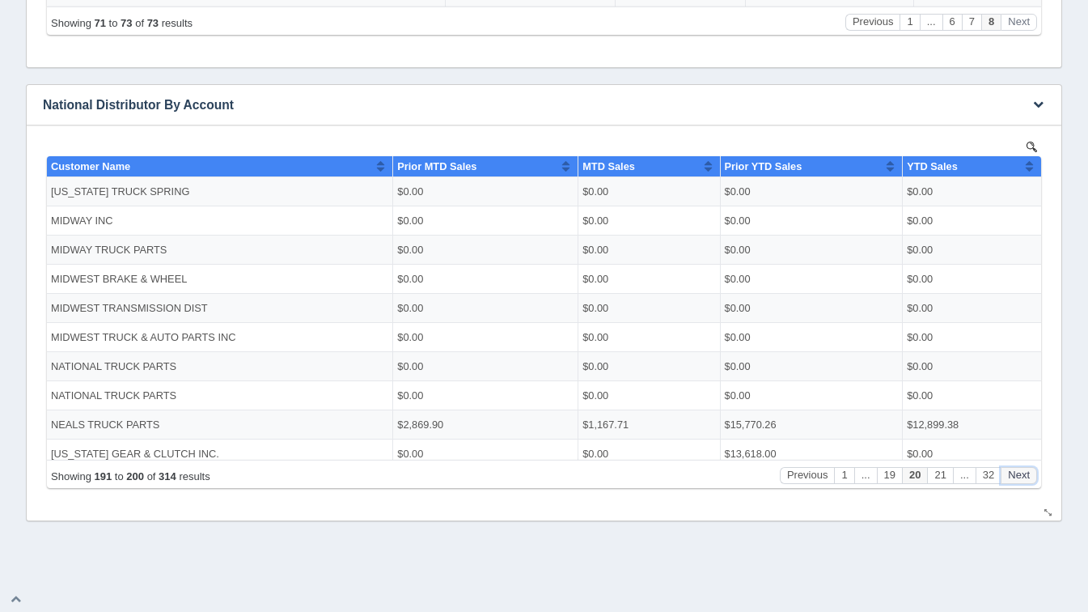
click at [1020, 481] on button "Next" at bounding box center [1019, 474] width 36 height 17
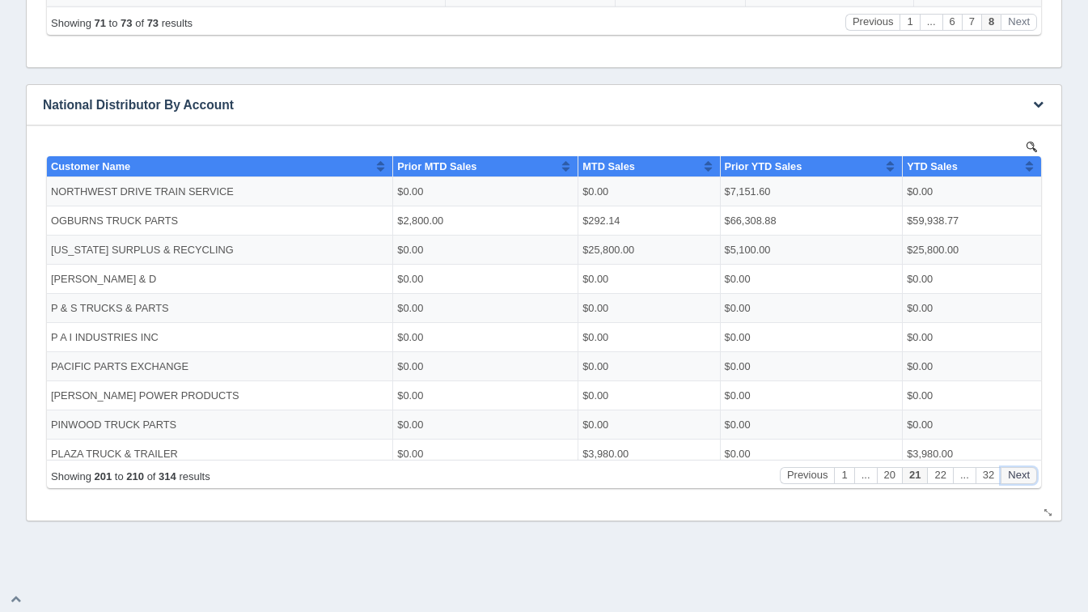
click at [1020, 481] on button "Next" at bounding box center [1019, 474] width 36 height 17
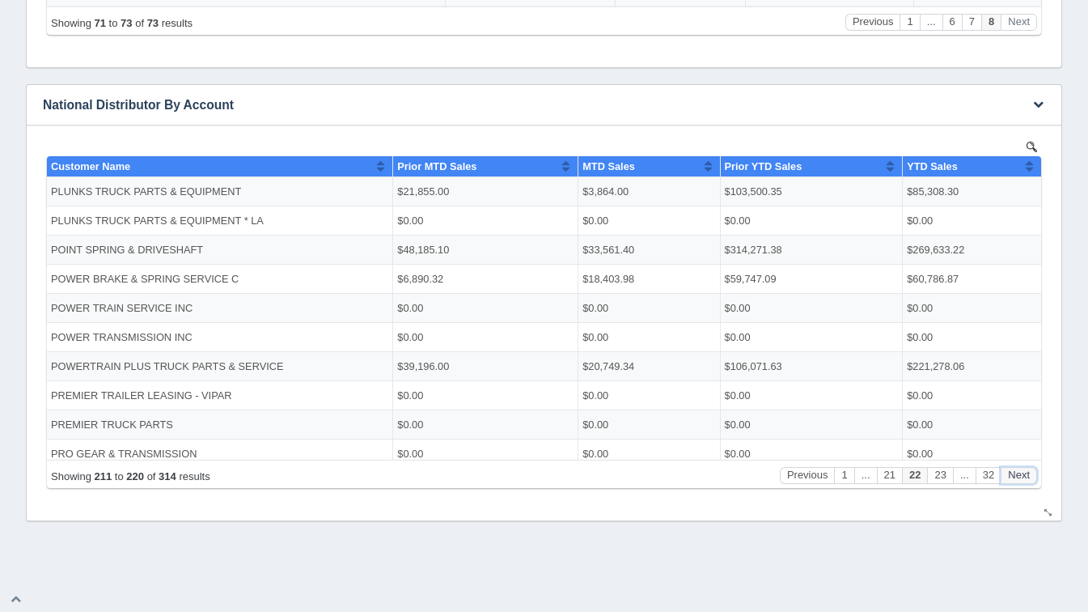
click at [1020, 481] on button "Next" at bounding box center [1019, 474] width 36 height 17
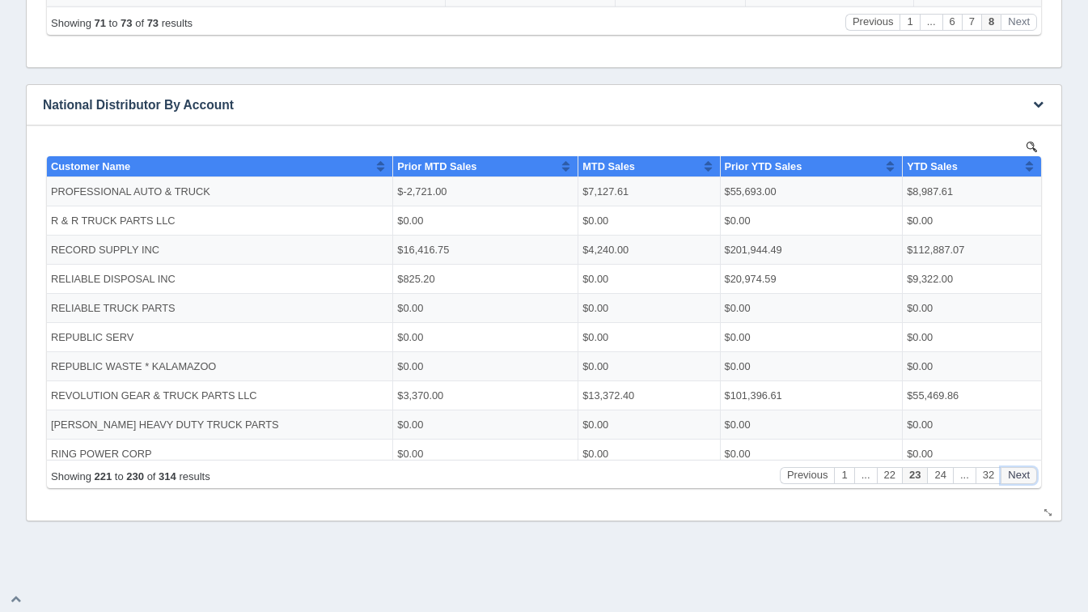
click at [1020, 481] on button "Next" at bounding box center [1019, 474] width 36 height 17
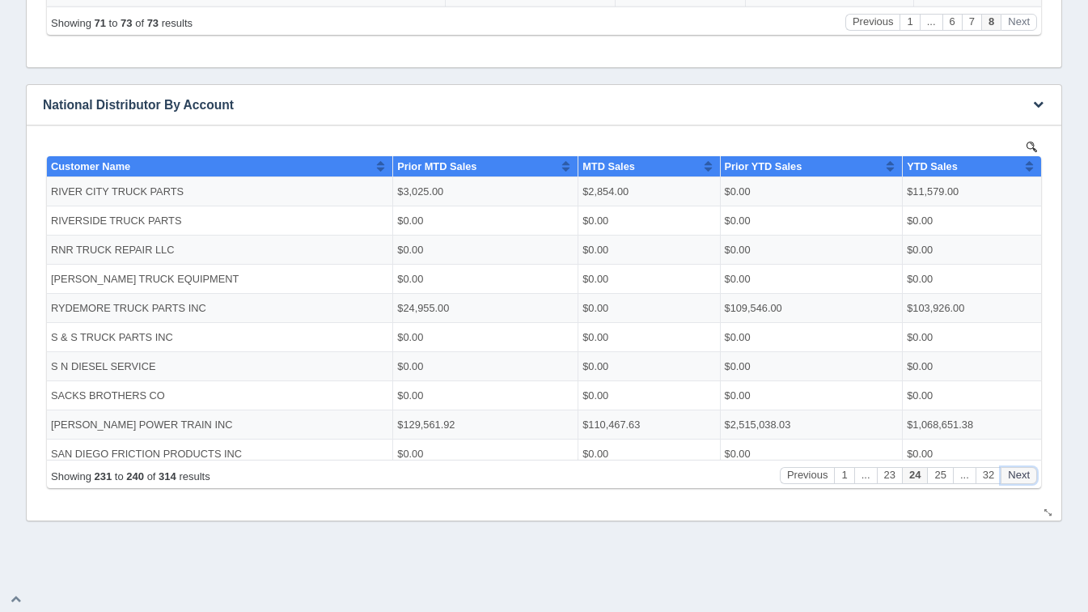
click at [1020, 481] on button "Next" at bounding box center [1019, 474] width 36 height 17
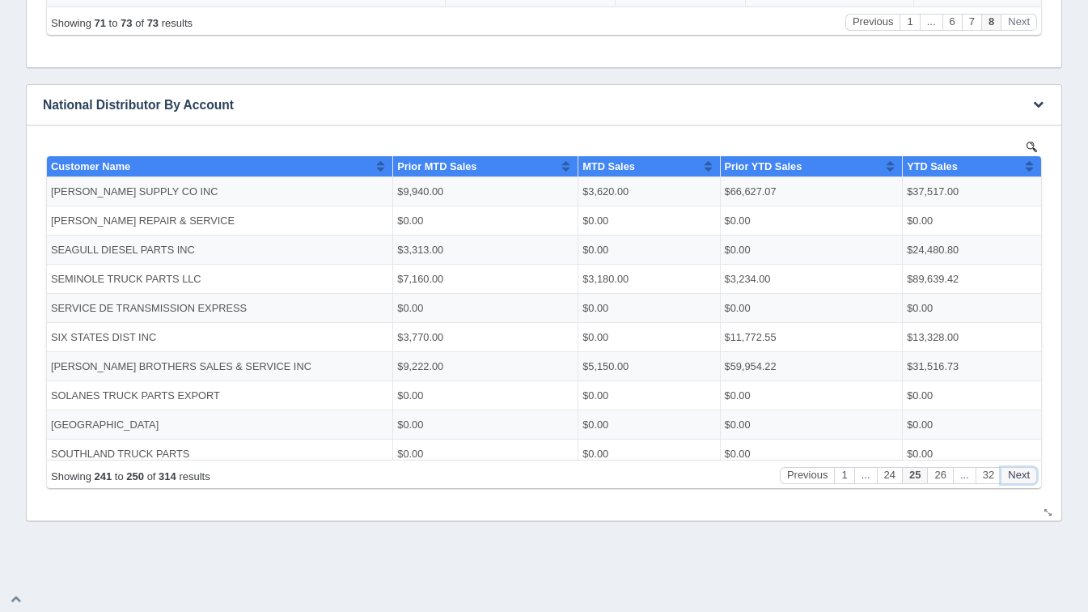
click at [1020, 481] on button "Next" at bounding box center [1019, 474] width 36 height 17
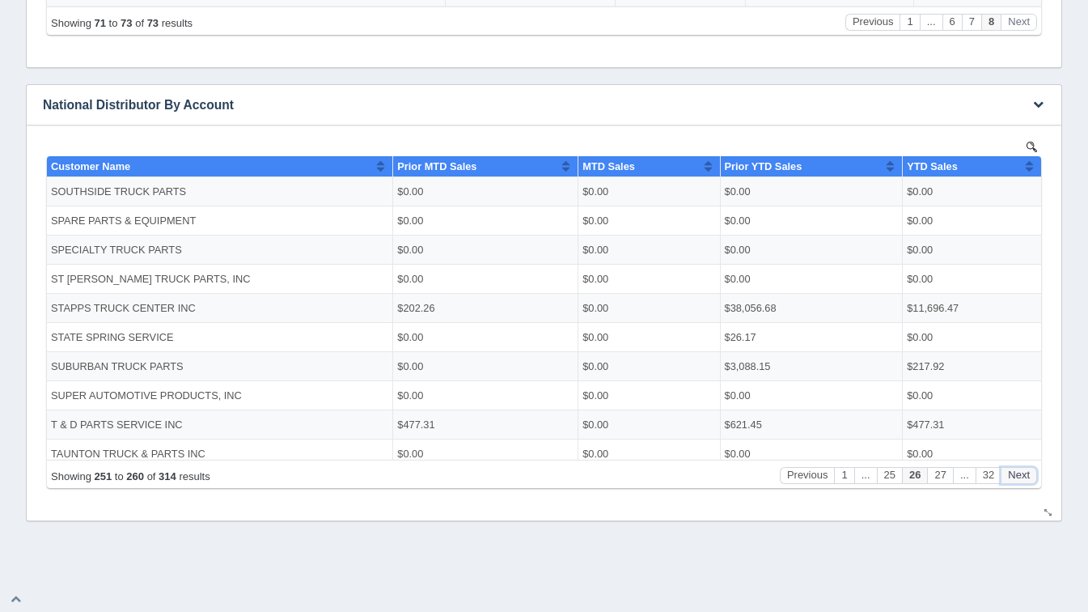
click at [1020, 481] on button "Next" at bounding box center [1019, 474] width 36 height 17
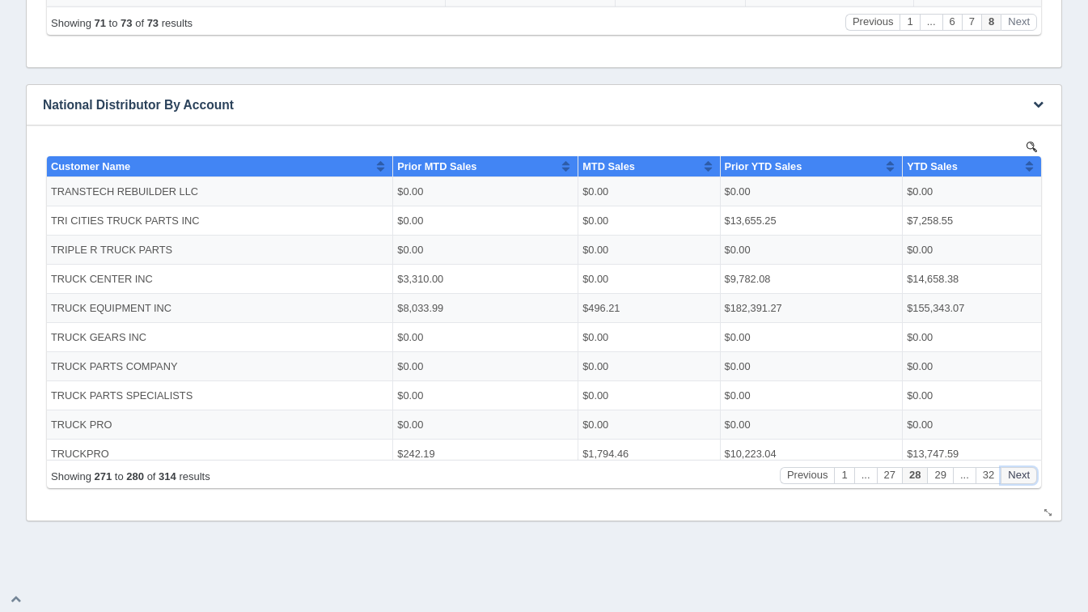
click at [1020, 481] on button "Next" at bounding box center [1019, 474] width 36 height 17
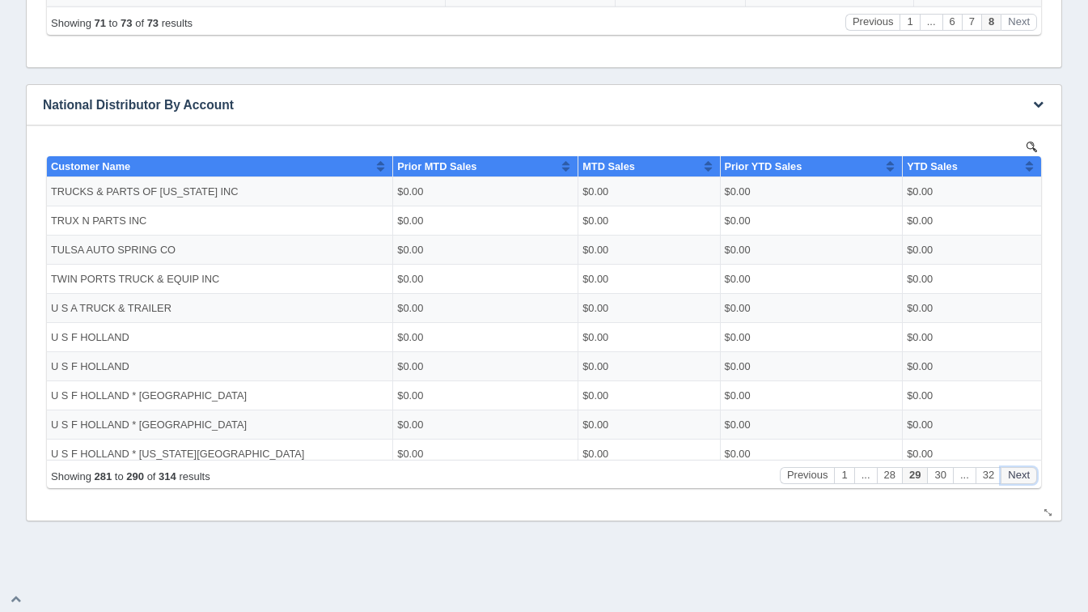
click at [1020, 481] on button "Next" at bounding box center [1019, 474] width 36 height 17
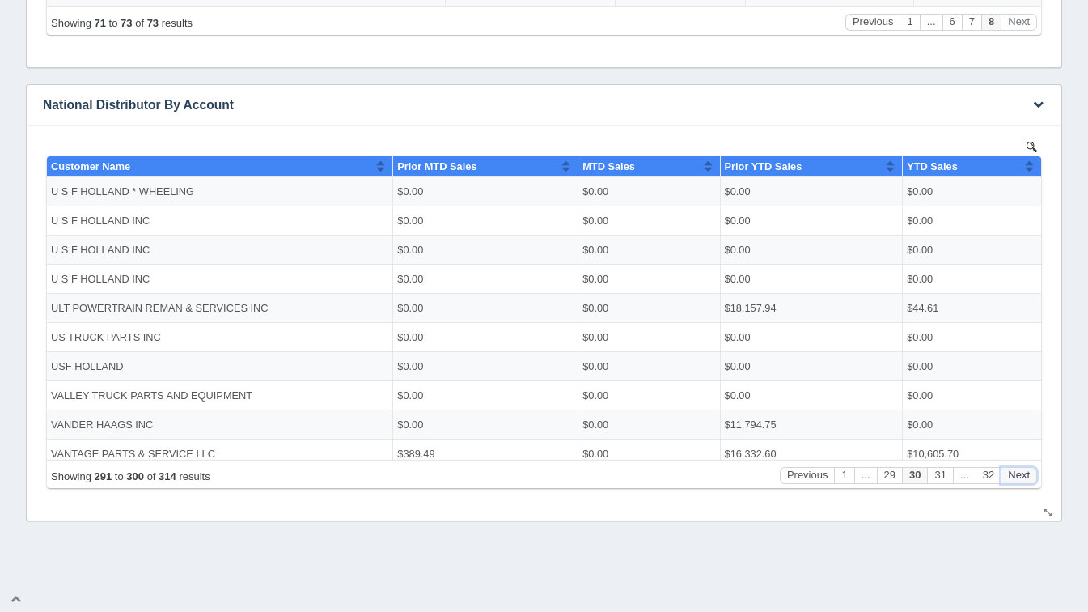
click at [1020, 481] on button "Next" at bounding box center [1019, 474] width 36 height 17
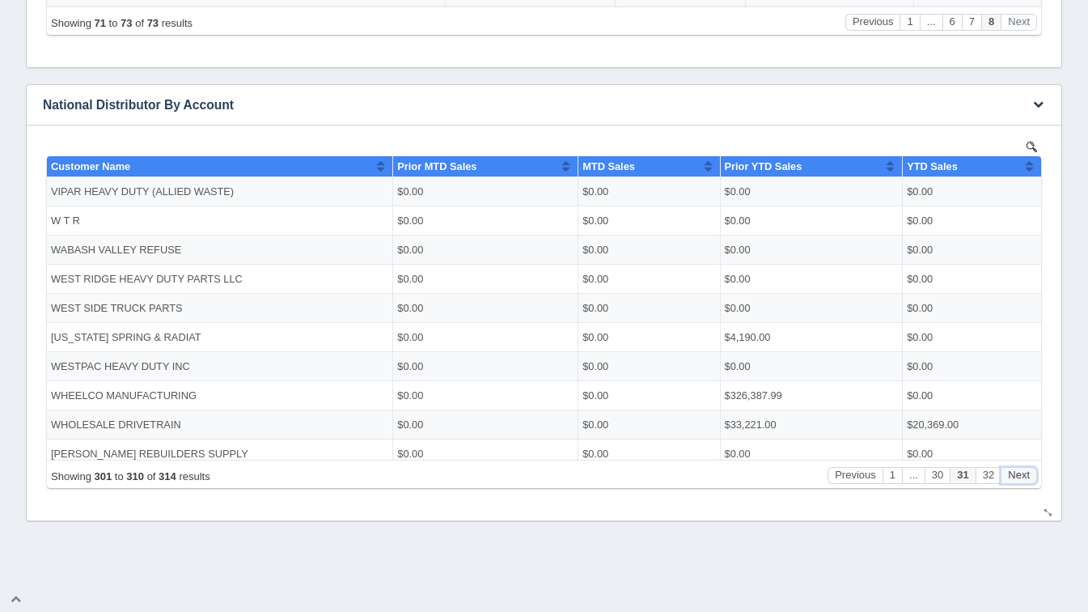
click at [1020, 481] on button "Next" at bounding box center [1019, 474] width 36 height 17
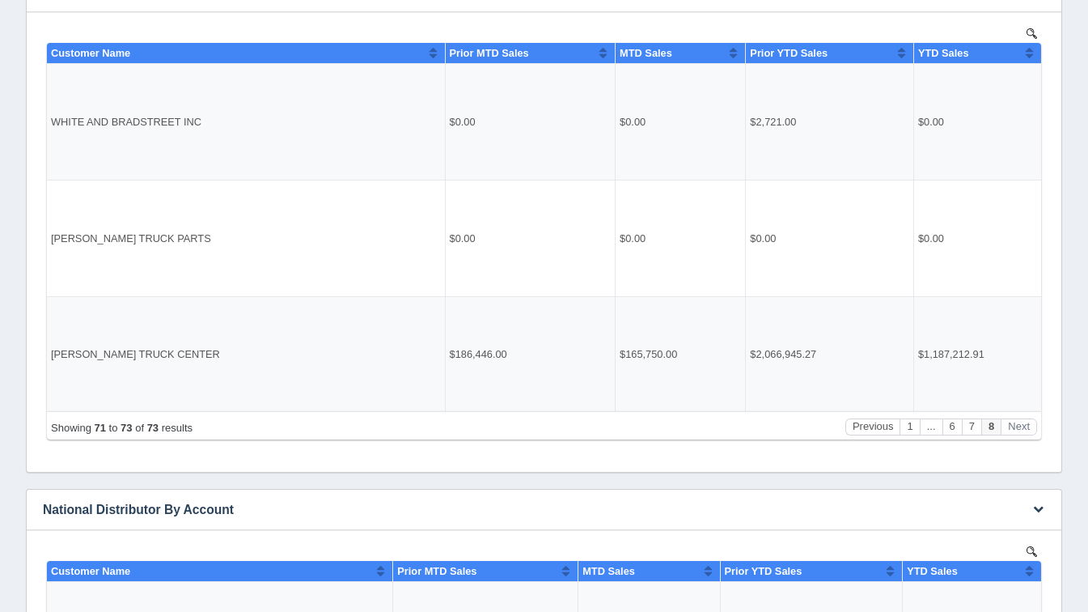
scroll to position [347, 0]
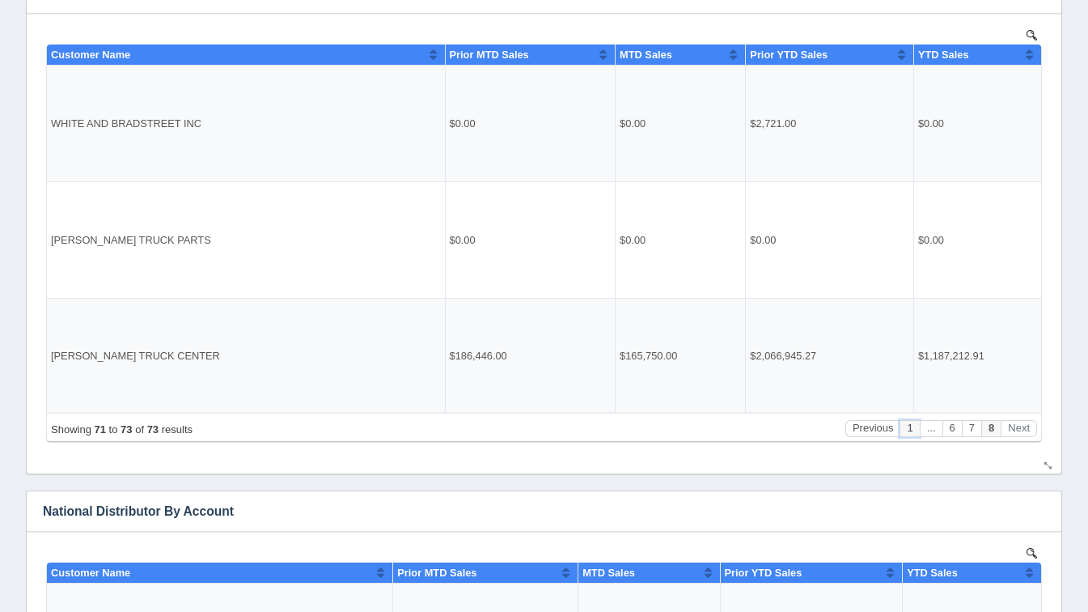
click at [917, 421] on button "1" at bounding box center [909, 427] width 19 height 17
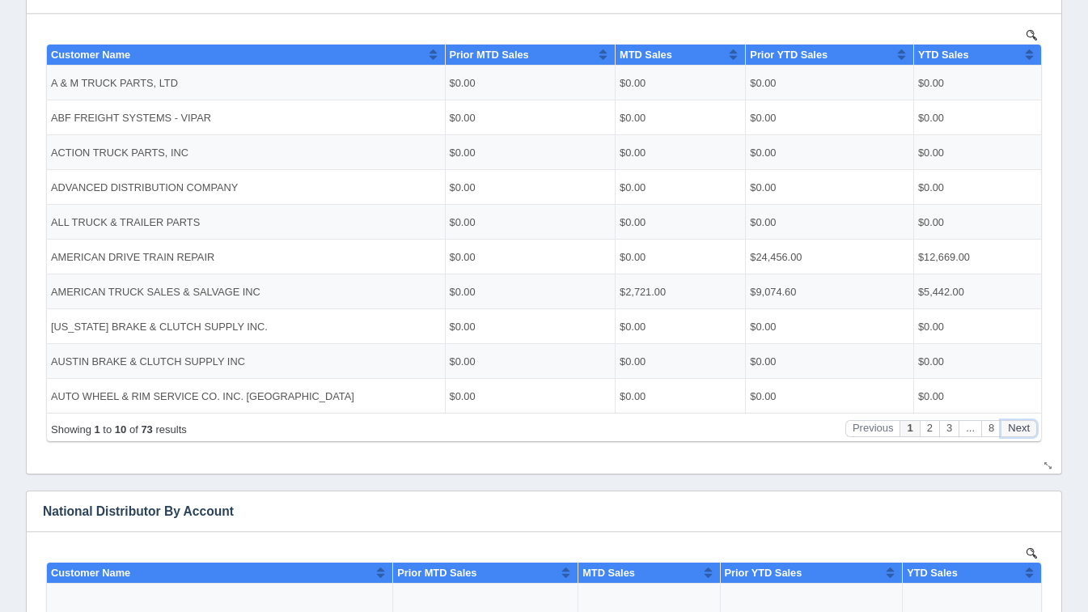
click at [1018, 432] on button "Next" at bounding box center [1019, 427] width 36 height 17
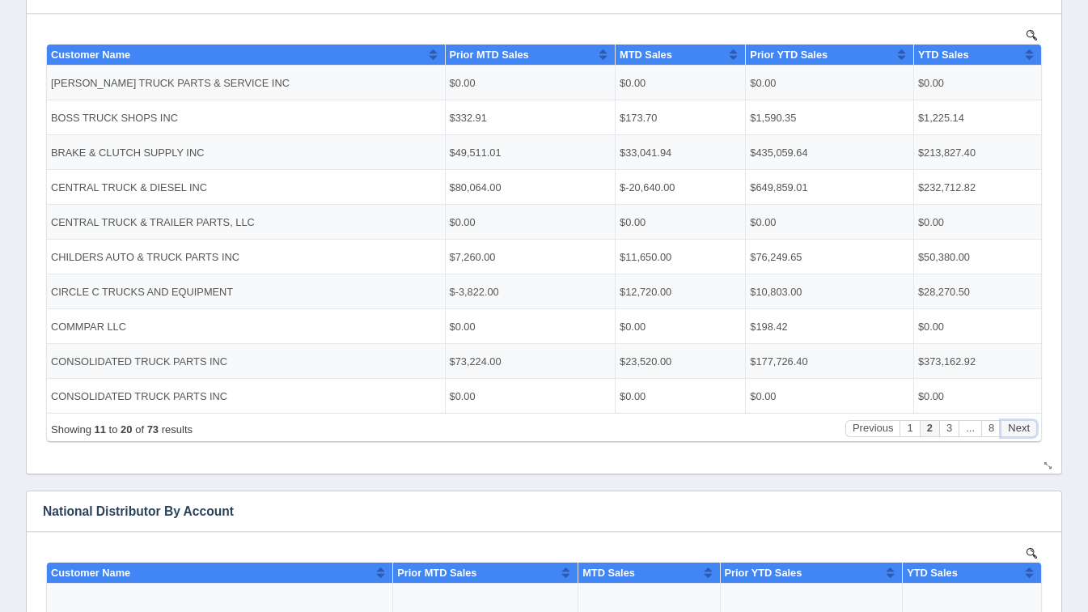
click at [1018, 432] on button "Next" at bounding box center [1019, 427] width 36 height 17
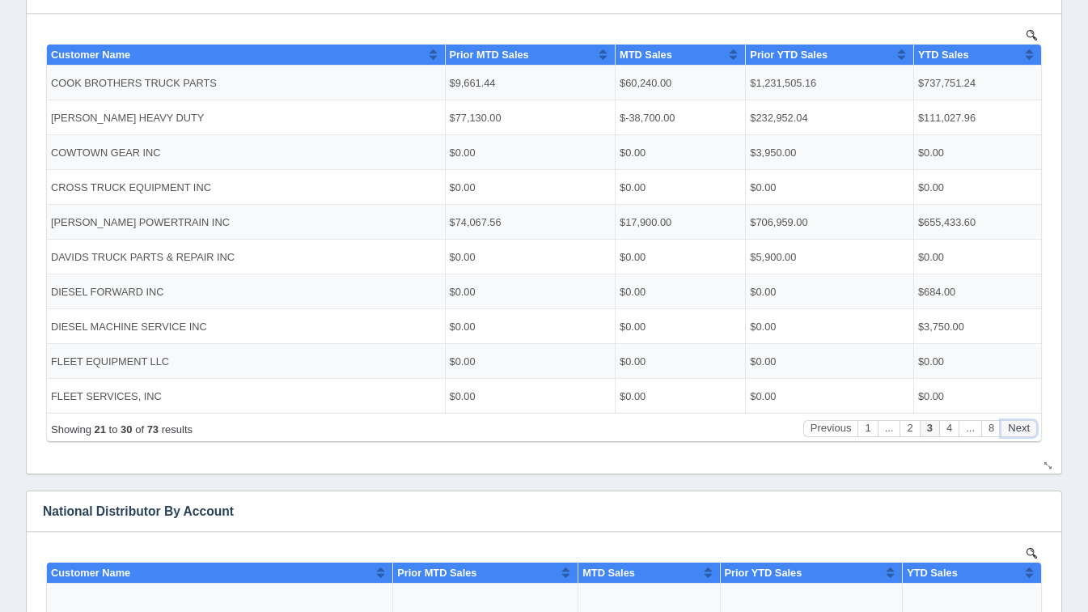
click at [1018, 432] on button "Next" at bounding box center [1019, 427] width 36 height 17
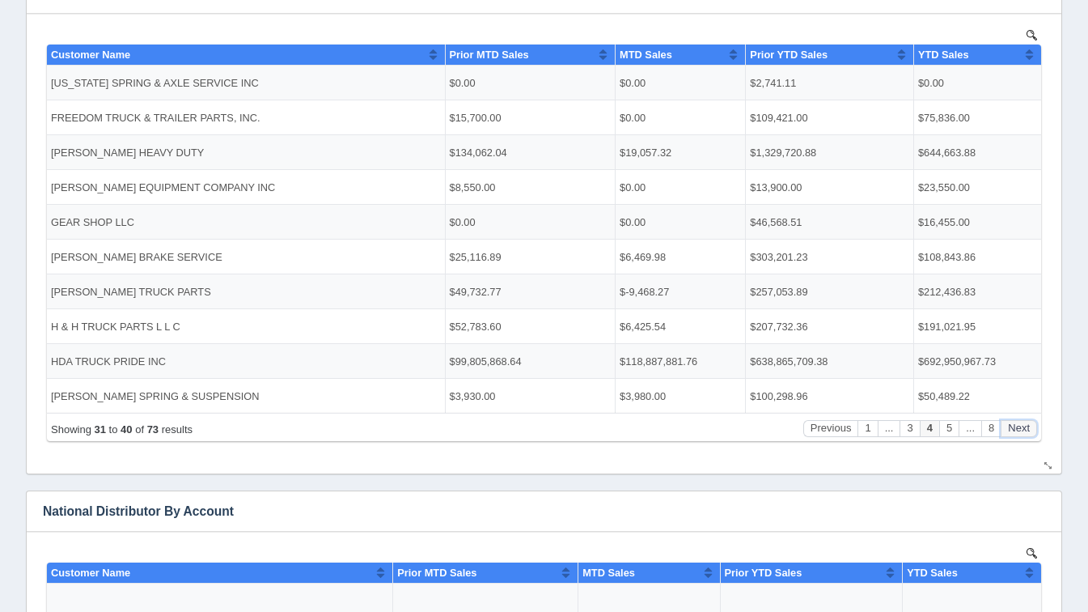
click at [1018, 432] on button "Next" at bounding box center [1019, 427] width 36 height 17
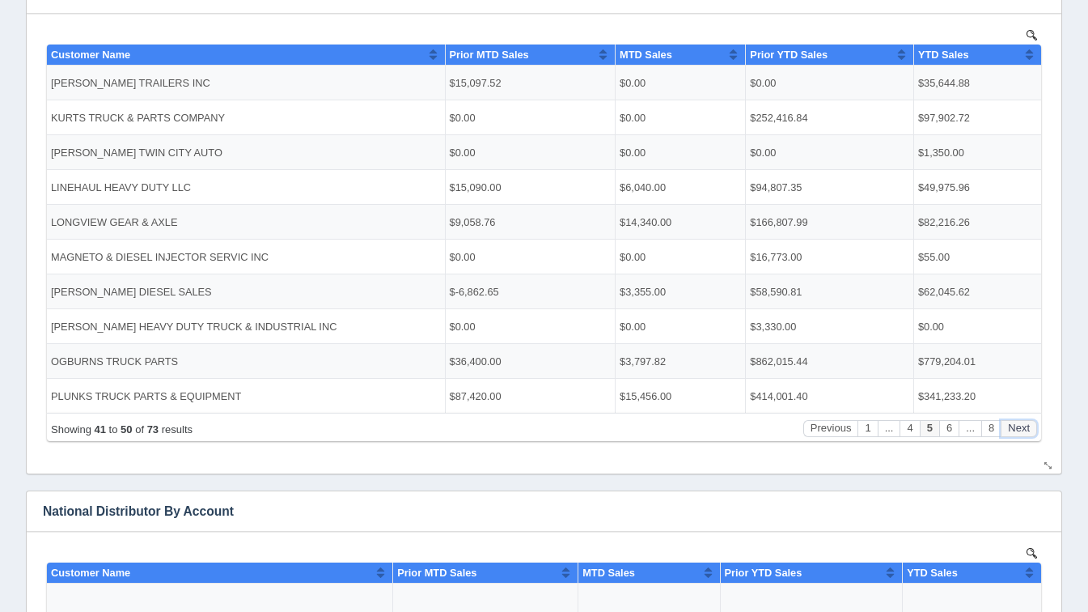
click at [1018, 432] on button "Next" at bounding box center [1019, 427] width 36 height 17
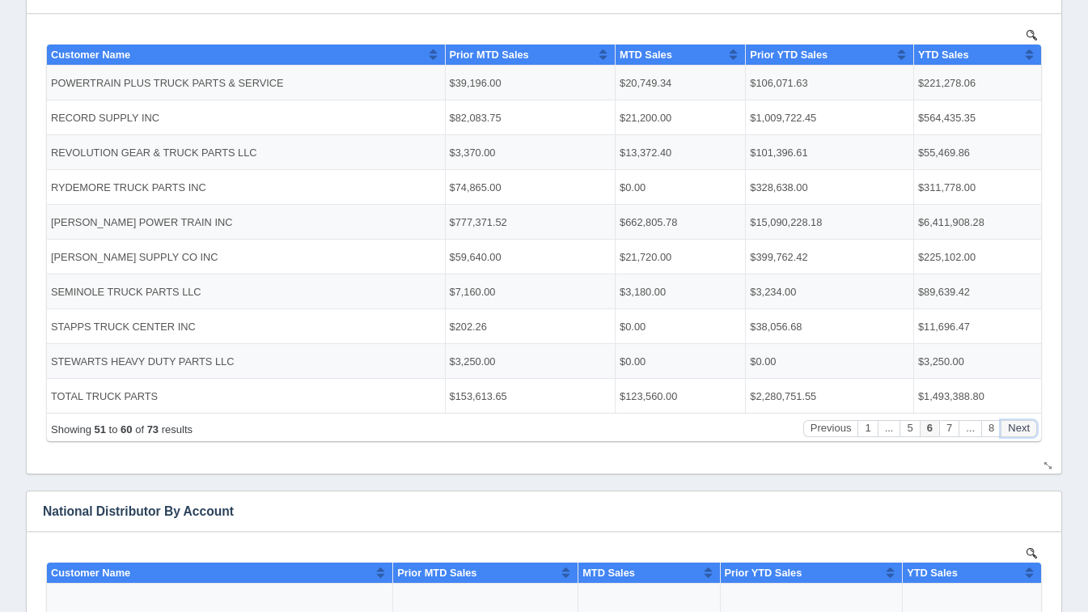
click at [1018, 432] on button "Next" at bounding box center [1019, 427] width 36 height 17
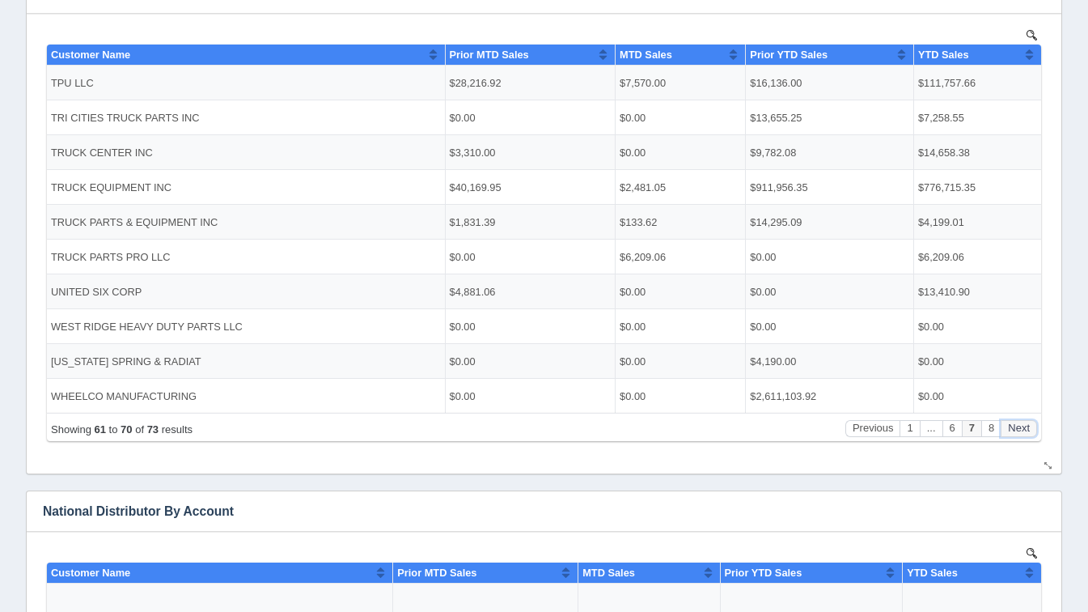
click at [1018, 432] on button "Next" at bounding box center [1019, 427] width 36 height 17
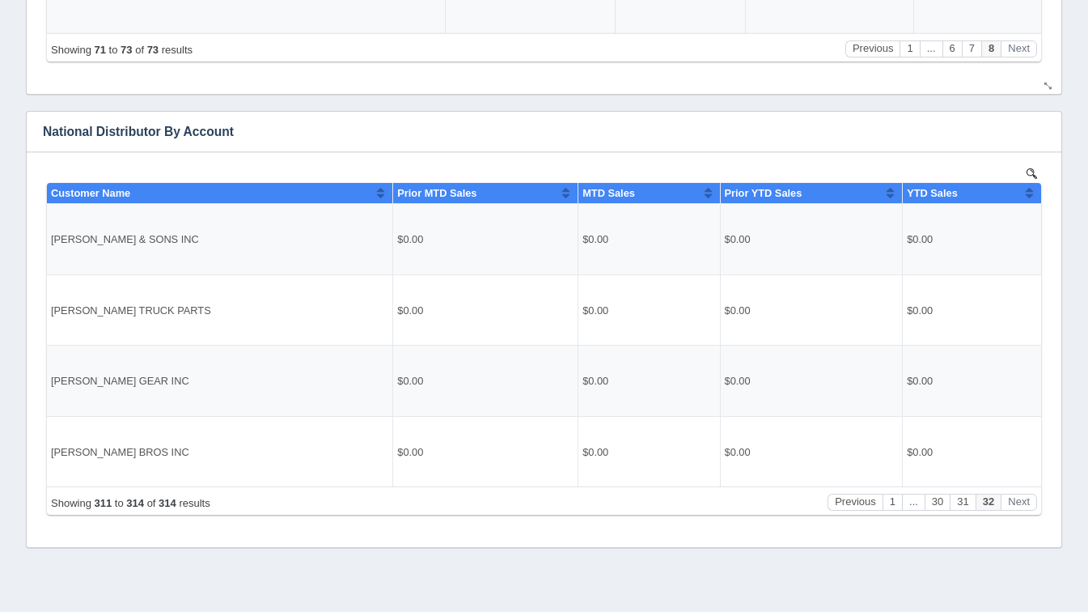
scroll to position [724, 0]
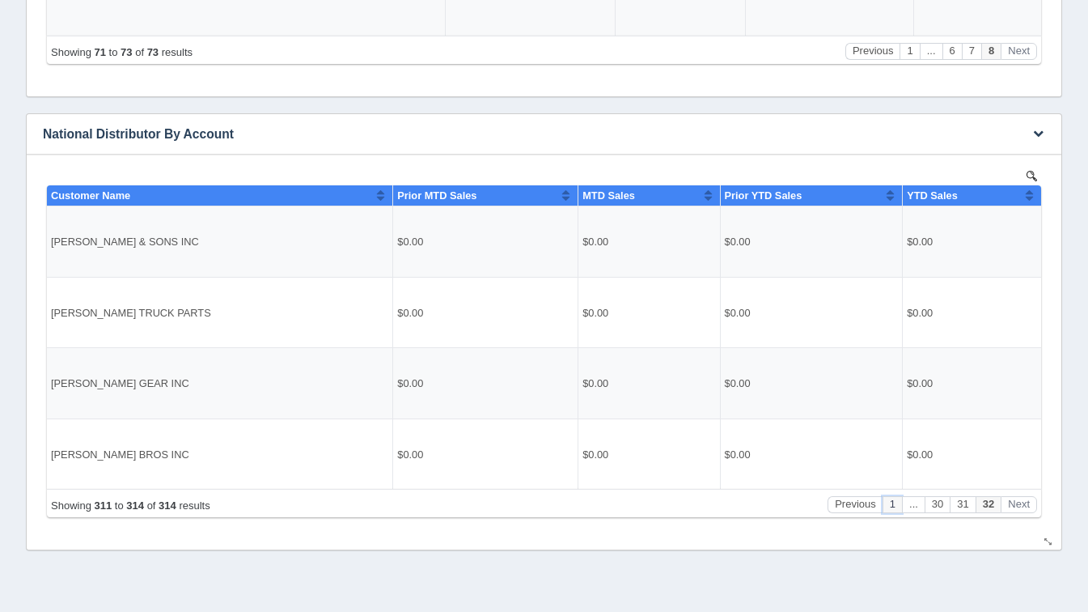
click at [896, 510] on button "1" at bounding box center [892, 503] width 19 height 17
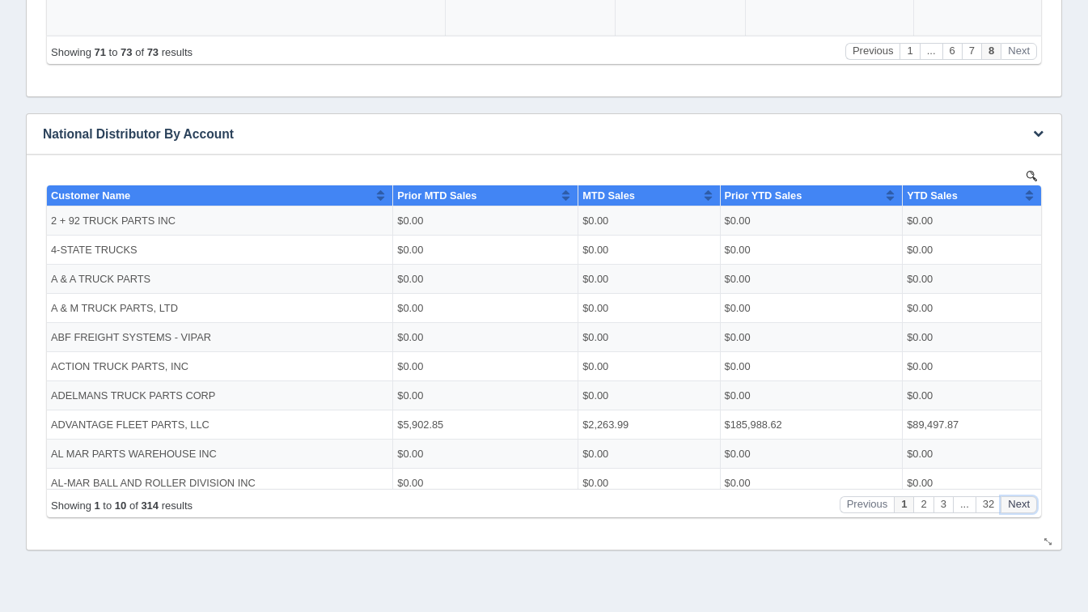
click at [1022, 505] on button "Next" at bounding box center [1019, 503] width 36 height 17
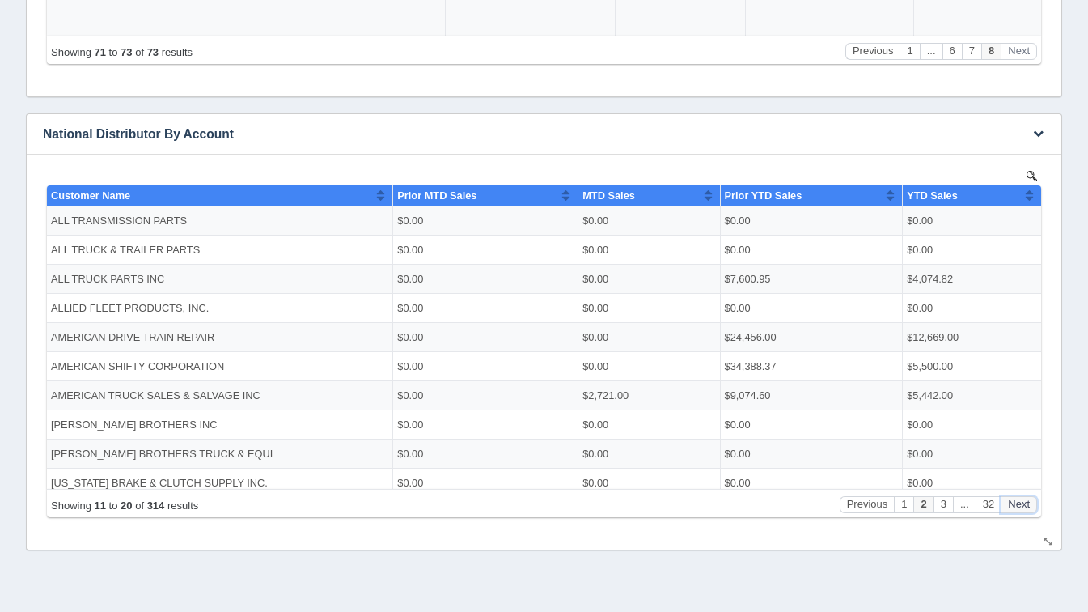
click at [1022, 505] on button "Next" at bounding box center [1019, 503] width 36 height 17
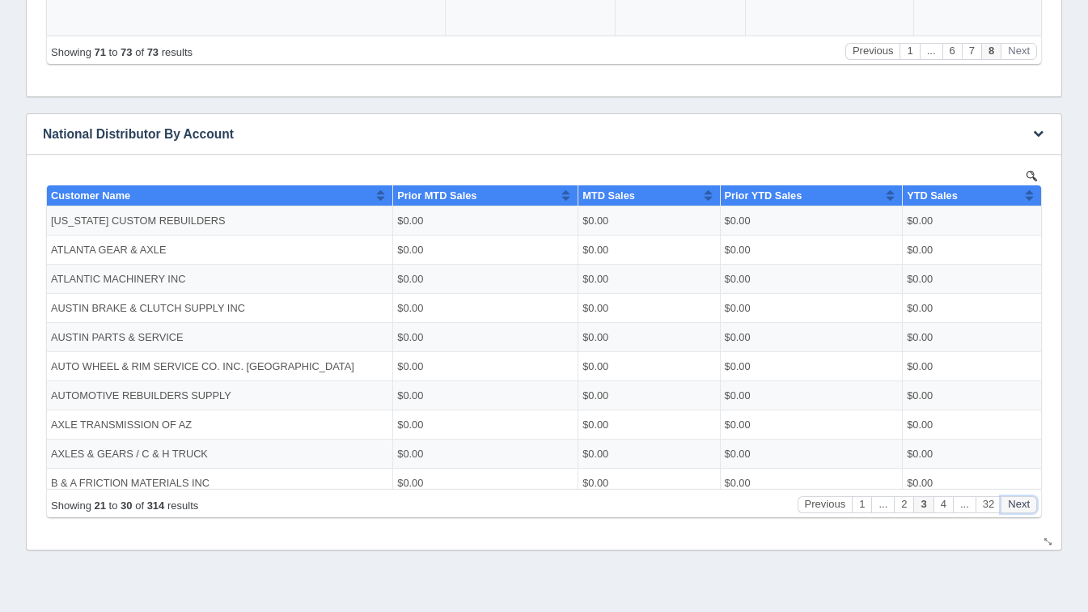
click at [1022, 505] on button "Next" at bounding box center [1019, 503] width 36 height 17
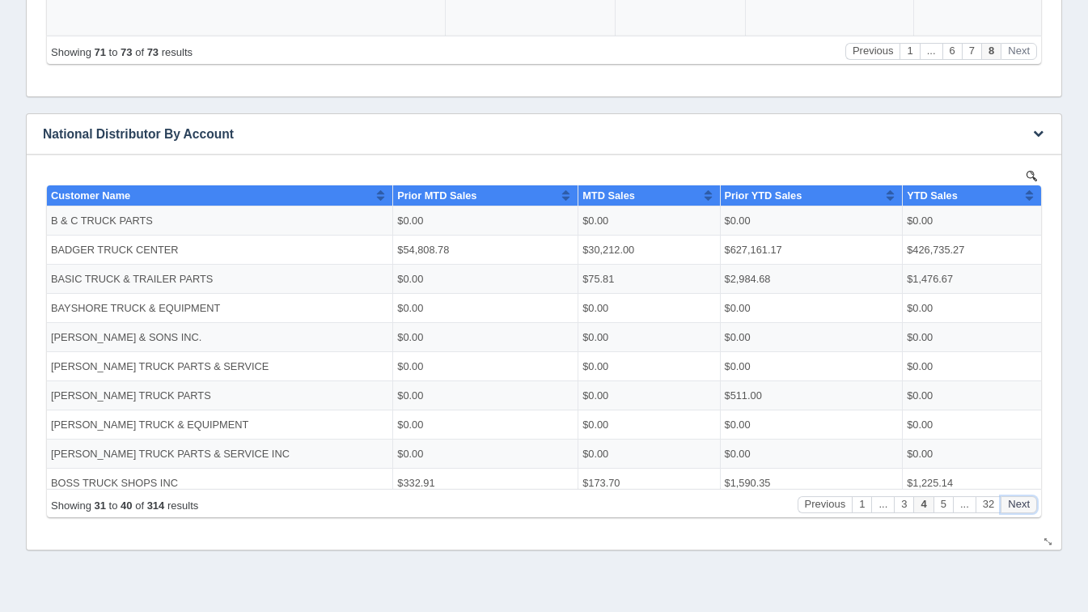
click at [1022, 505] on button "Next" at bounding box center [1019, 503] width 36 height 17
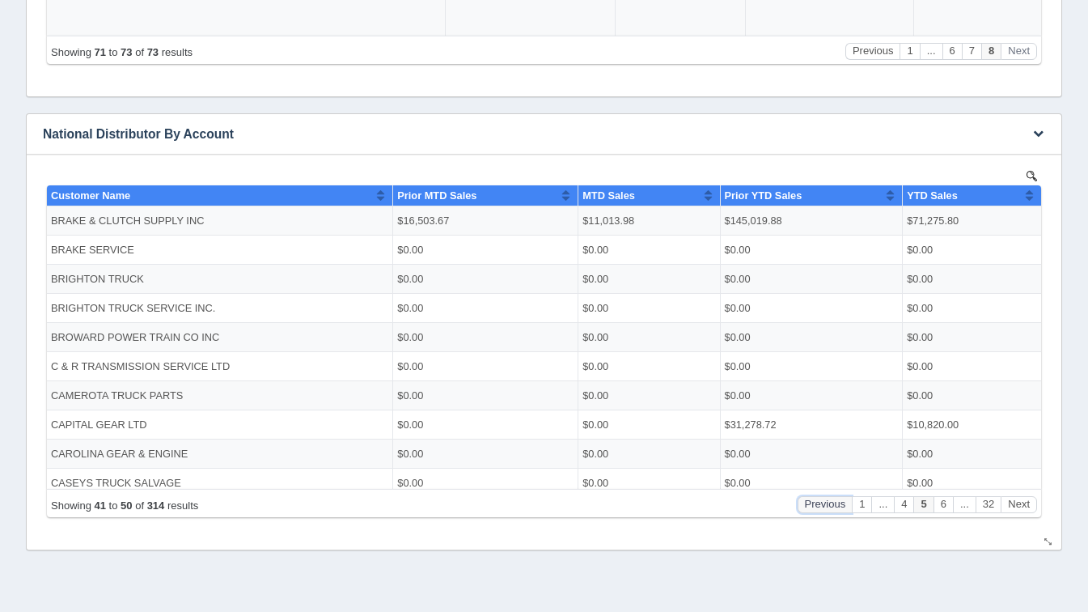
click at [841, 497] on button "Previous" at bounding box center [825, 503] width 55 height 17
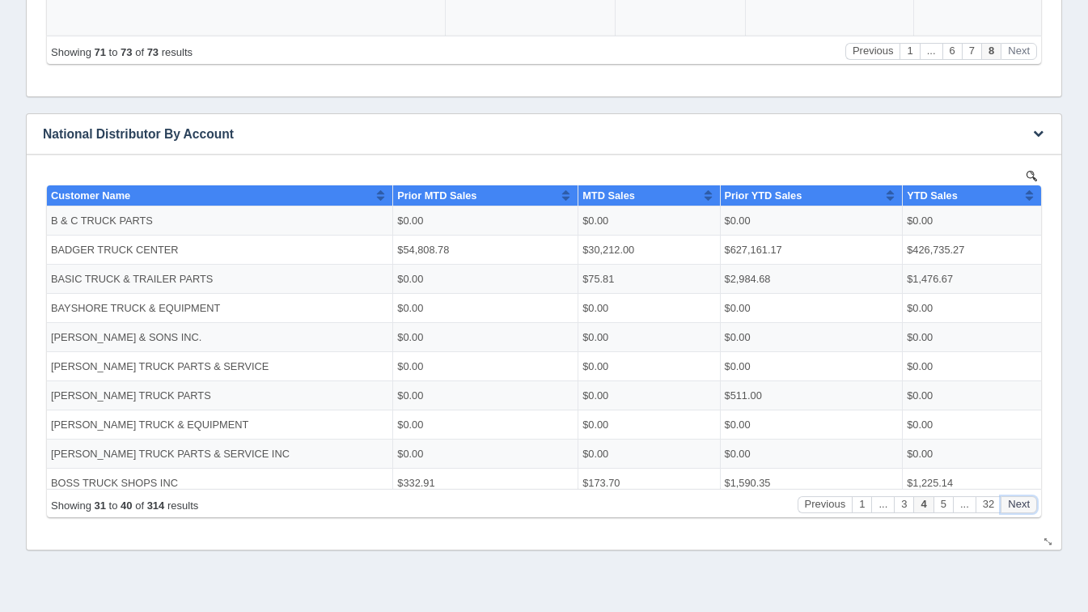
click at [1029, 505] on button "Next" at bounding box center [1019, 503] width 36 height 17
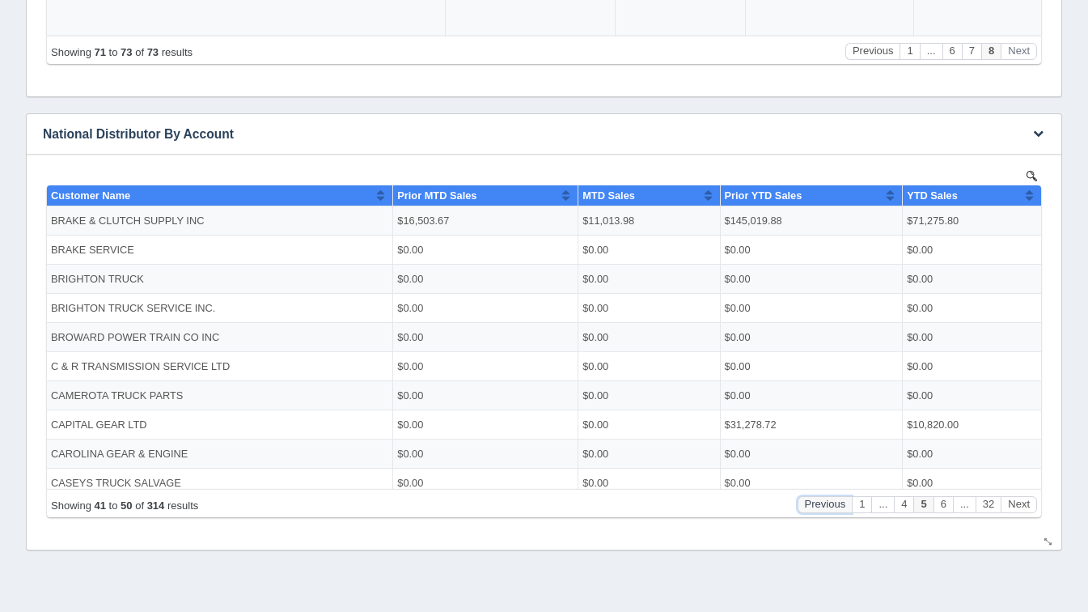
click at [816, 507] on button "Previous" at bounding box center [825, 503] width 55 height 17
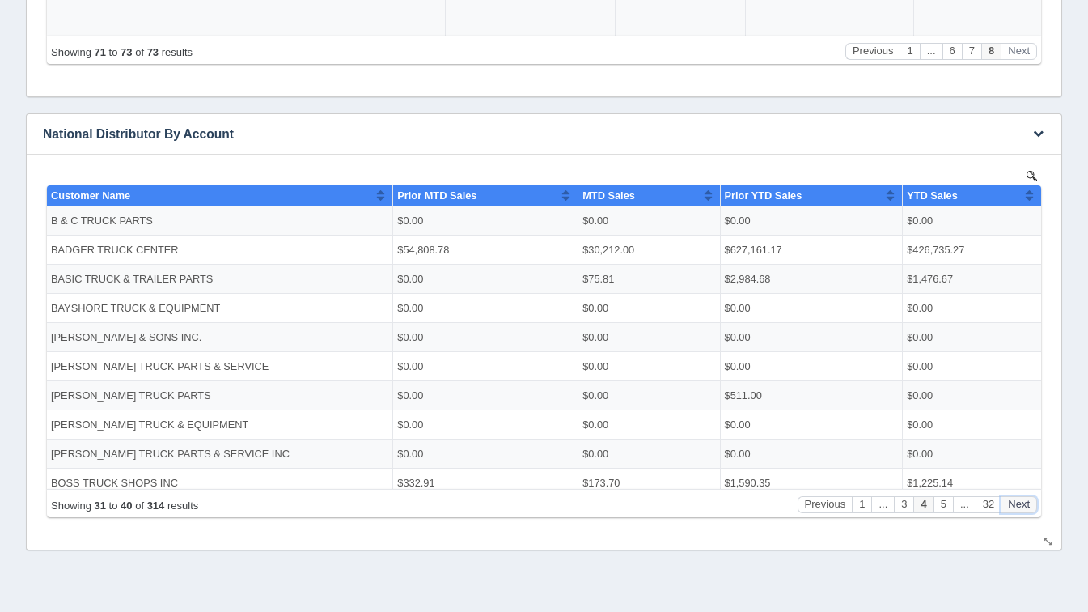
click at [1032, 502] on button "Next" at bounding box center [1019, 503] width 36 height 17
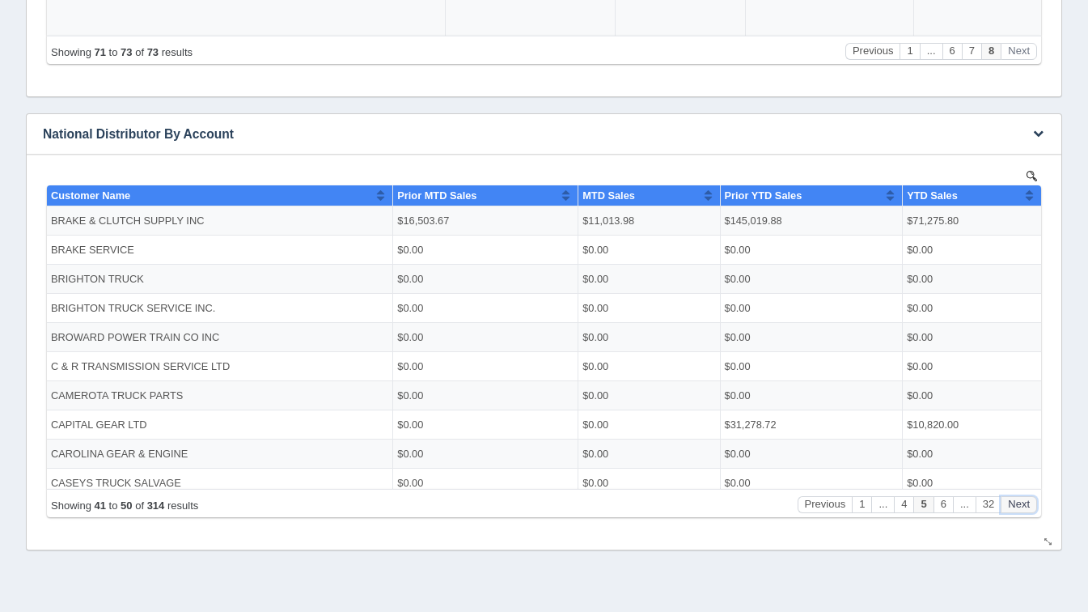
click at [1032, 502] on button "Next" at bounding box center [1019, 503] width 36 height 17
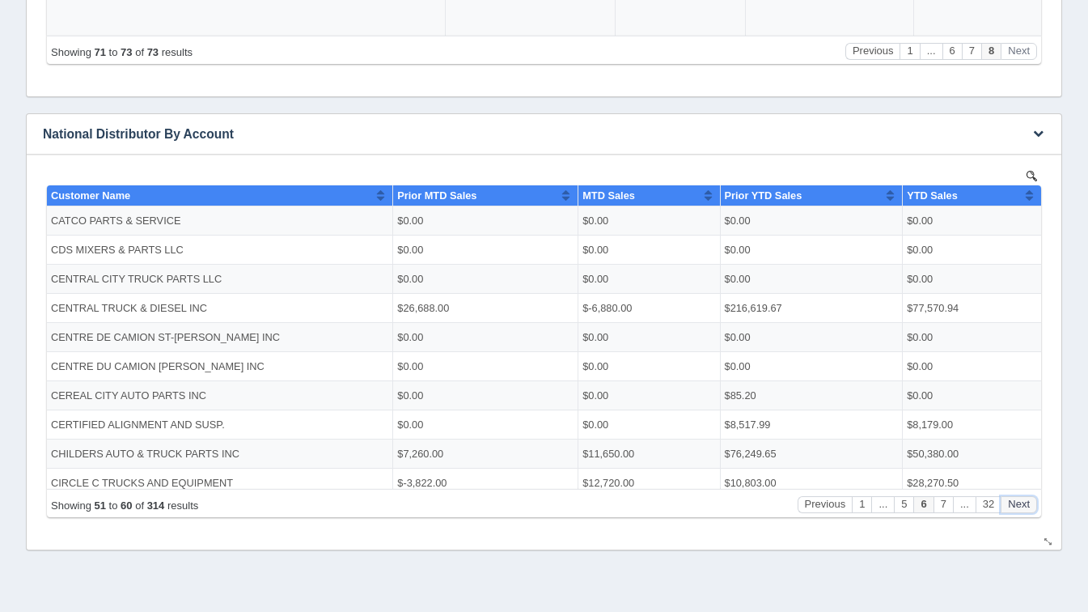
click at [1032, 502] on button "Next" at bounding box center [1019, 503] width 36 height 17
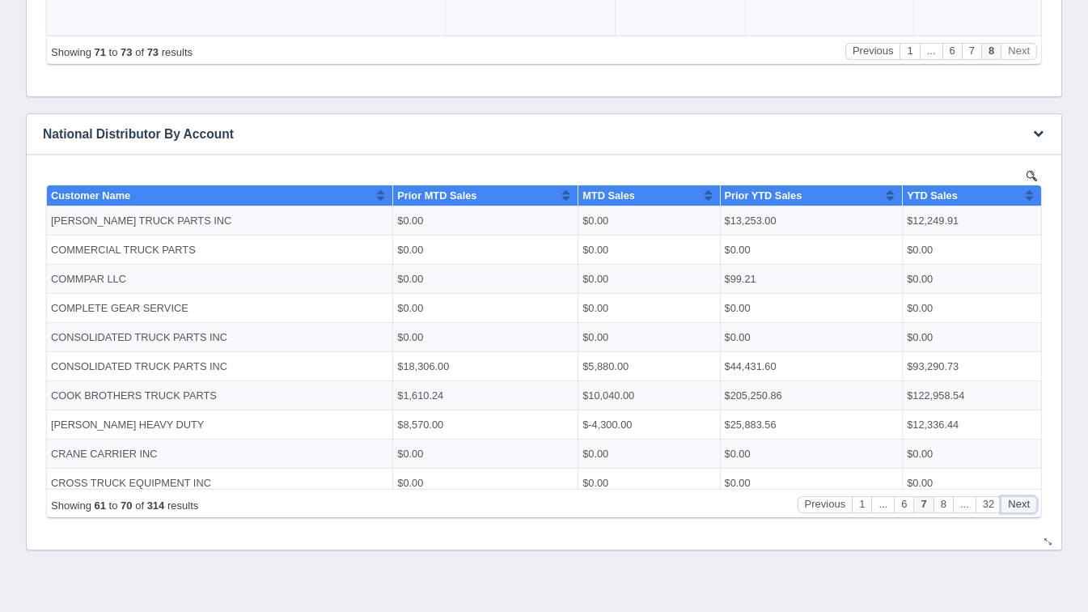
click at [1032, 502] on button "Next" at bounding box center [1019, 503] width 36 height 17
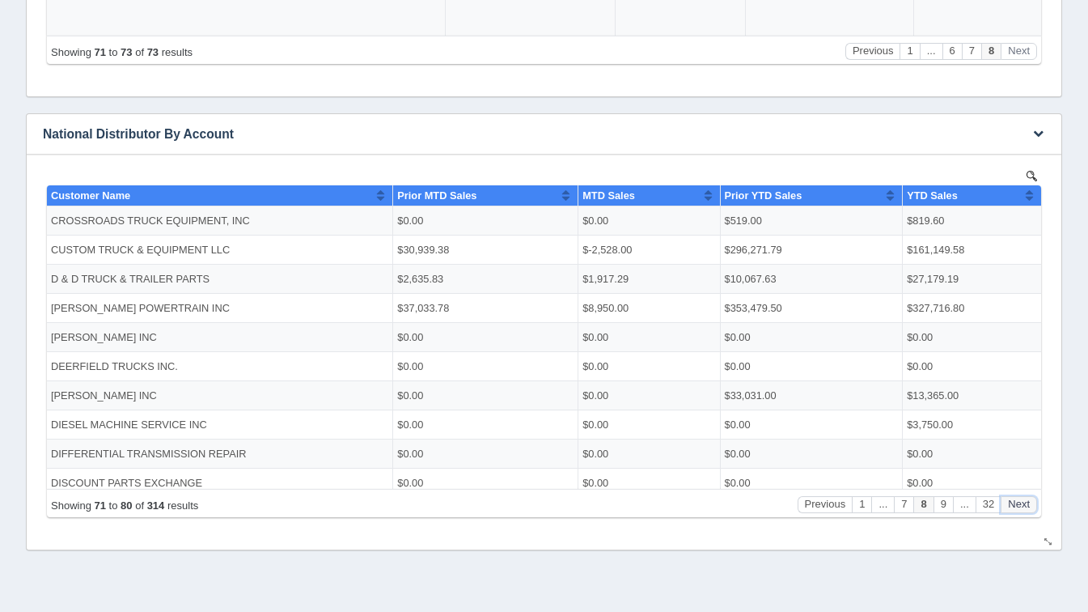
click at [1032, 502] on button "Next" at bounding box center [1019, 503] width 36 height 17
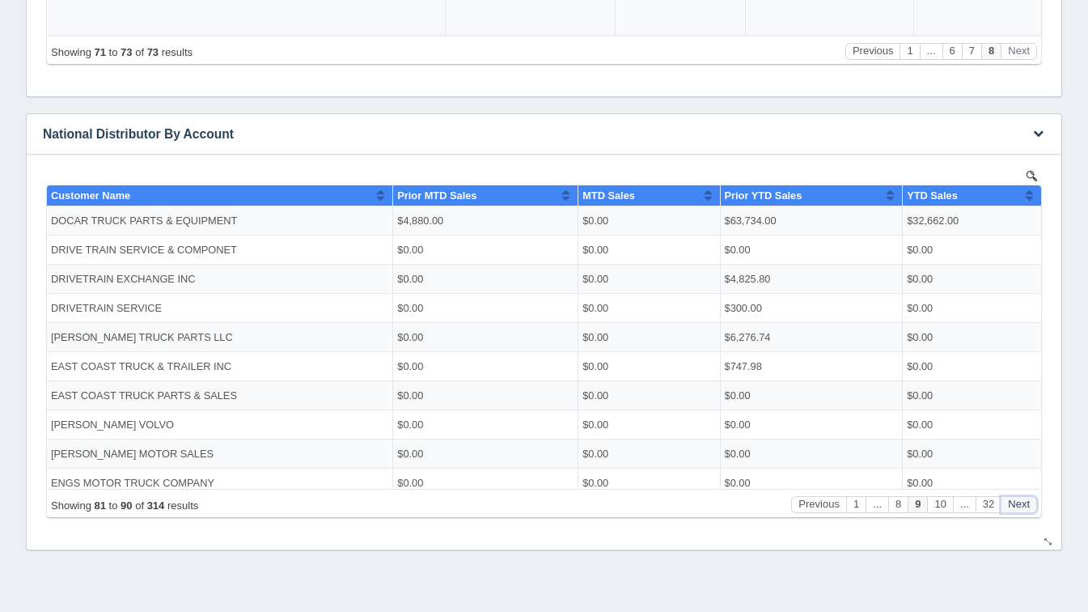
click at [1032, 502] on button "Next" at bounding box center [1019, 503] width 36 height 17
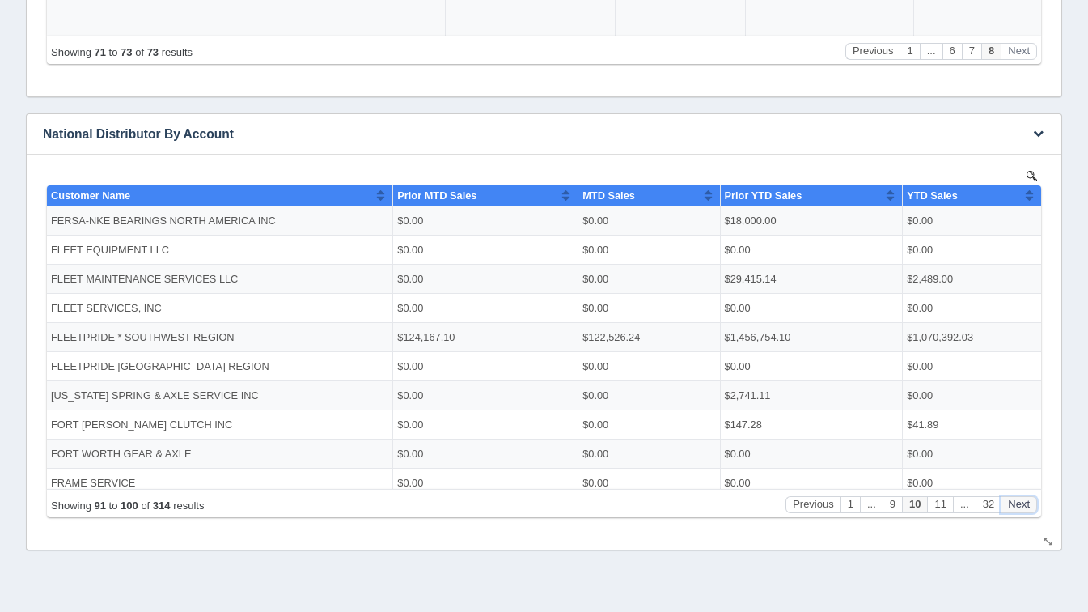
click at [1032, 502] on button "Next" at bounding box center [1019, 503] width 36 height 17
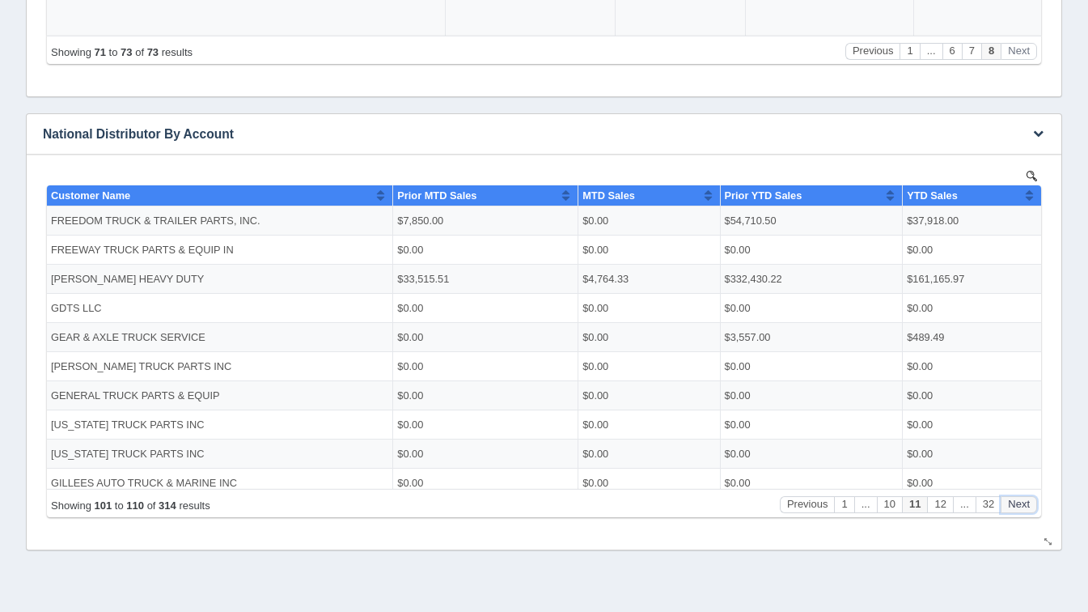
click at [1032, 502] on button "Next" at bounding box center [1019, 503] width 36 height 17
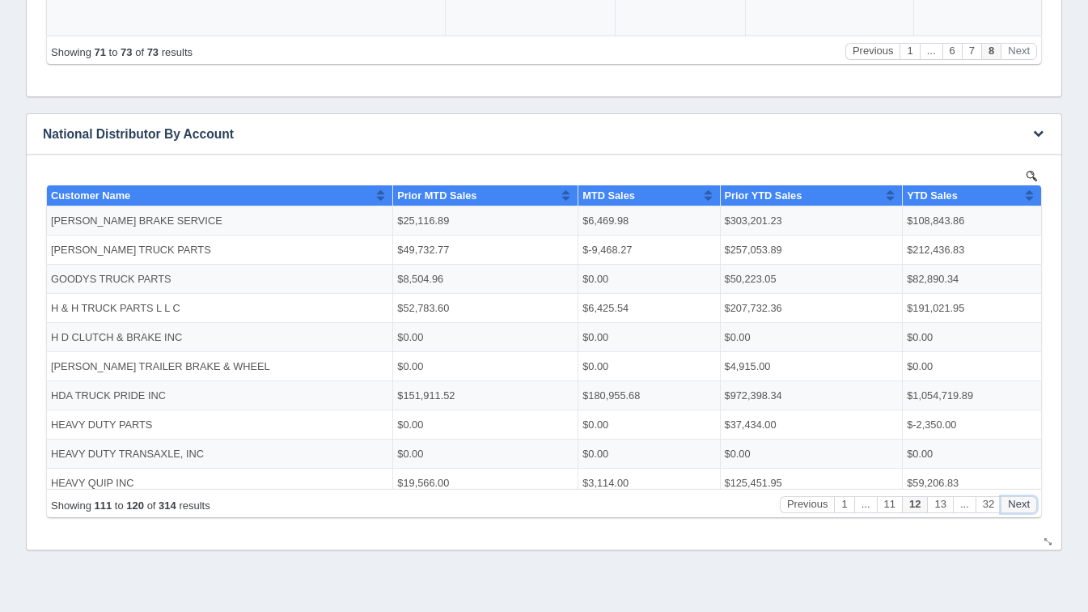
click at [1032, 502] on button "Next" at bounding box center [1019, 503] width 36 height 17
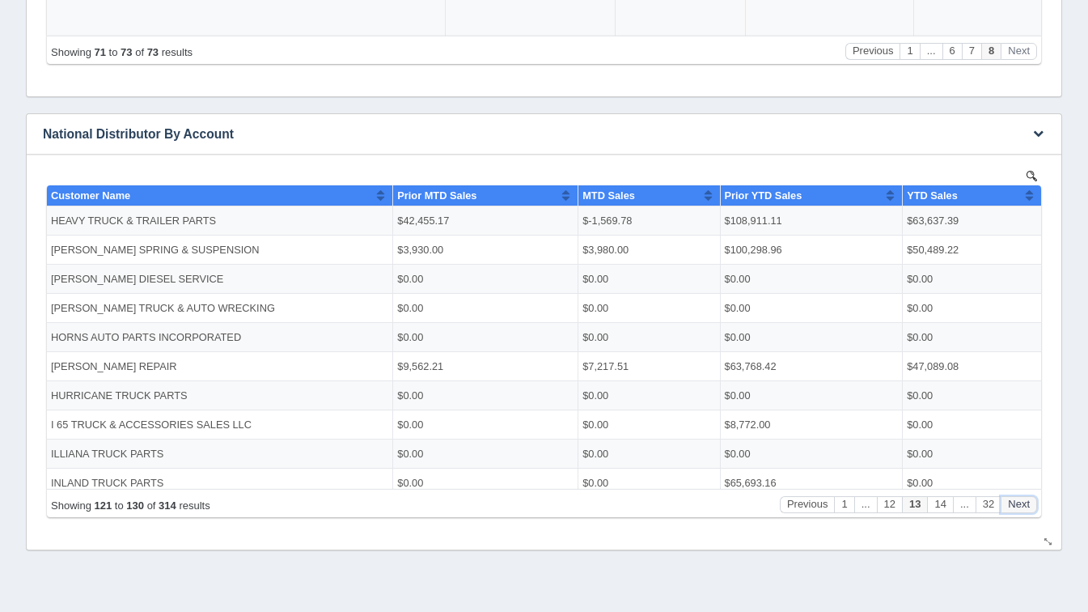
click at [1032, 502] on button "Next" at bounding box center [1019, 503] width 36 height 17
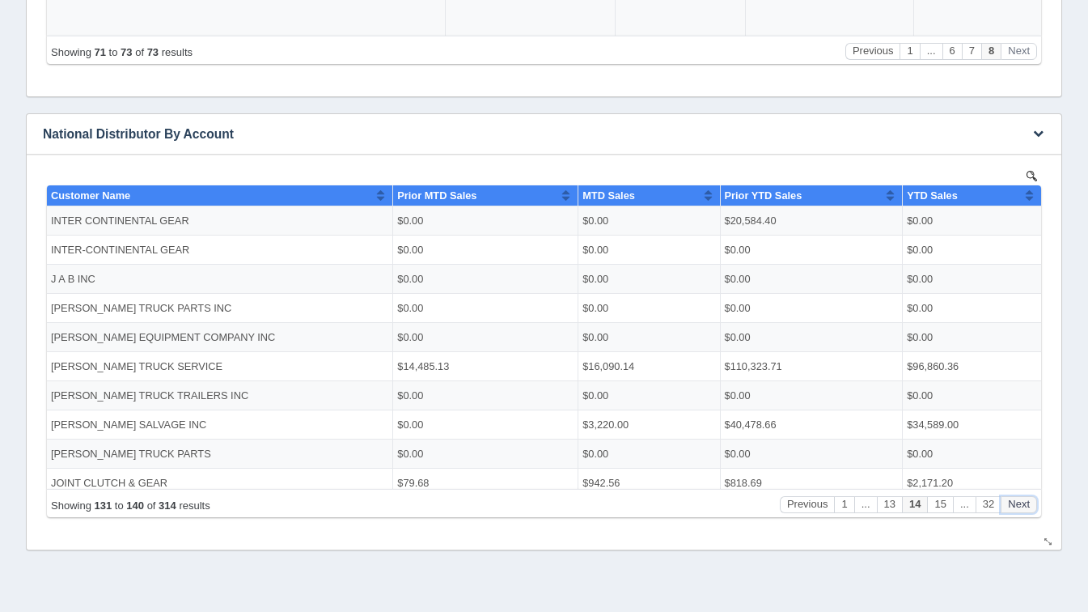
click at [1032, 502] on button "Next" at bounding box center [1019, 503] width 36 height 17
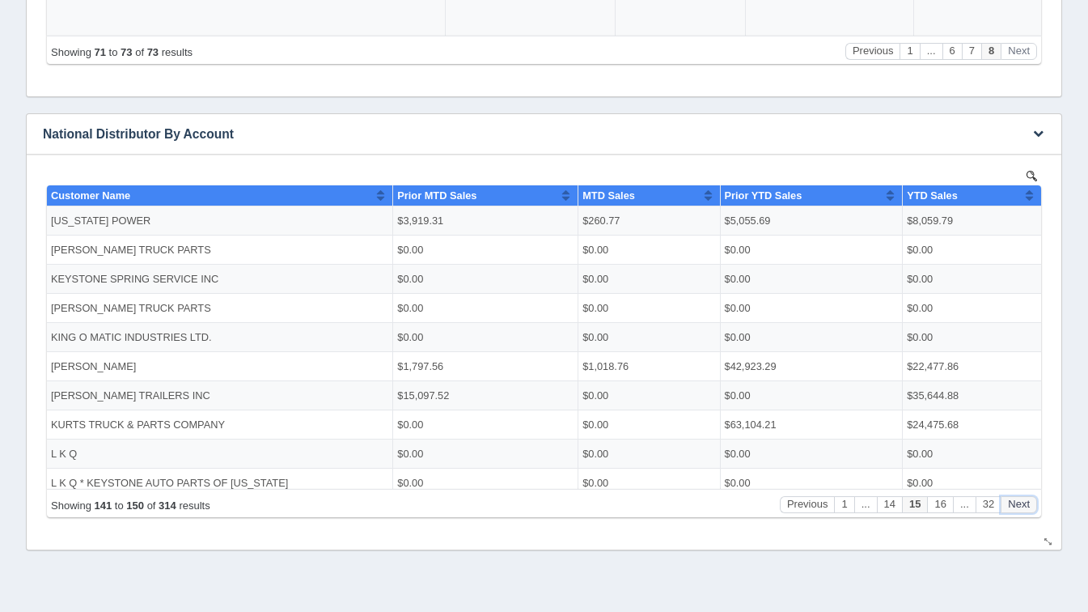
click at [1032, 502] on button "Next" at bounding box center [1019, 503] width 36 height 17
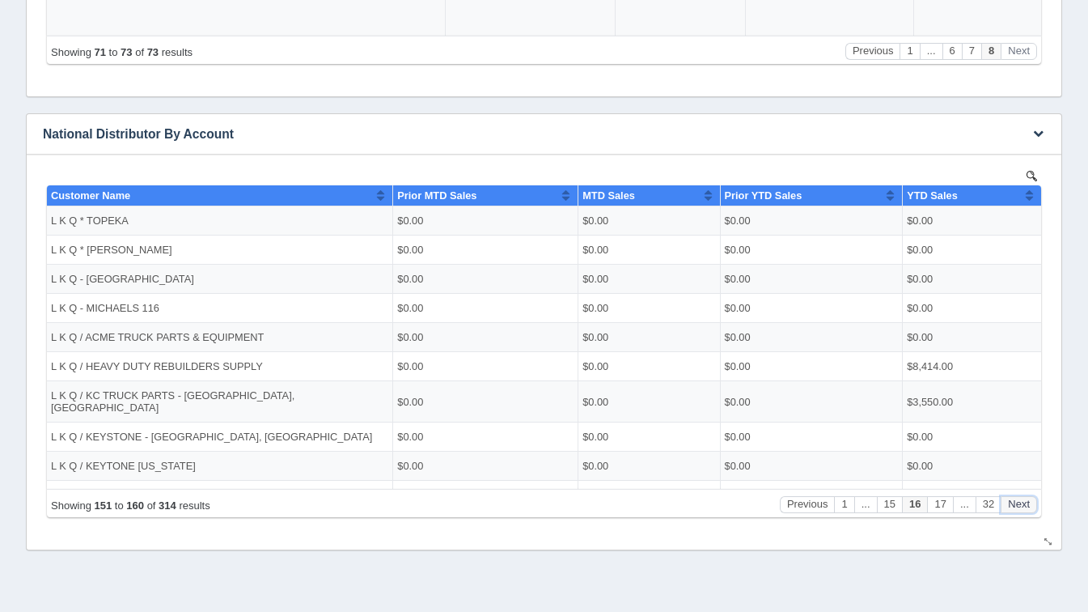
click at [1032, 502] on button "Next" at bounding box center [1019, 503] width 36 height 17
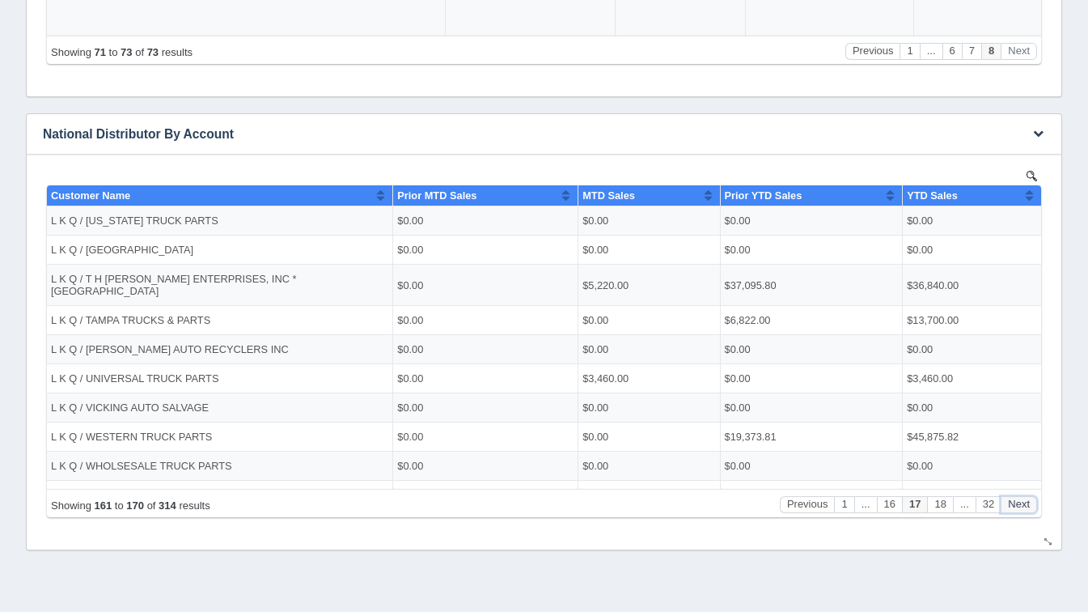
click at [1032, 502] on button "Next" at bounding box center [1019, 503] width 36 height 17
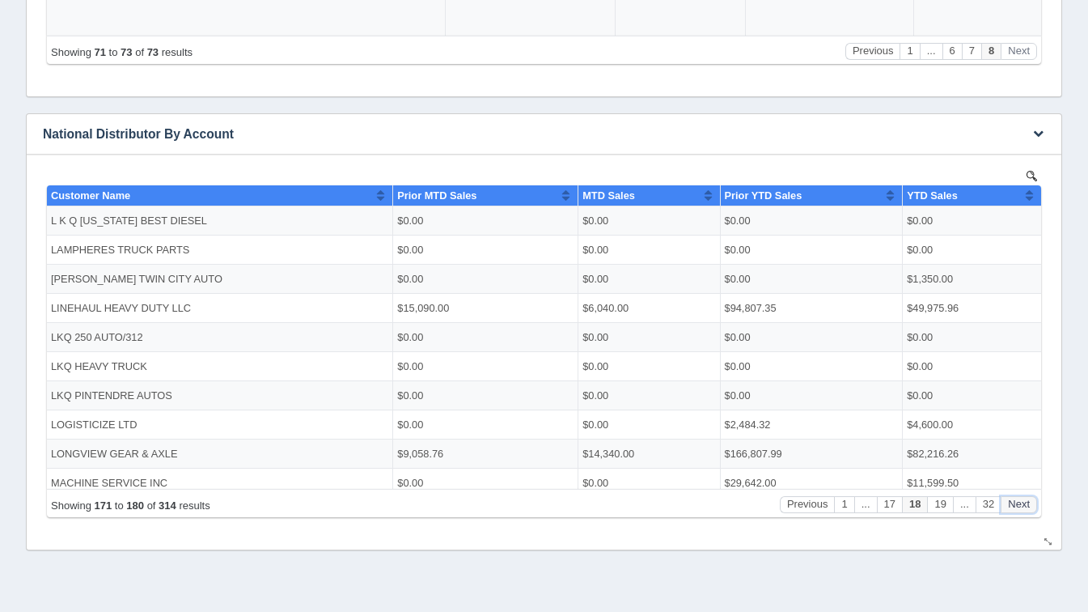
click at [1032, 502] on button "Next" at bounding box center [1019, 503] width 36 height 17
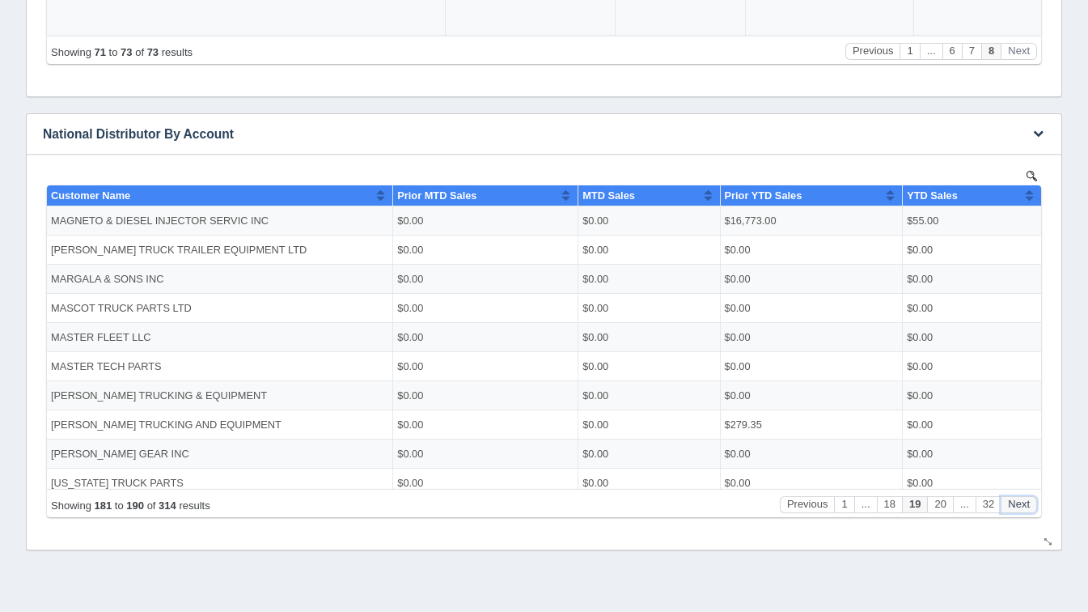
click at [1032, 502] on button "Next" at bounding box center [1019, 503] width 36 height 17
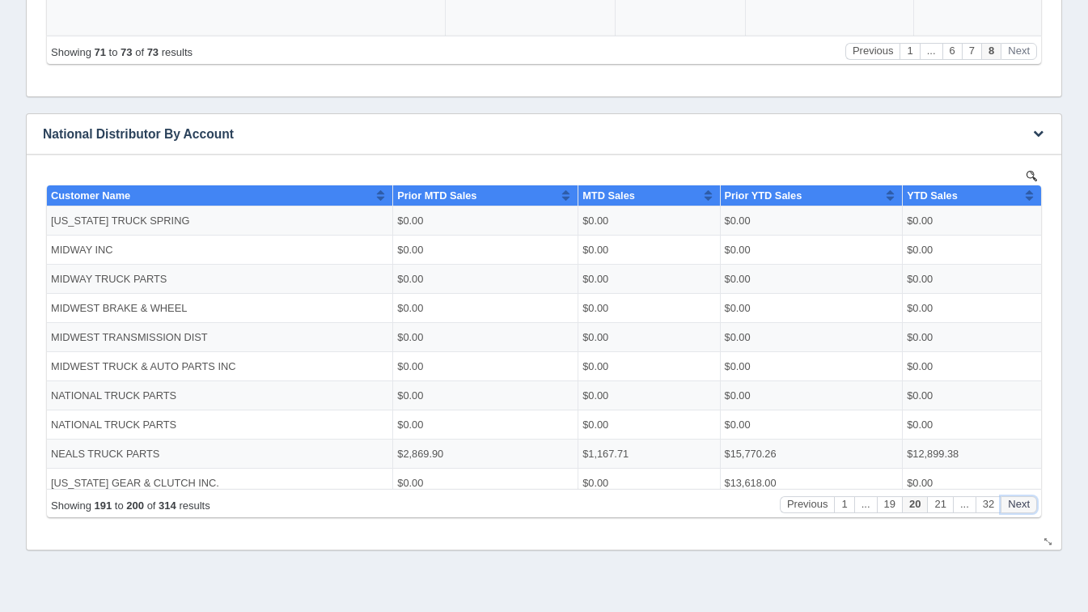
click at [1032, 502] on button "Next" at bounding box center [1019, 503] width 36 height 17
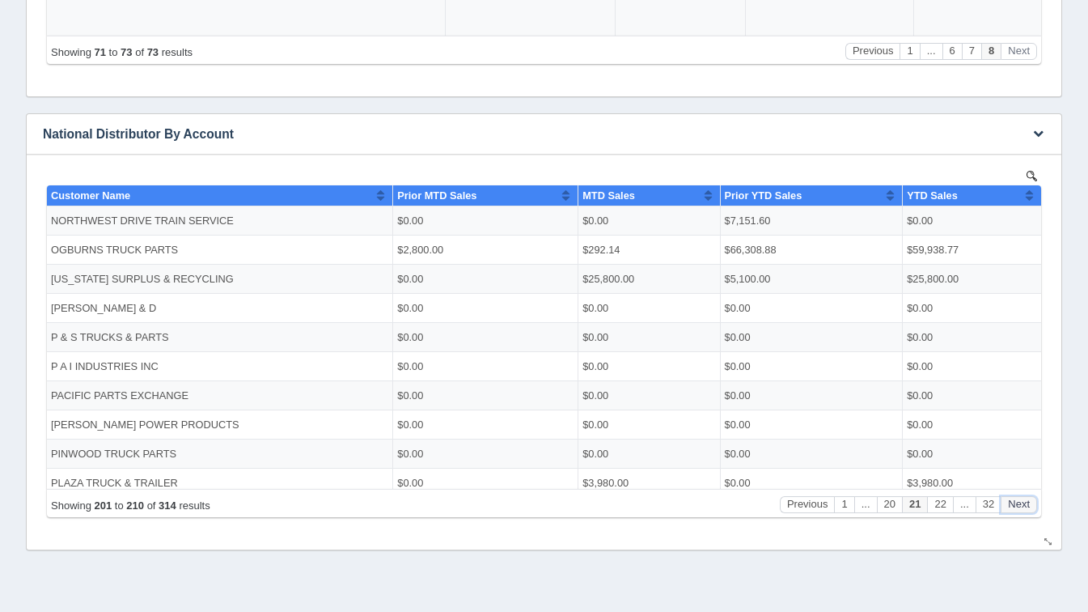
click at [1032, 502] on button "Next" at bounding box center [1019, 503] width 36 height 17
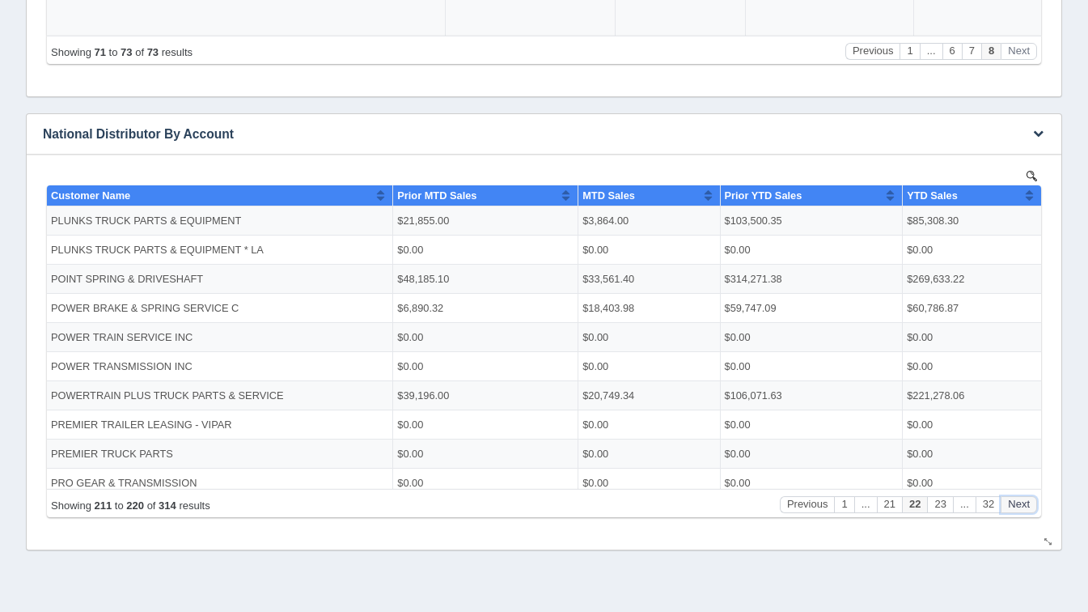
click at [1032, 502] on button "Next" at bounding box center [1019, 503] width 36 height 17
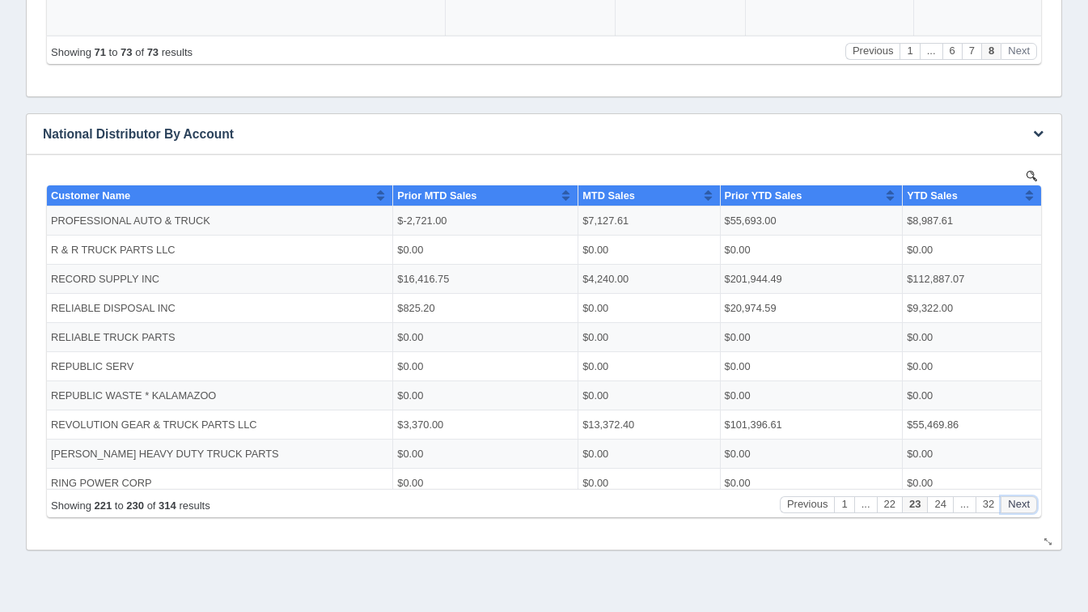
click at [1032, 502] on button "Next" at bounding box center [1019, 503] width 36 height 17
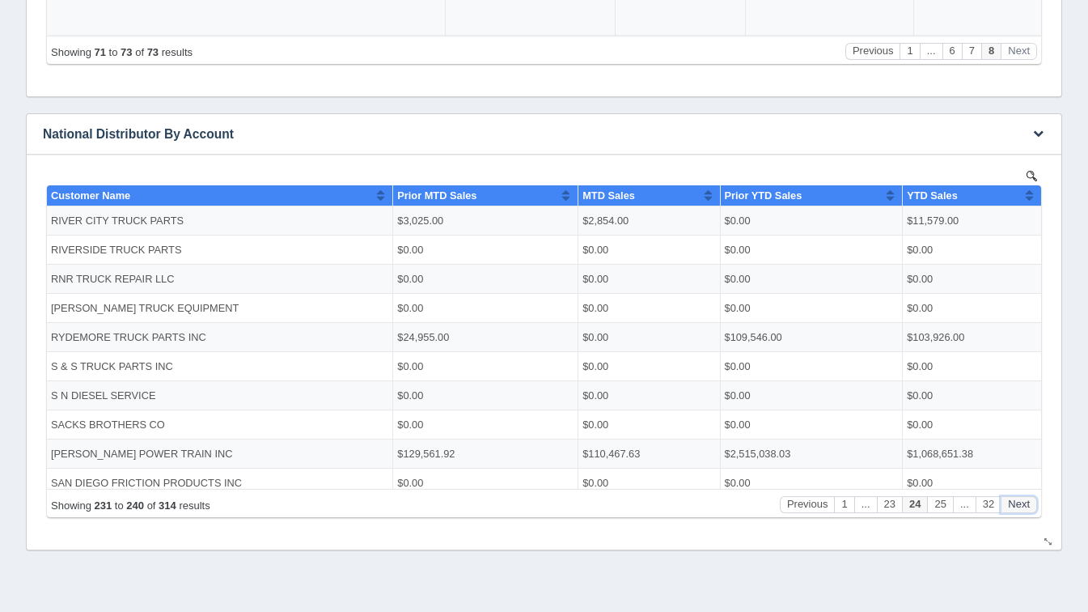
click at [1032, 502] on button "Next" at bounding box center [1019, 503] width 36 height 17
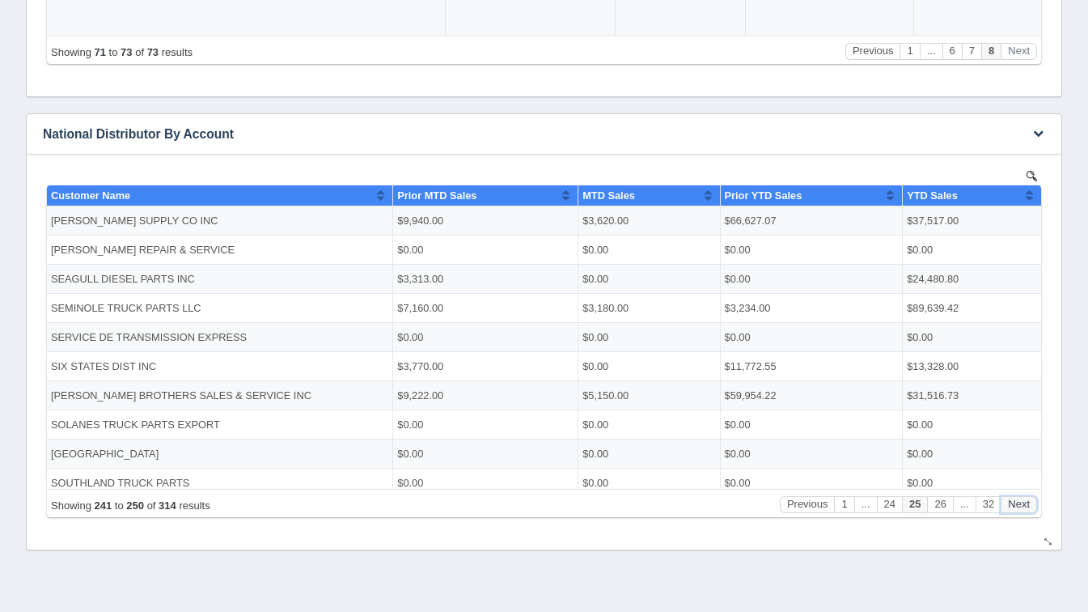
click at [1032, 502] on button "Next" at bounding box center [1019, 503] width 36 height 17
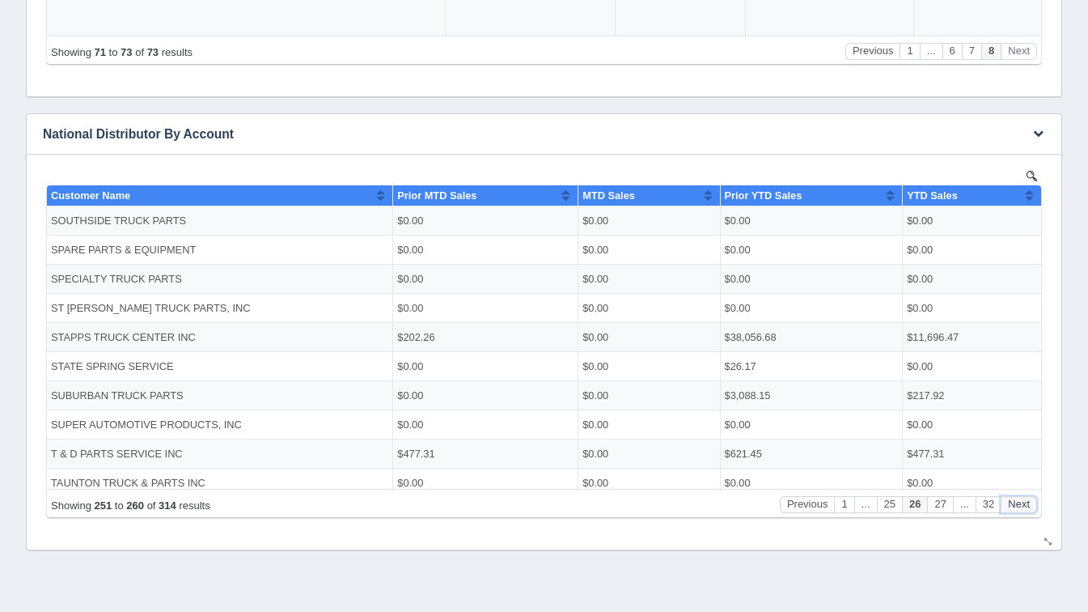
click at [1032, 502] on button "Next" at bounding box center [1019, 503] width 36 height 17
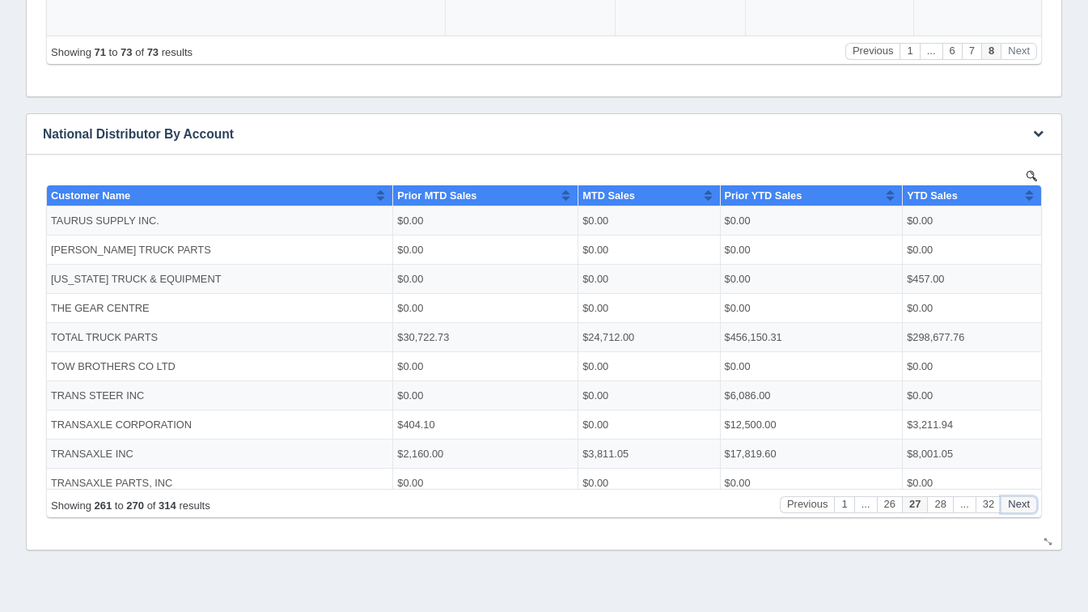
click at [1032, 502] on button "Next" at bounding box center [1019, 503] width 36 height 17
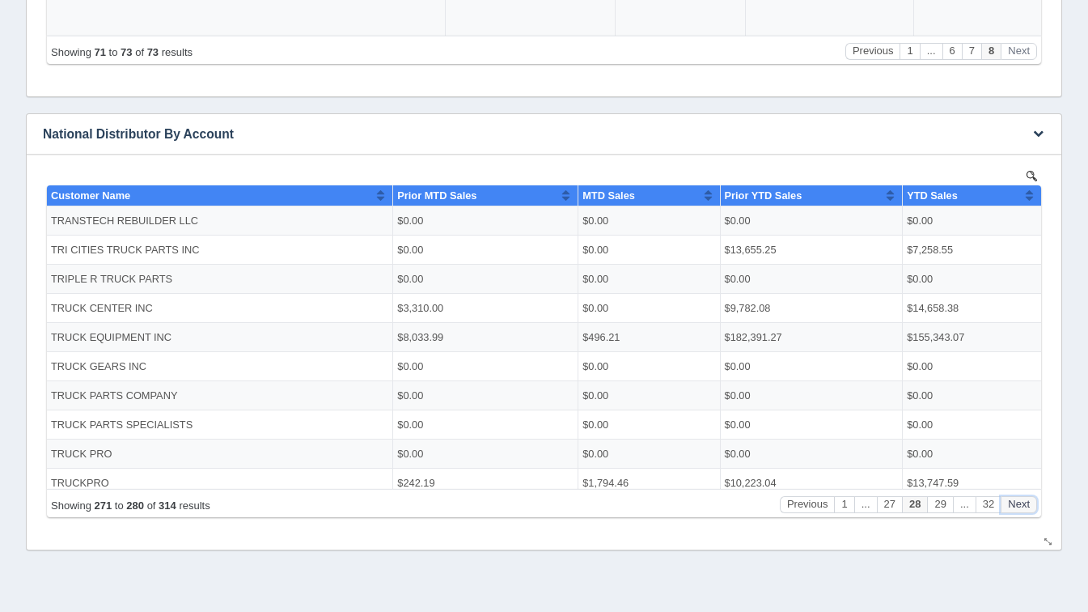
click at [1032, 502] on button "Next" at bounding box center [1019, 503] width 36 height 17
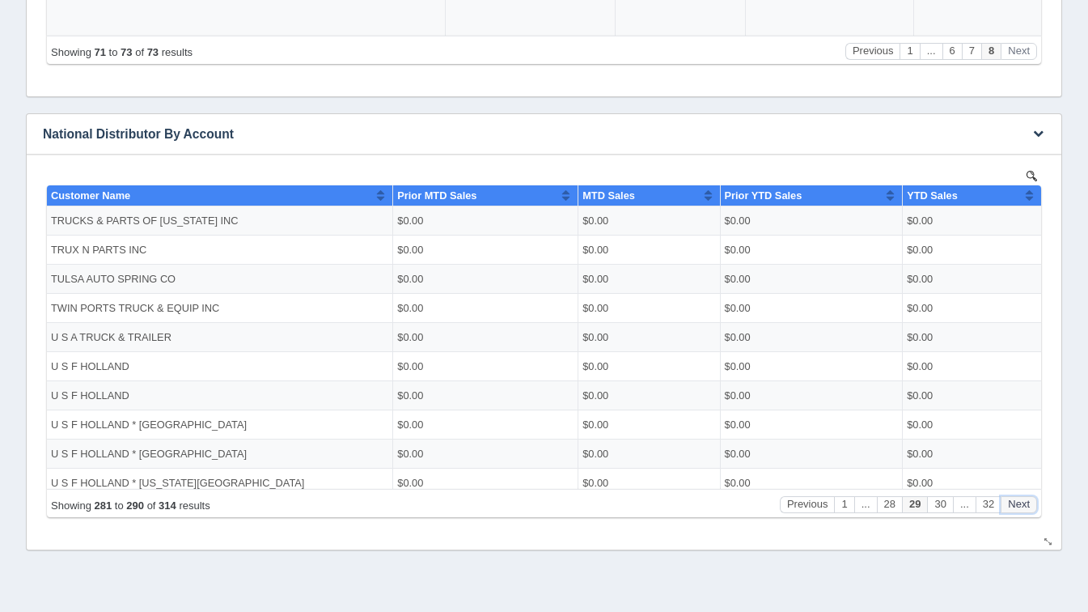
click at [1032, 502] on button "Next" at bounding box center [1019, 503] width 36 height 17
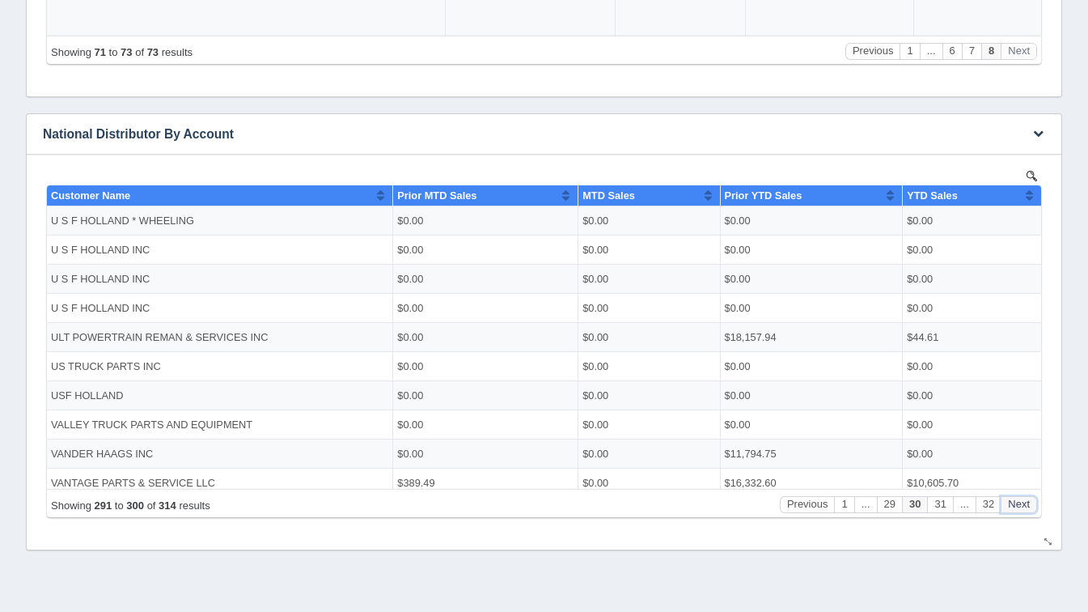
click at [1032, 502] on button "Next" at bounding box center [1019, 503] width 36 height 17
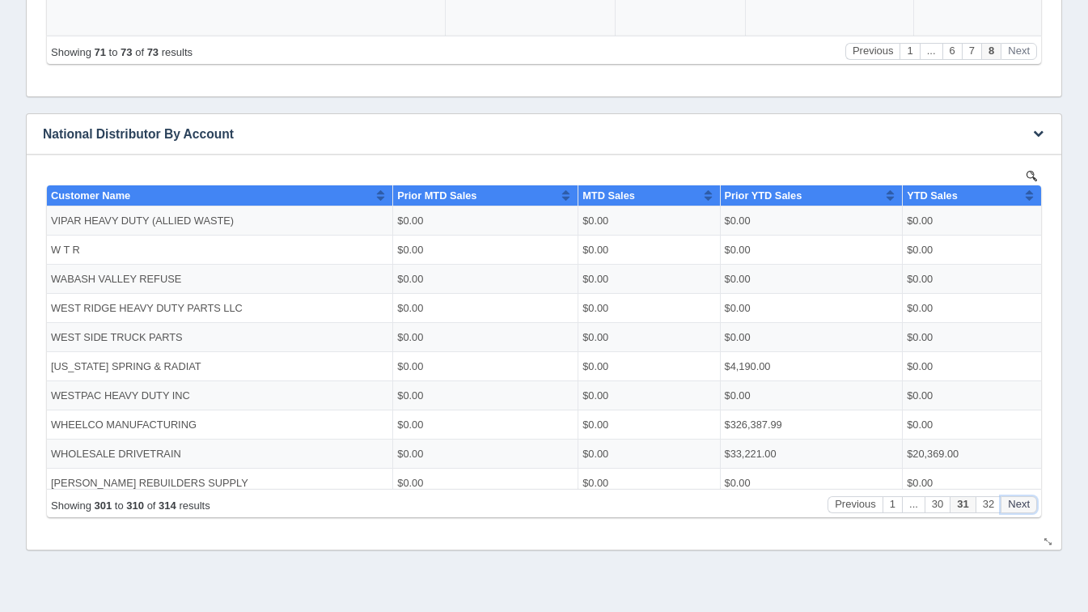
click at [1032, 502] on button "Next" at bounding box center [1019, 503] width 36 height 17
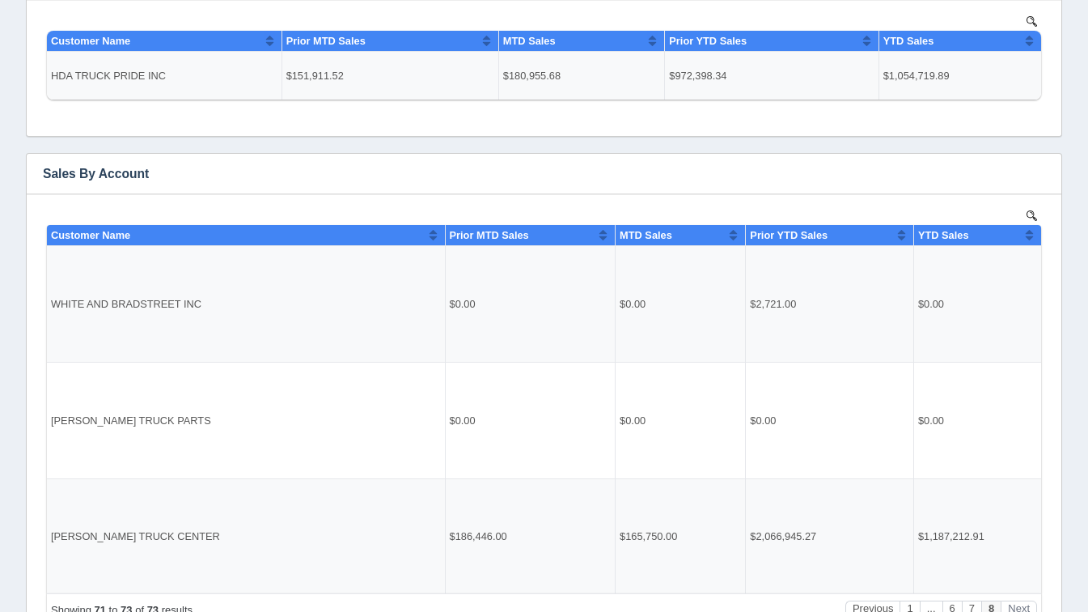
scroll to position [166, 0]
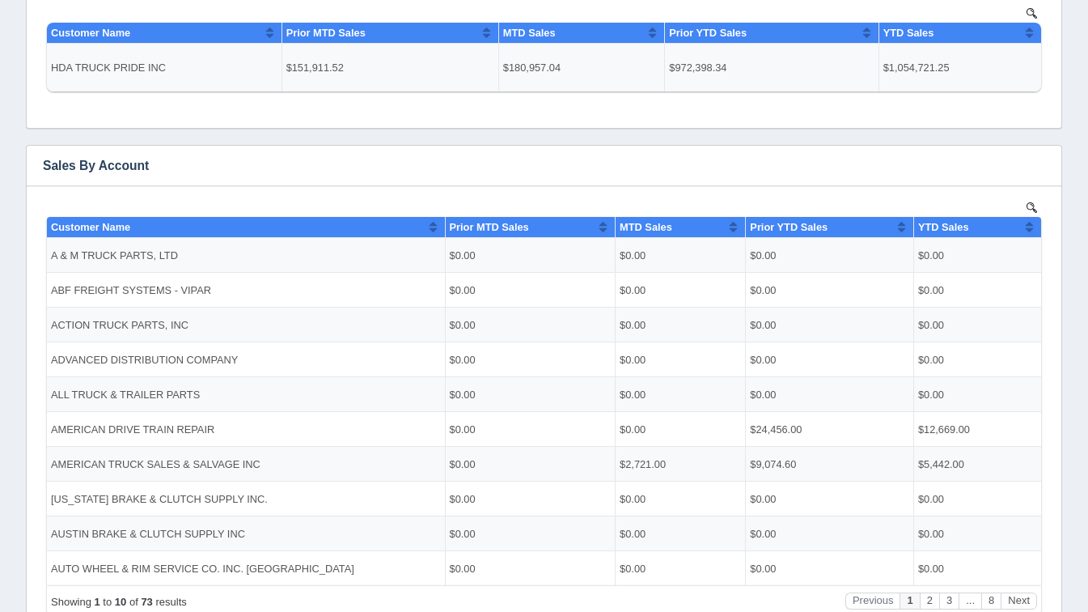
scroll to position [177, 0]
